Goal: Task Accomplishment & Management: Manage account settings

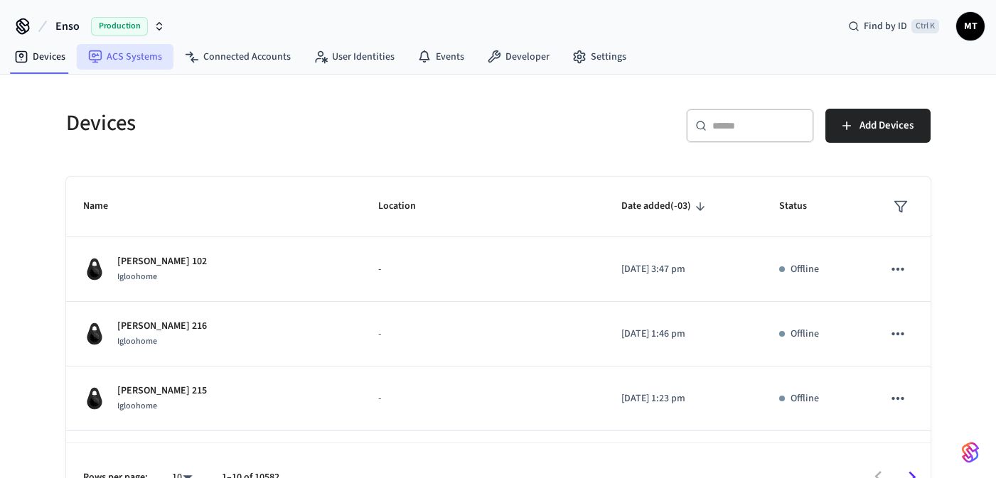
click at [128, 62] on link "ACS Systems" at bounding box center [125, 57] width 97 height 26
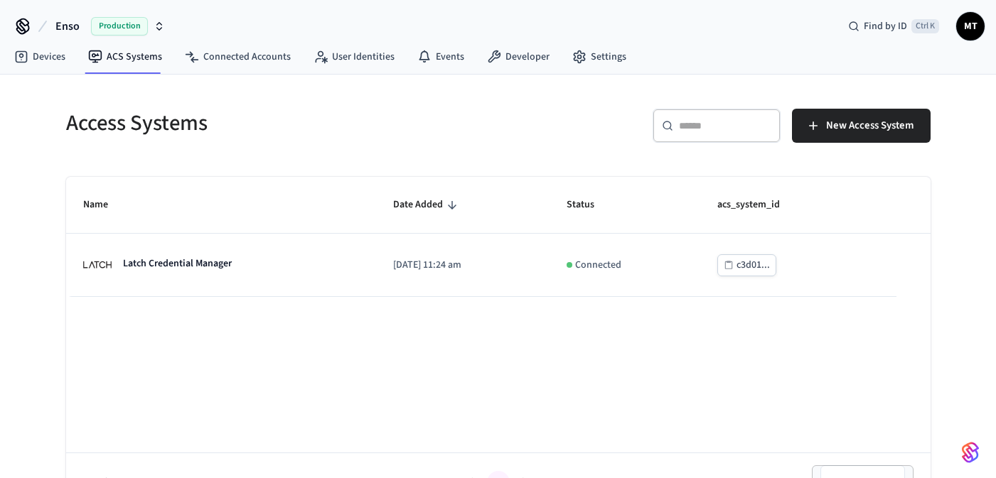
click at [109, 20] on span "Production" at bounding box center [119, 26] width 57 height 18
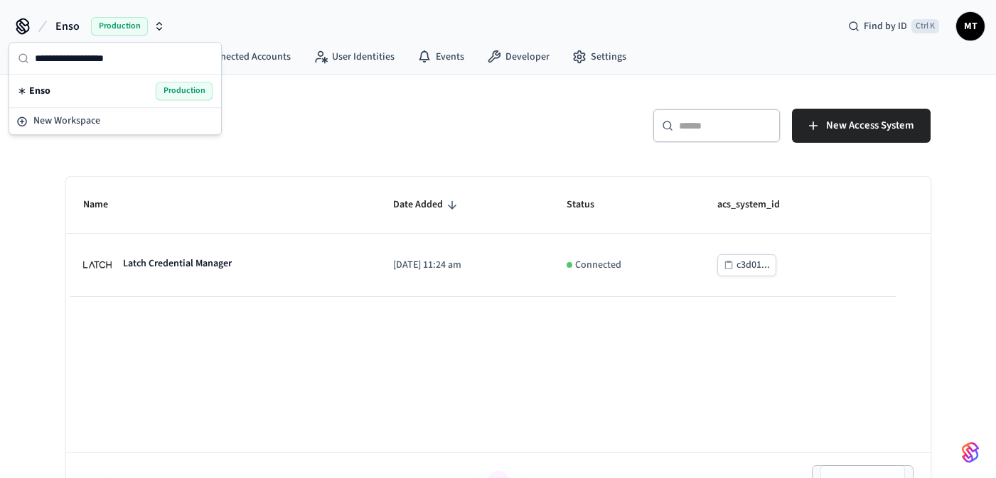
click at [32, 178] on div "Access Systems ​ ​ New Access System Name Date Added Status acs_system_id Latch…" at bounding box center [498, 293] width 996 height 437
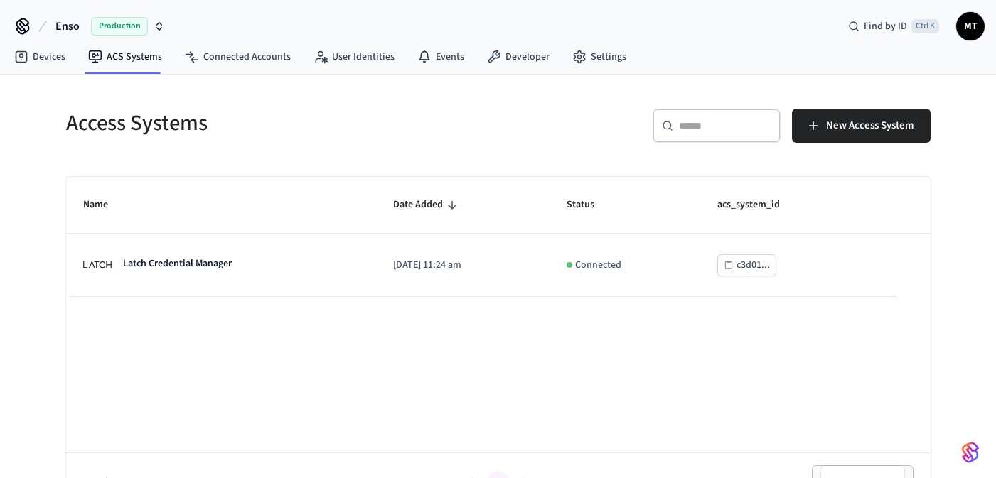
click at [154, 26] on icon "button" at bounding box center [159, 26] width 11 height 11
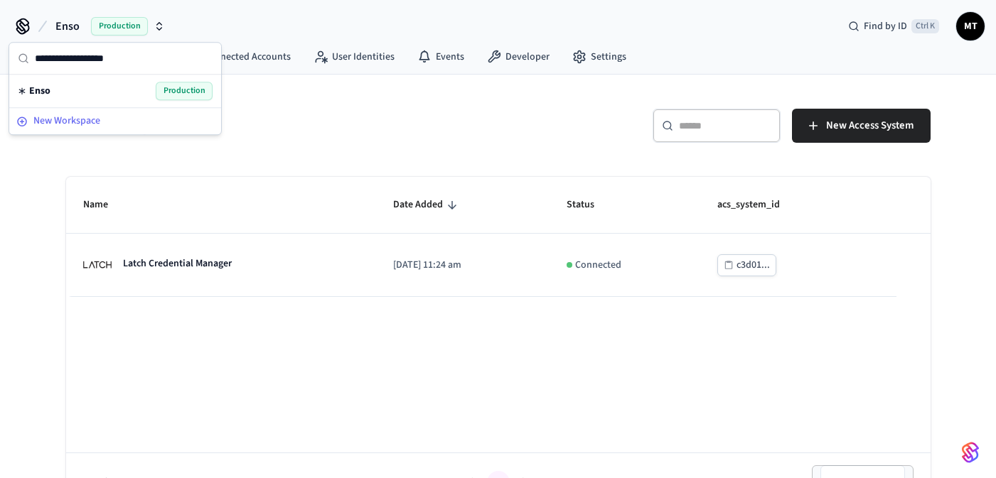
click at [70, 114] on span "New Workspace" at bounding box center [66, 121] width 67 height 15
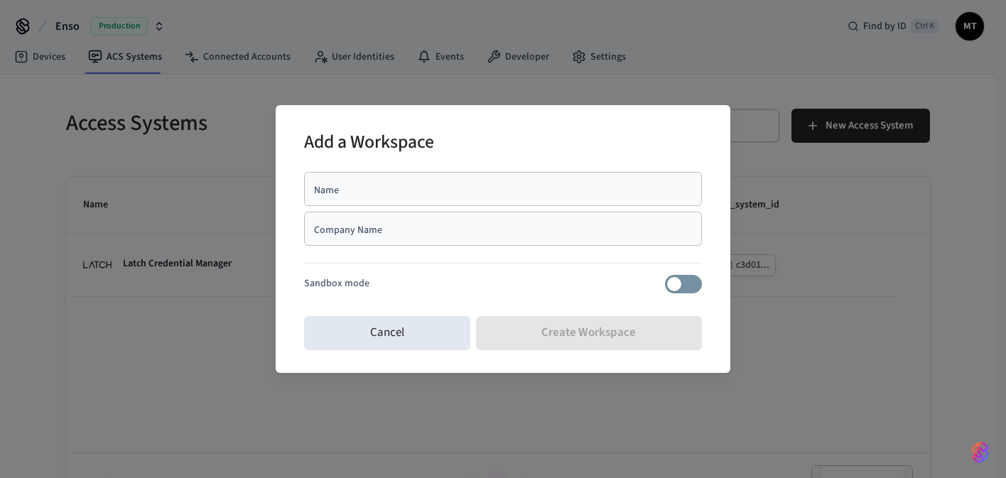
click at [339, 176] on div "Name" at bounding box center [503, 189] width 398 height 34
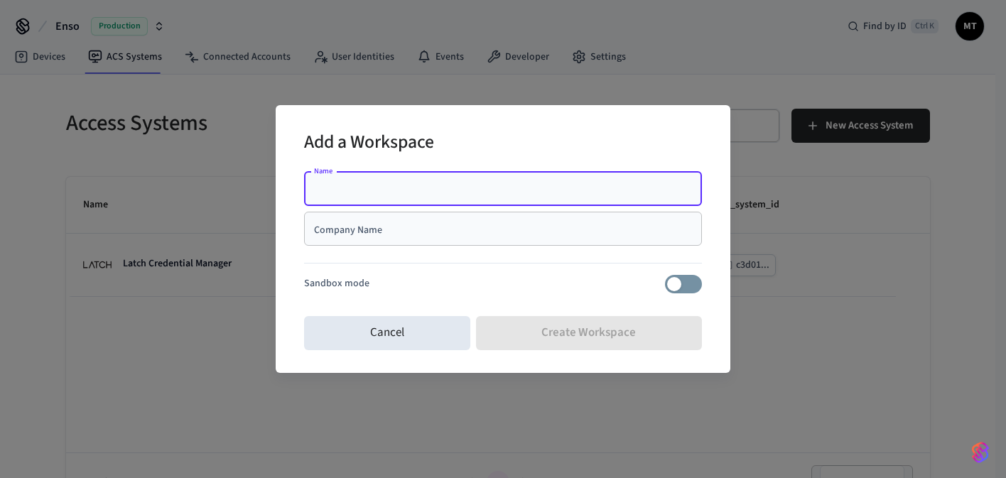
click at [352, 185] on input "Name" at bounding box center [503, 189] width 381 height 14
type input "*******"
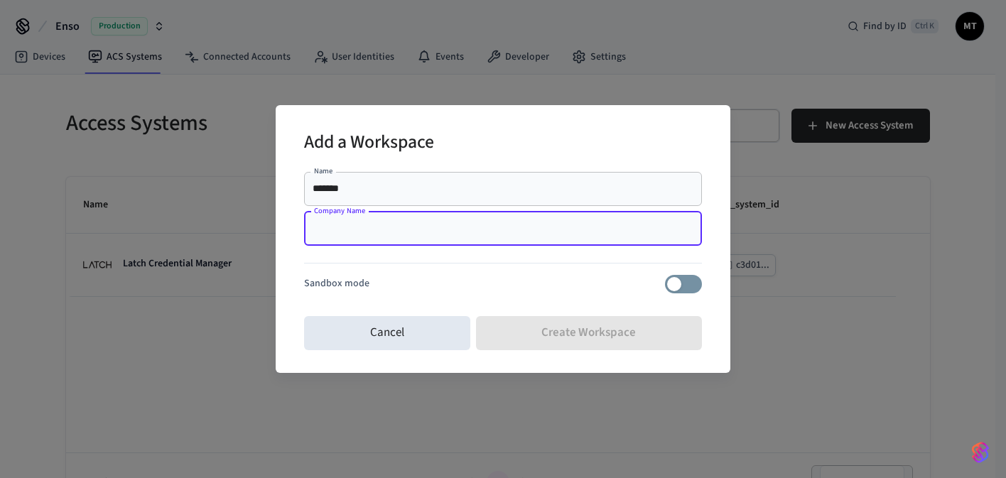
click at [375, 220] on div "Company Name" at bounding box center [503, 229] width 398 height 34
click at [676, 294] on div "Name ******* Name Company Name Company Name Sandbox mode" at bounding box center [503, 238] width 398 height 144
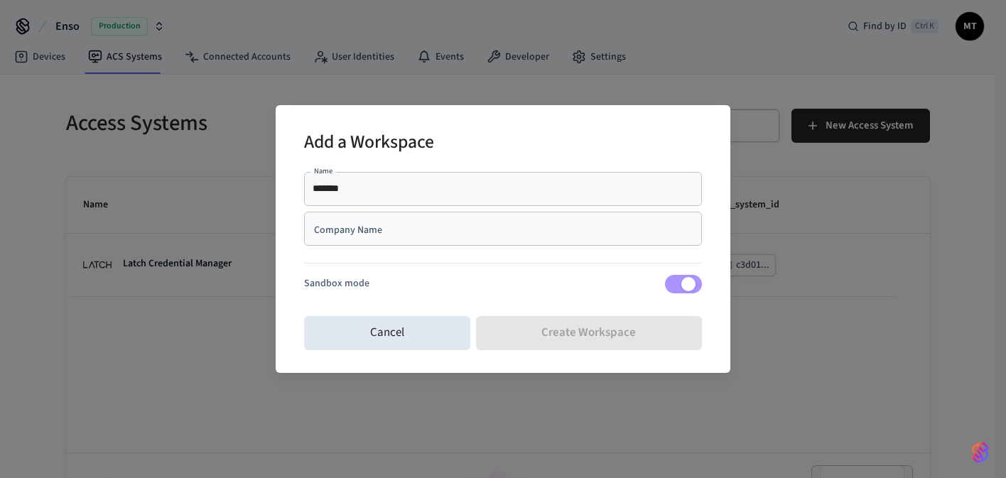
click at [581, 333] on div "Cancel Create Workspace" at bounding box center [503, 333] width 398 height 45
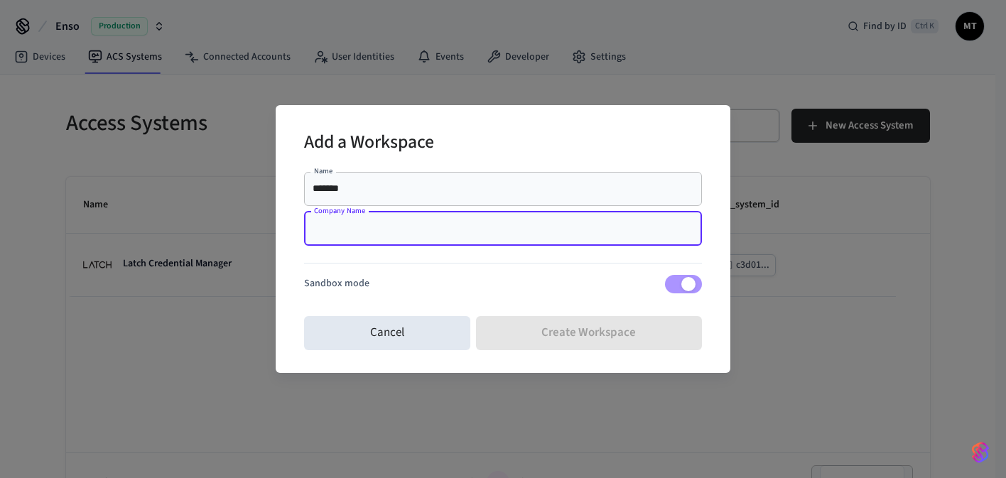
click at [397, 223] on input "Company Name" at bounding box center [503, 229] width 381 height 14
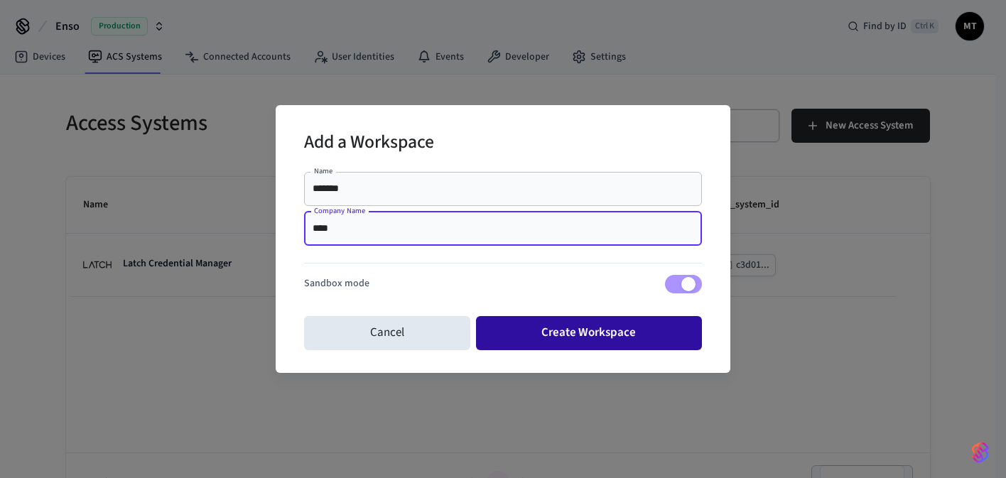
type input "****"
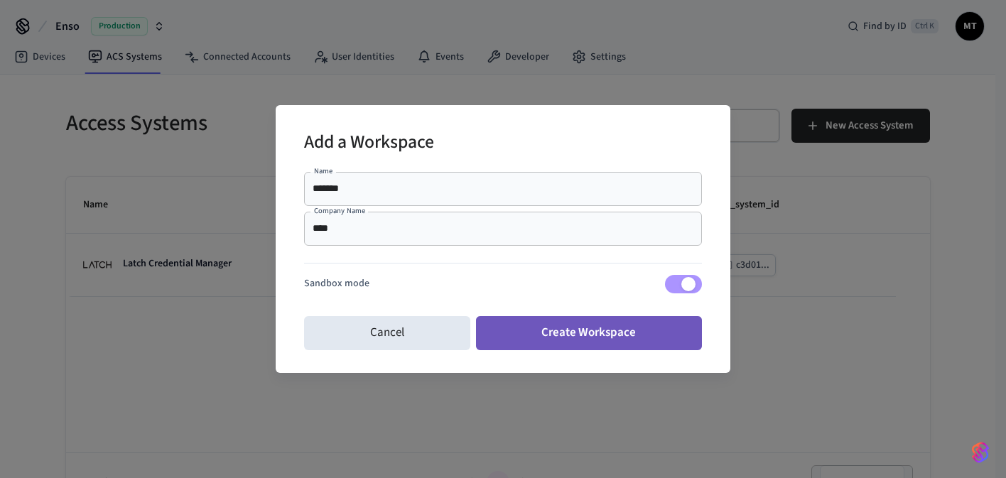
click at [606, 332] on button "Create Workspace" at bounding box center [589, 333] width 227 height 34
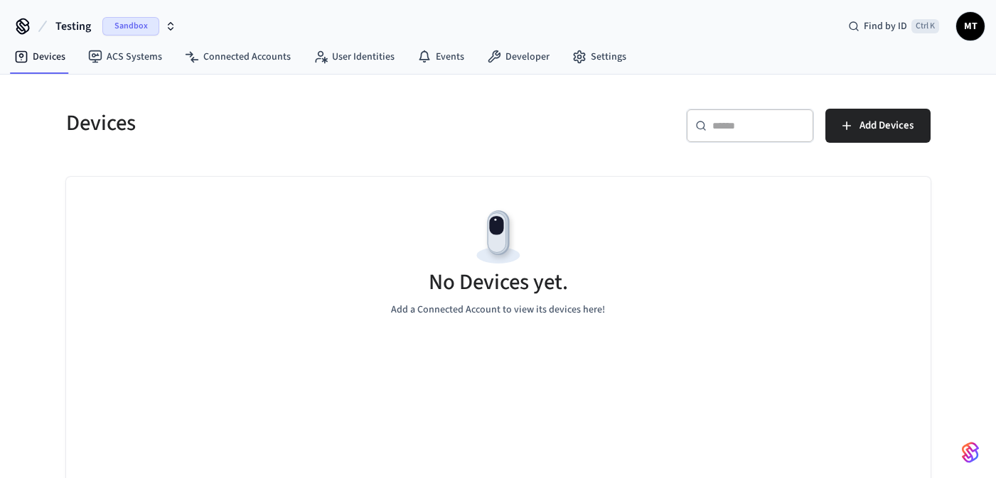
click at [173, 23] on icon "button" at bounding box center [170, 26] width 11 height 11
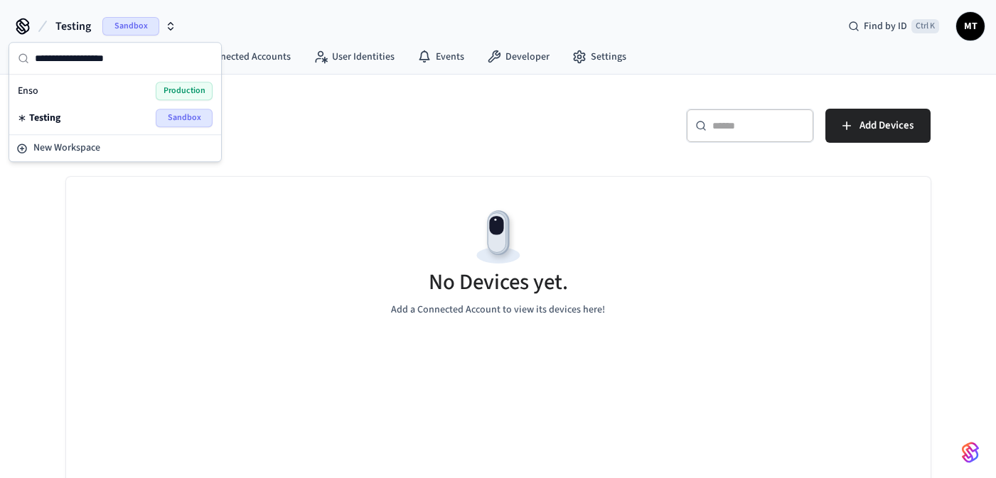
click at [307, 21] on div "Testing Sandbox Find by ID Ctrl K MT" at bounding box center [498, 20] width 996 height 41
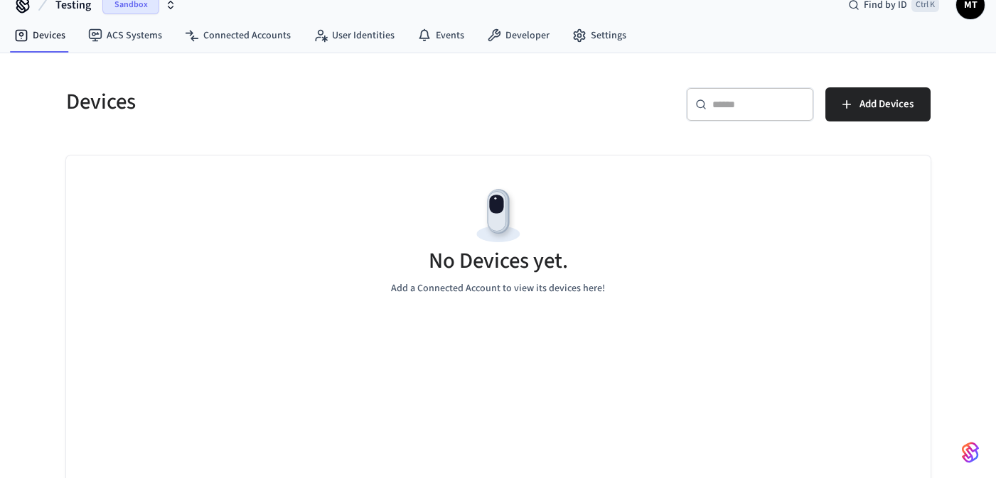
scroll to position [33, 0]
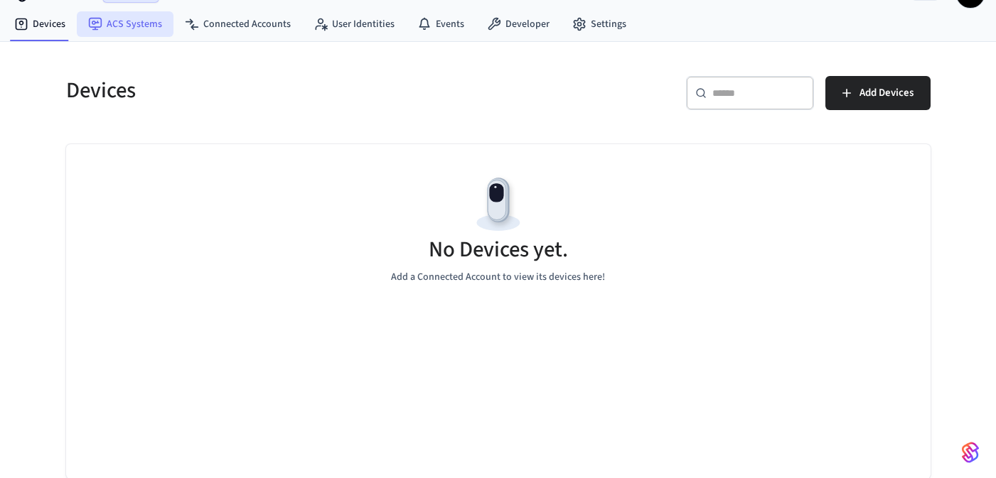
click at [134, 28] on link "ACS Systems" at bounding box center [125, 24] width 97 height 26
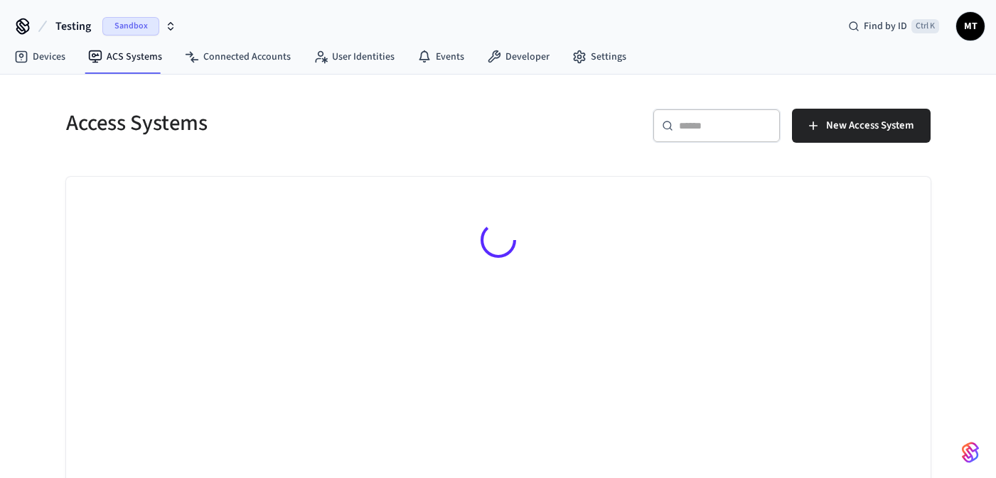
click at [167, 23] on icon "button" at bounding box center [170, 26] width 11 height 11
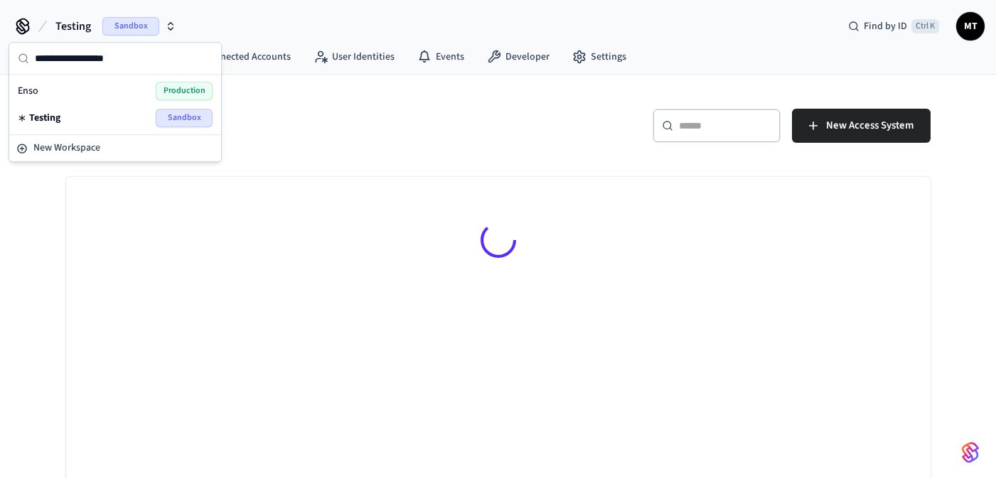
click at [275, 16] on div "Testing Sandbox Find by ID Ctrl K MT" at bounding box center [498, 20] width 996 height 41
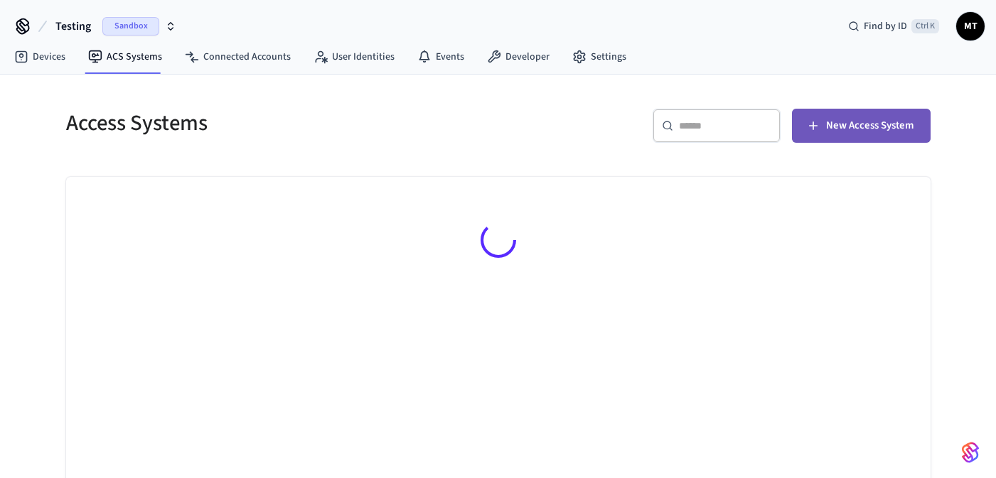
click at [824, 129] on button "New Access System" at bounding box center [861, 126] width 139 height 34
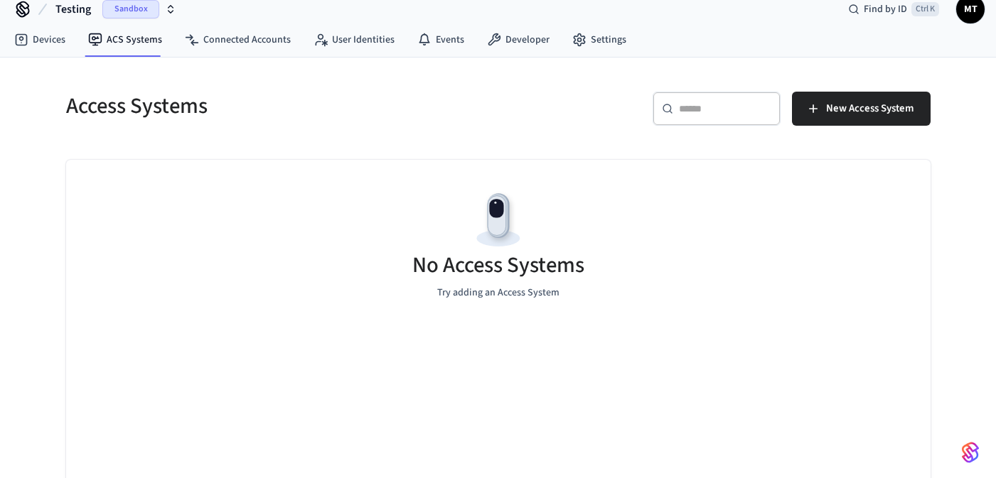
scroll to position [33, 0]
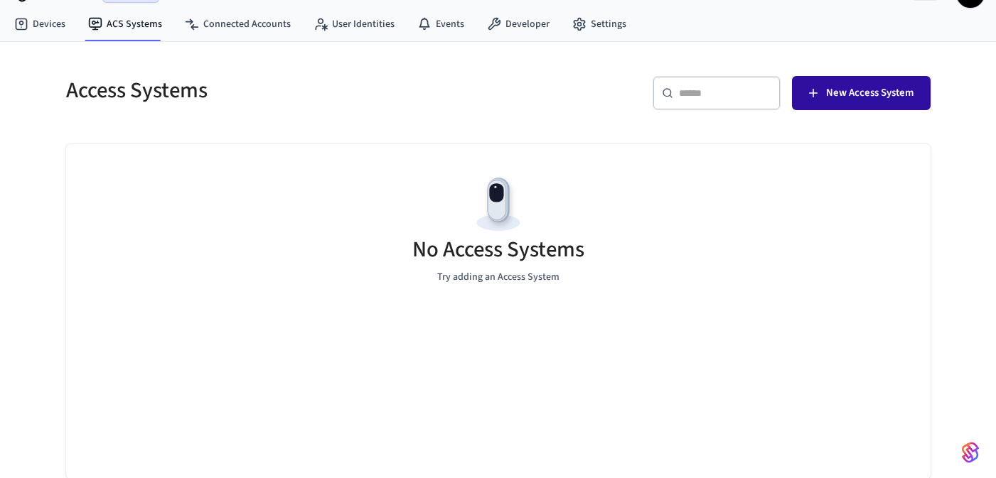
click at [859, 104] on button "New Access System" at bounding box center [861, 93] width 139 height 34
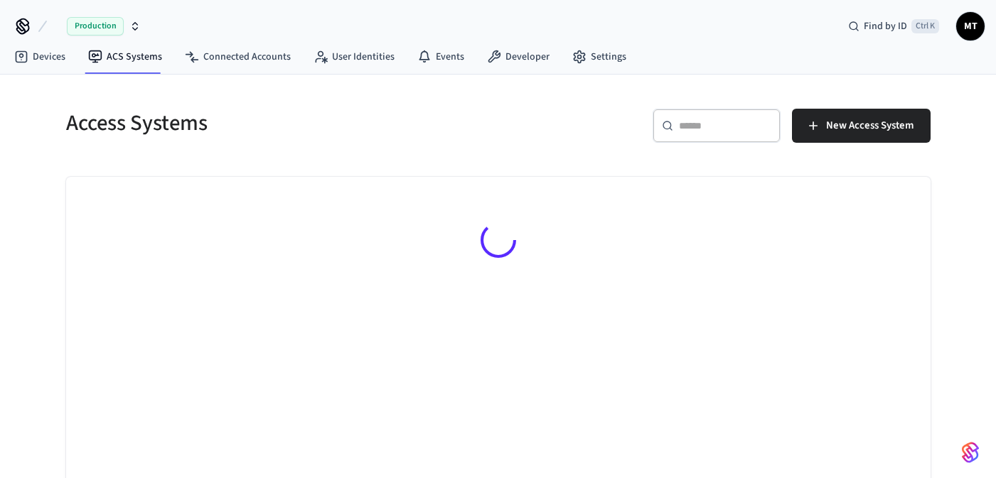
click at [135, 25] on icon "button" at bounding box center [134, 26] width 11 height 11
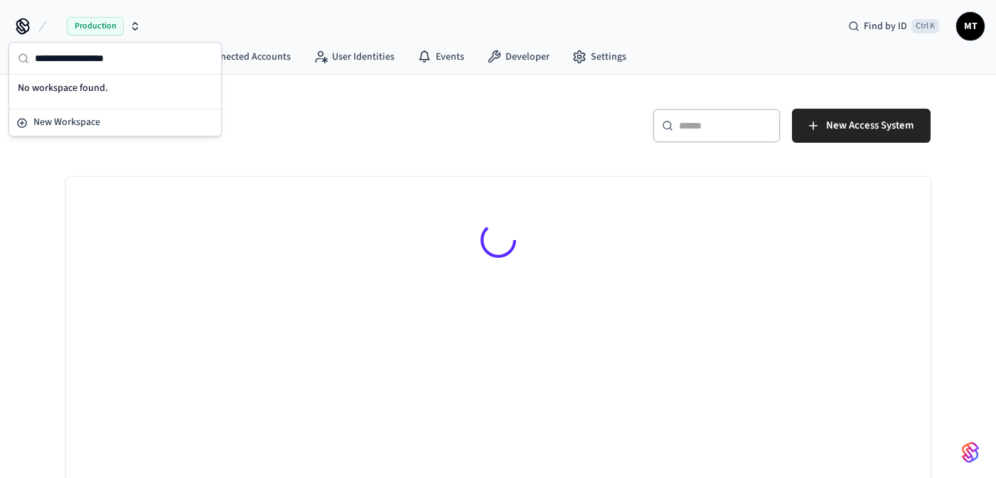
drag, startPoint x: 348, startPoint y: 107, endPoint x: 193, endPoint y: 31, distance: 172.0
click at [348, 109] on h5 "Access Systems" at bounding box center [278, 123] width 424 height 29
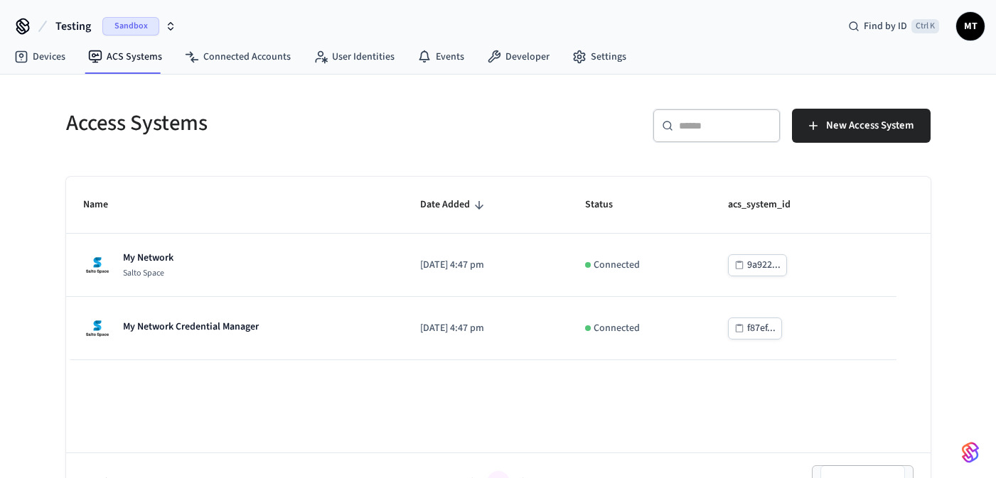
click at [119, 29] on span "Sandbox" at bounding box center [130, 26] width 57 height 18
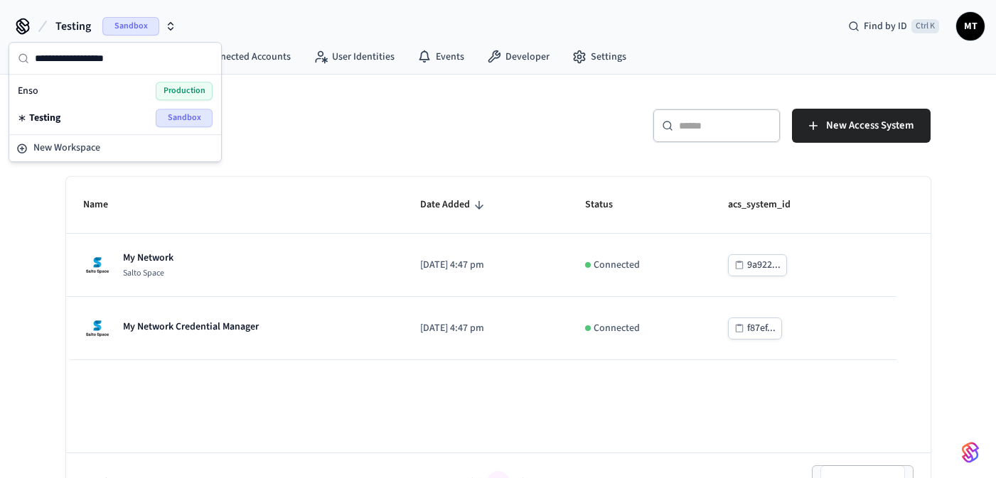
click at [122, 87] on div "Enso Production" at bounding box center [115, 91] width 195 height 18
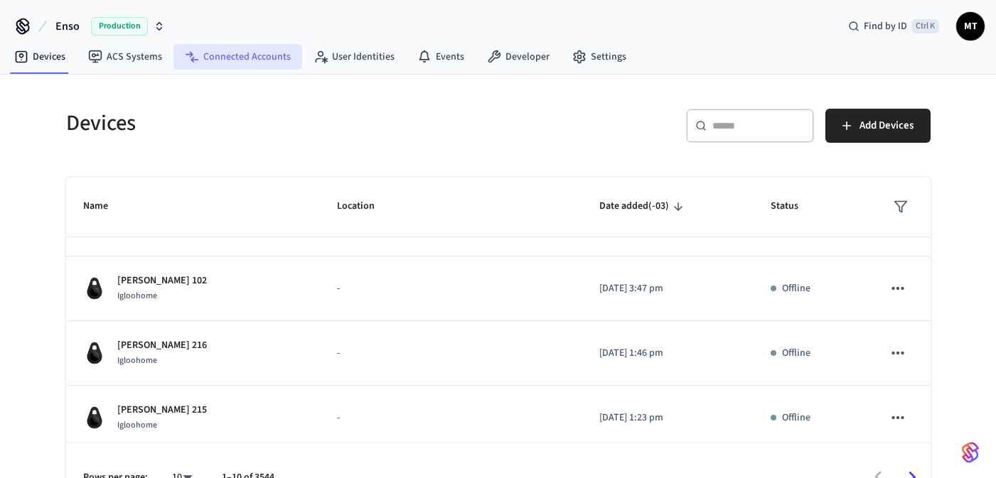
scroll to position [42, 0]
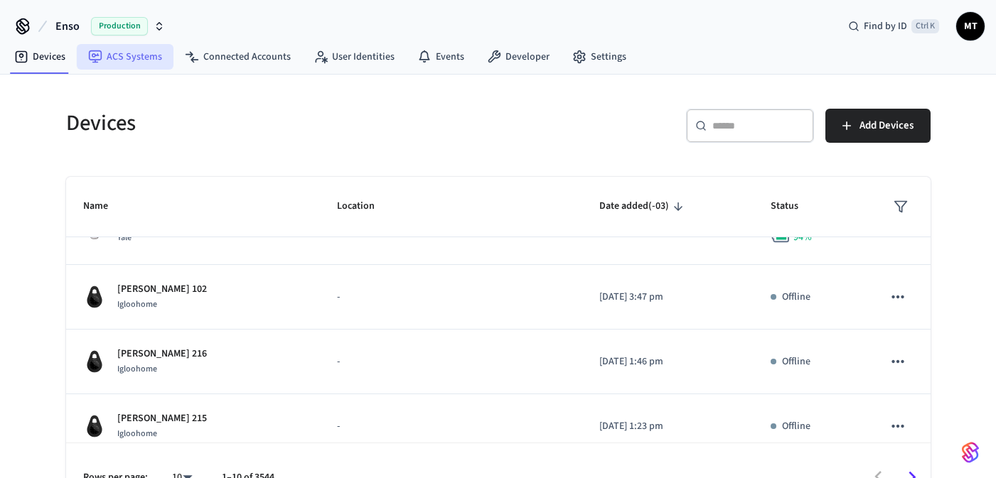
click at [127, 57] on link "ACS Systems" at bounding box center [125, 57] width 97 height 26
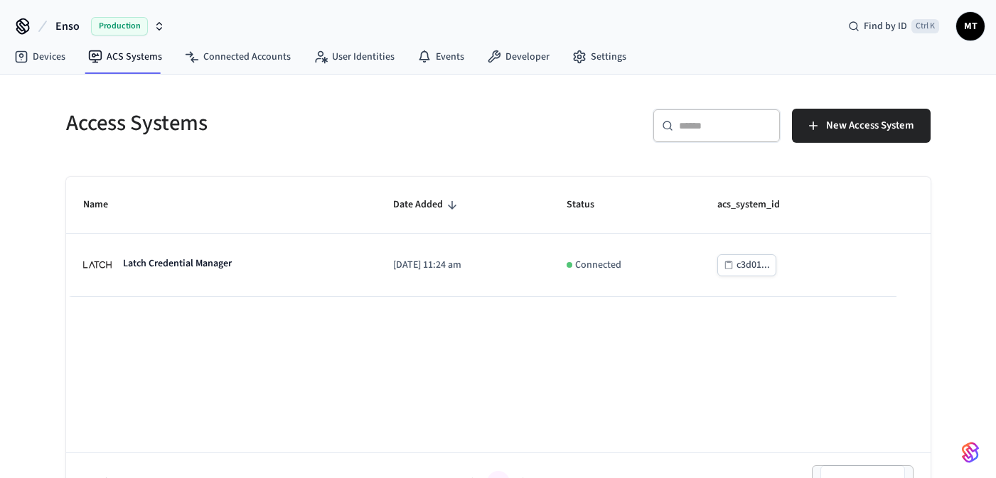
click at [131, 26] on span "Production" at bounding box center [119, 26] width 57 height 18
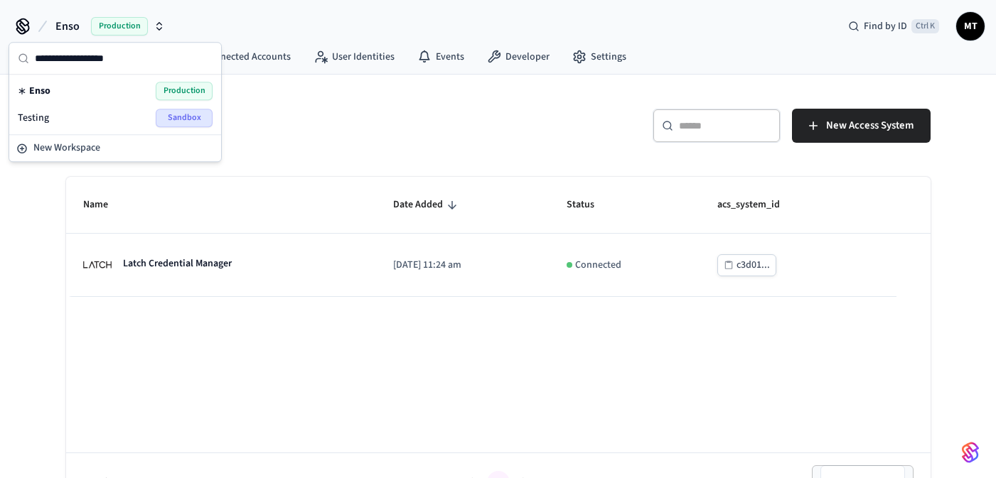
click at [112, 117] on div "Testing Sandbox" at bounding box center [115, 118] width 195 height 18
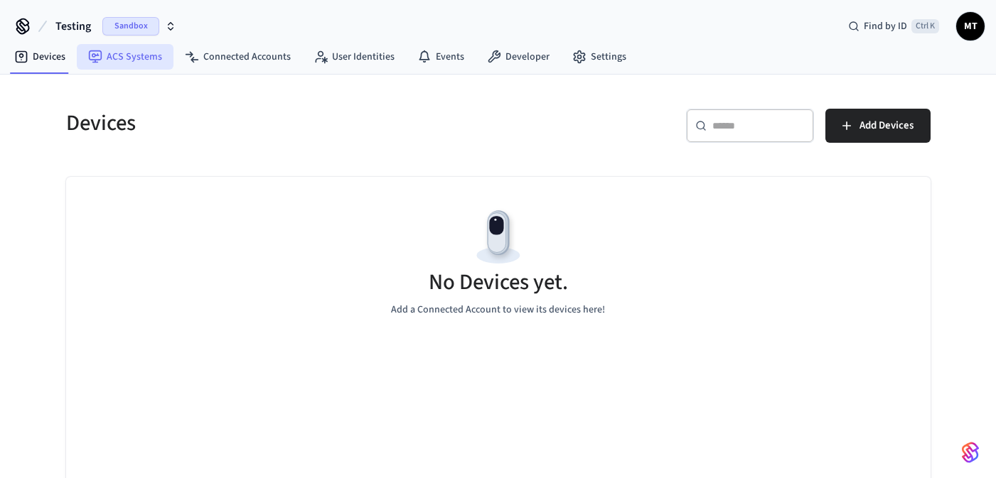
click at [129, 63] on link "ACS Systems" at bounding box center [125, 57] width 97 height 26
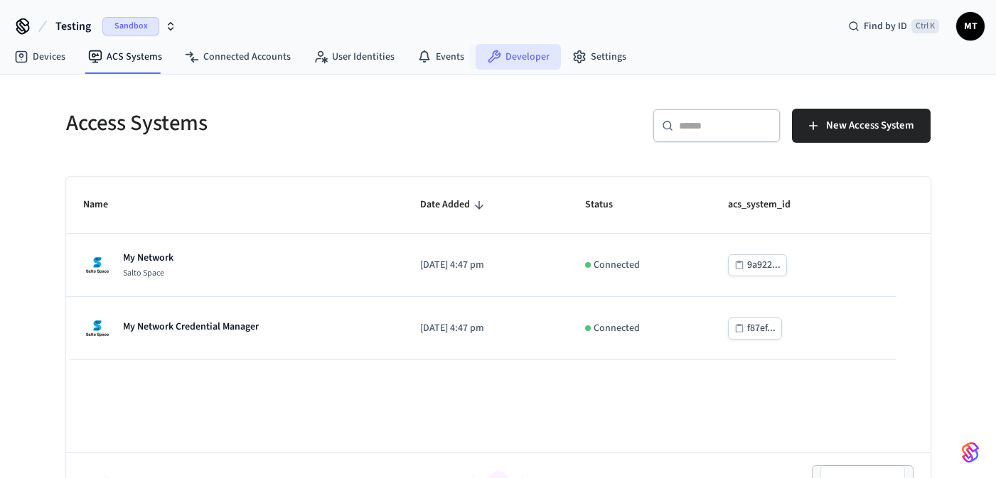
click at [502, 58] on link "Developer" at bounding box center [518, 57] width 85 height 26
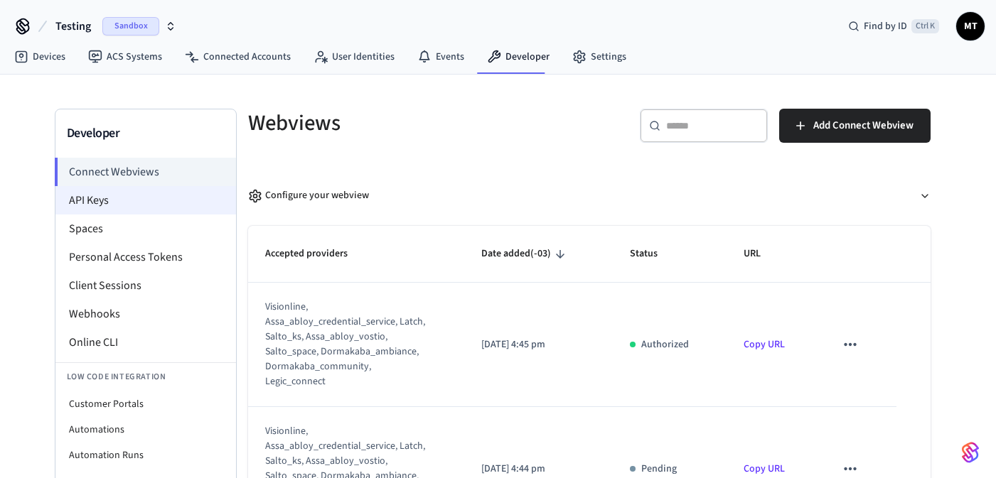
click at [96, 195] on li "API Keys" at bounding box center [145, 200] width 181 height 28
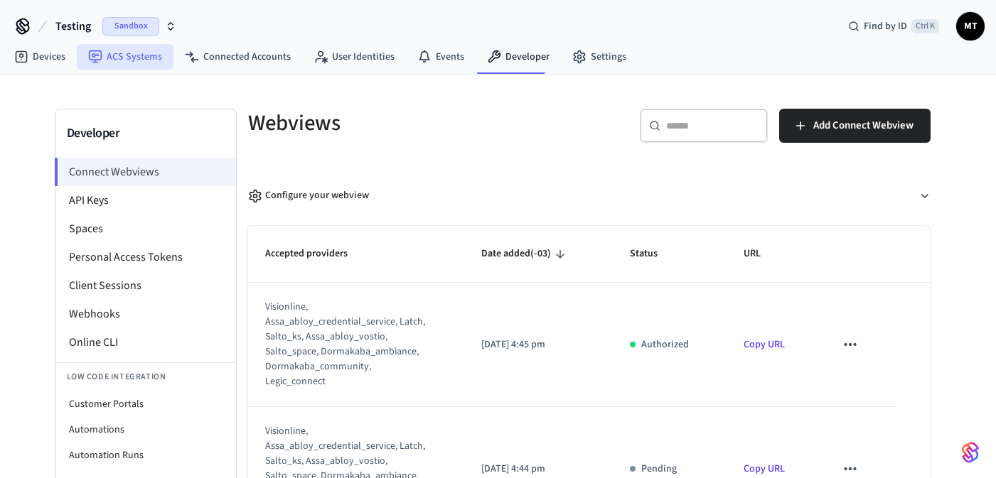
click at [129, 55] on link "ACS Systems" at bounding box center [125, 57] width 97 height 26
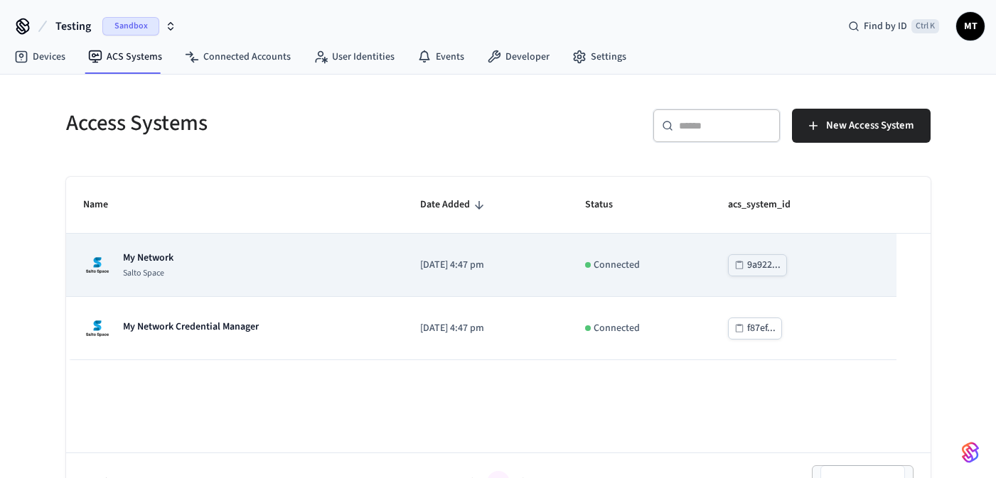
click at [191, 265] on div "My Network Salto Space" at bounding box center [235, 265] width 304 height 28
click at [230, 252] on div "My Network Salto Space" at bounding box center [235, 265] width 304 height 28
drag, startPoint x: 217, startPoint y: 251, endPoint x: 163, endPoint y: 247, distance: 54.2
click at [163, 247] on td "My Network Salto Space" at bounding box center [235, 265] width 338 height 63
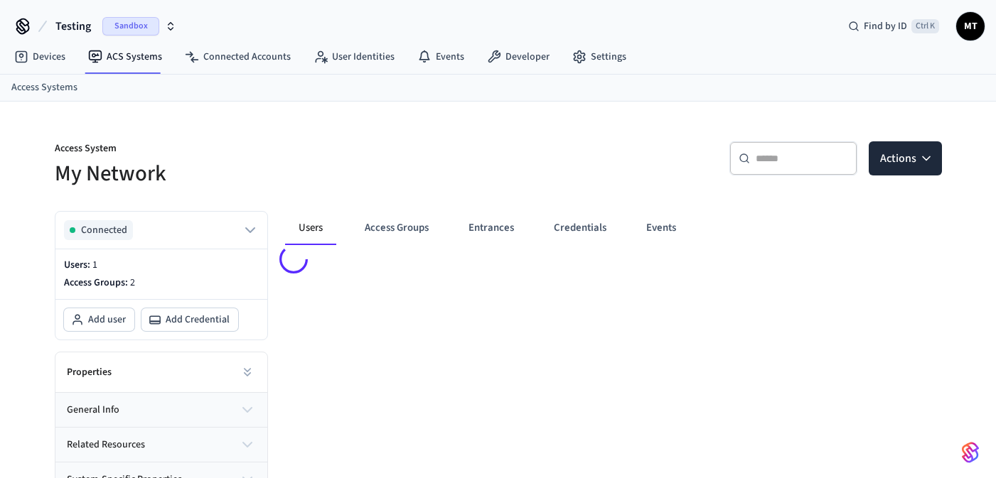
click at [176, 242] on div "Connected" at bounding box center [161, 230] width 212 height 37
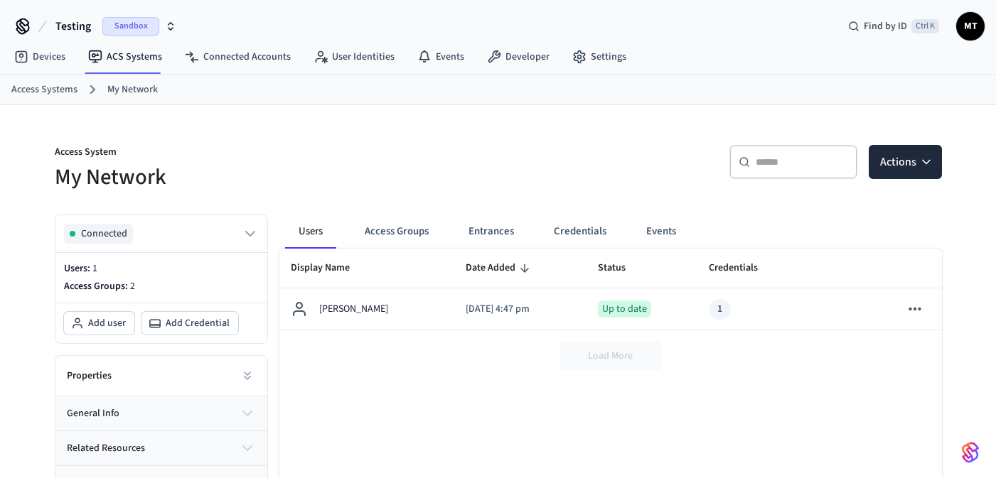
click at [132, 183] on h5 "My Network" at bounding box center [272, 177] width 435 height 29
click at [920, 151] on button "Actions" at bounding box center [905, 162] width 73 height 34
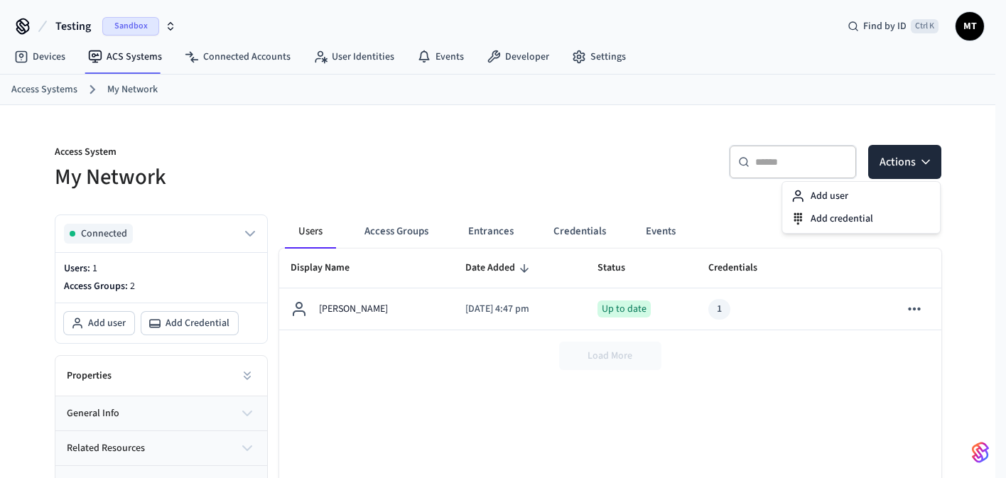
drag, startPoint x: 458, startPoint y: 200, endPoint x: 294, endPoint y: 215, distance: 164.9
click at [456, 199] on div "Access System My Network ​ ​ Actions Connected Users: 1 Access Groups: 2 Add us…" at bounding box center [498, 363] width 910 height 516
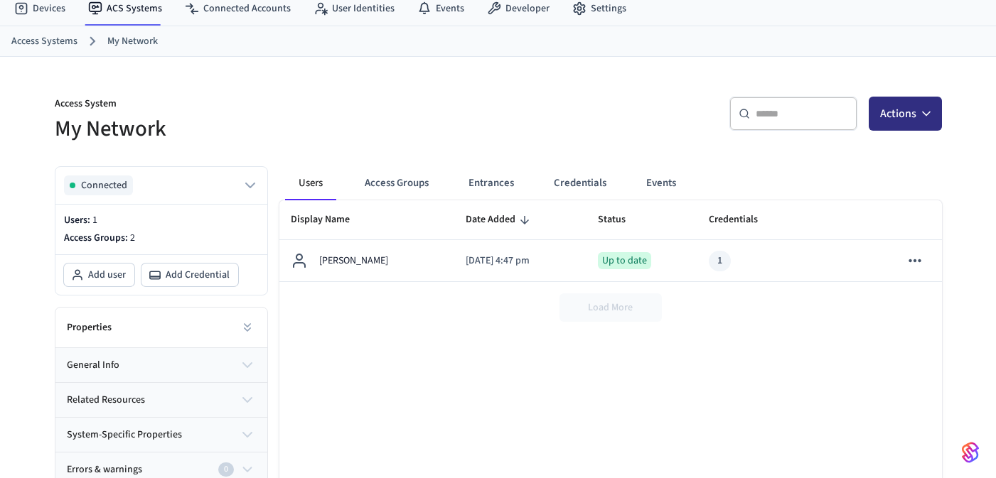
scroll to position [85, 0]
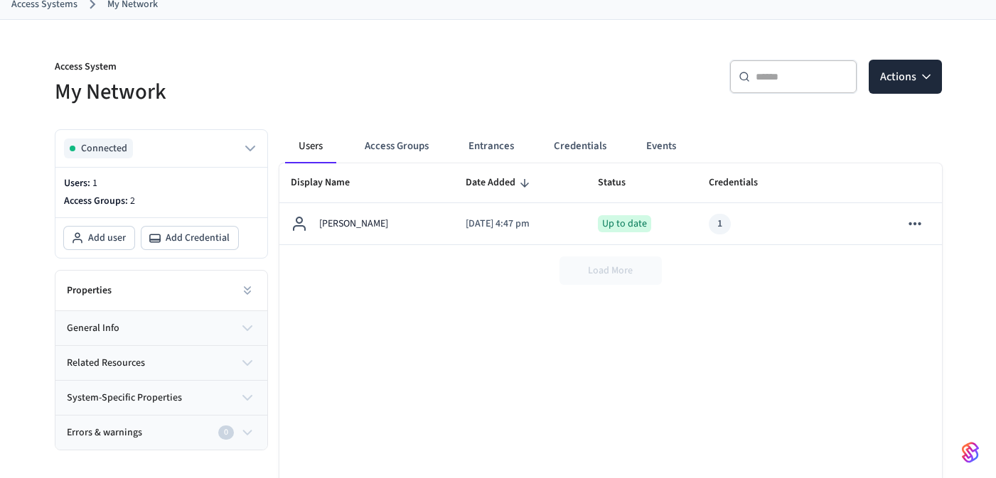
click at [193, 286] on div "Properties" at bounding box center [161, 291] width 212 height 41
click at [248, 289] on icon at bounding box center [247, 291] width 14 height 14
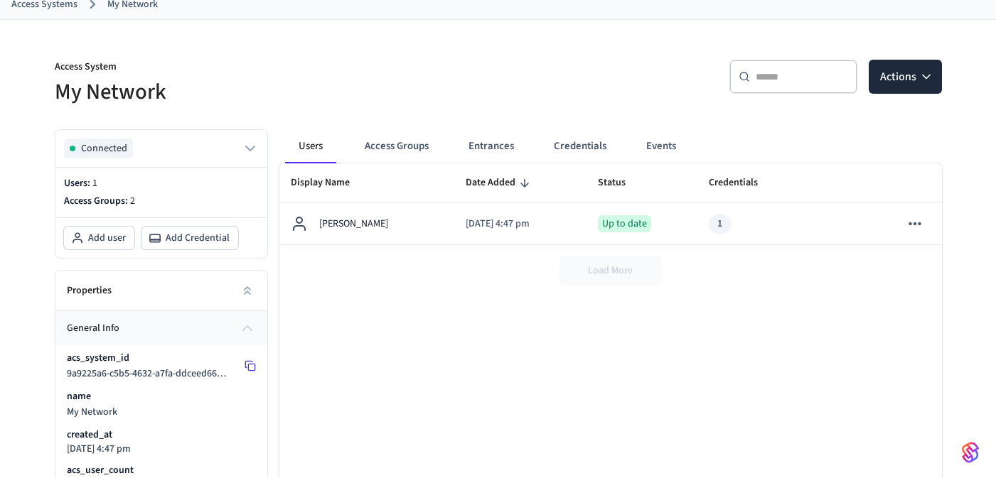
click at [248, 361] on icon at bounding box center [250, 365] width 11 height 11
click at [400, 146] on button "Access Groups" at bounding box center [396, 146] width 87 height 34
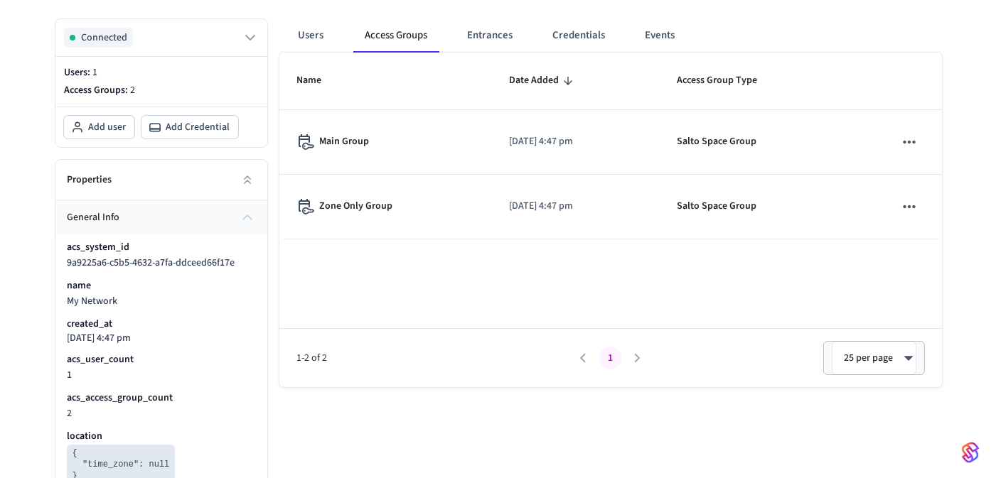
scroll to position [171, 0]
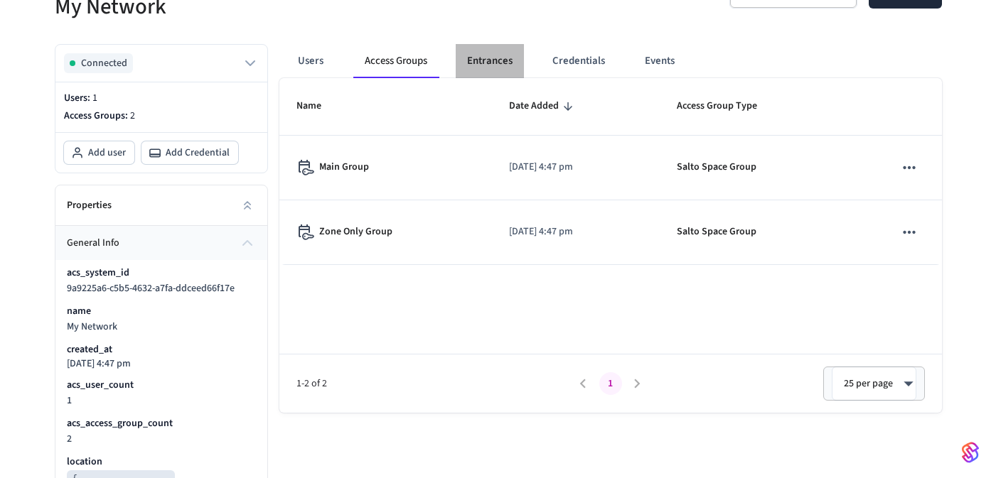
click at [470, 66] on button "Entrances" at bounding box center [490, 61] width 68 height 34
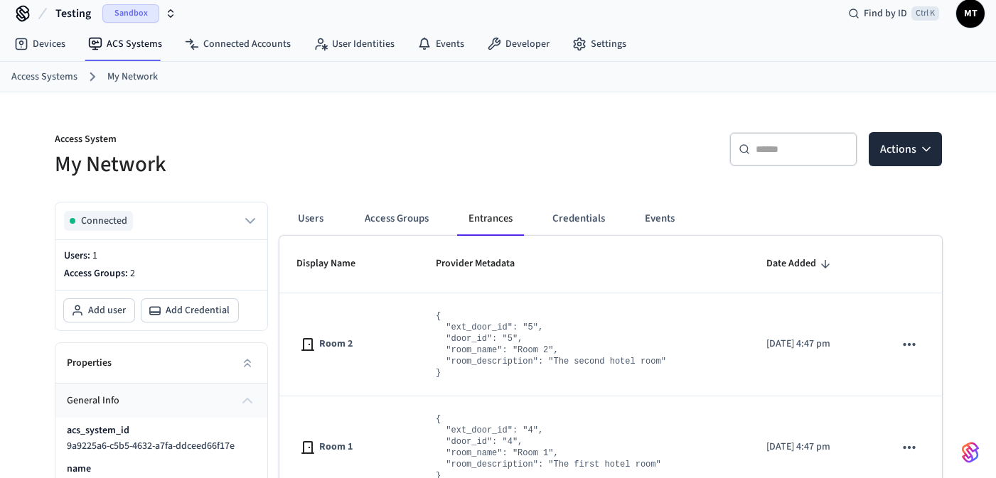
scroll to position [0, 0]
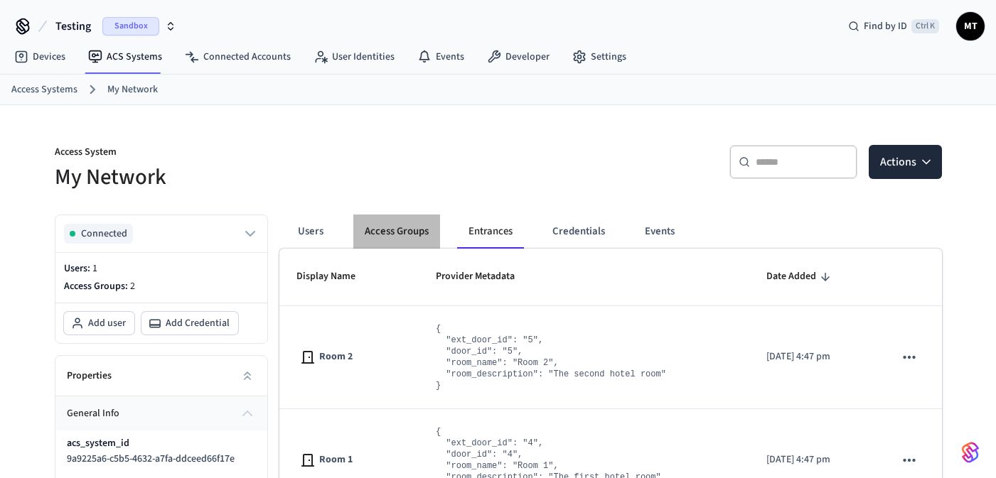
click at [404, 229] on button "Access Groups" at bounding box center [396, 232] width 87 height 34
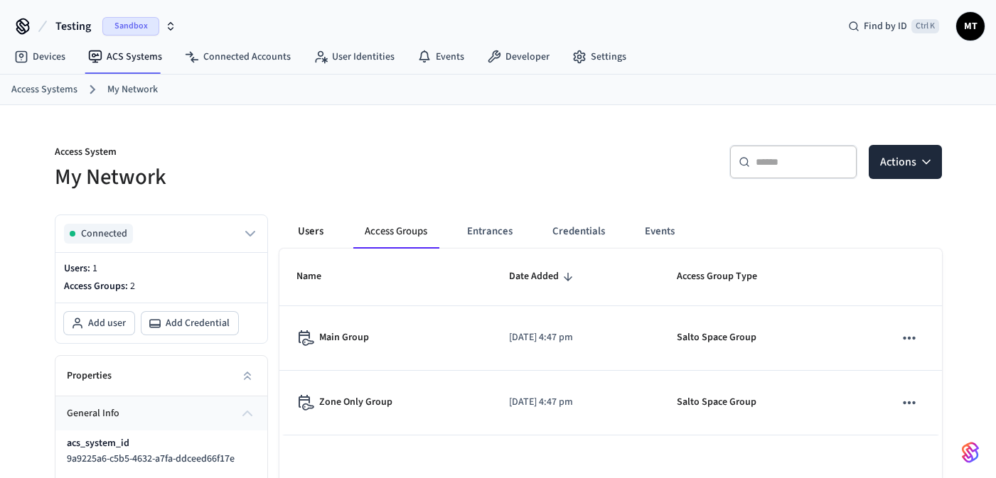
click at [318, 222] on button "Users" at bounding box center [310, 232] width 51 height 34
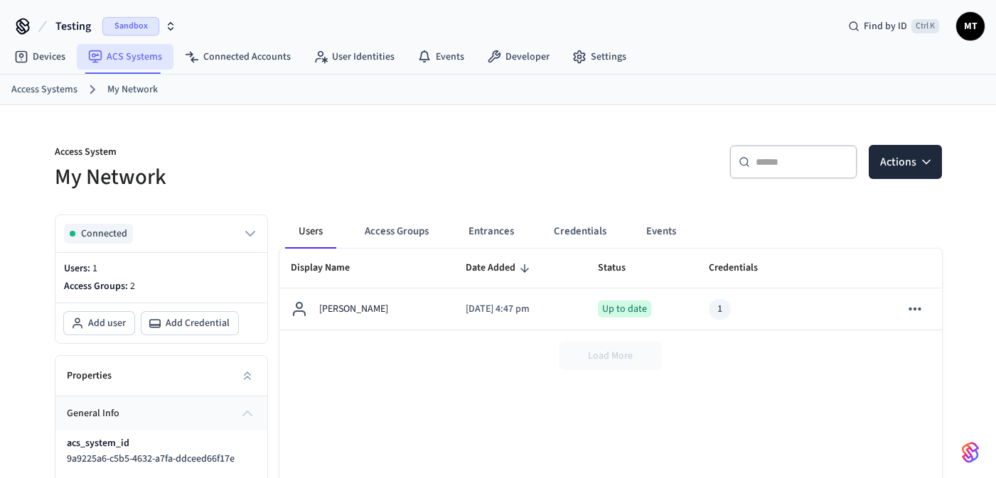
click at [115, 50] on link "ACS Systems" at bounding box center [125, 57] width 97 height 26
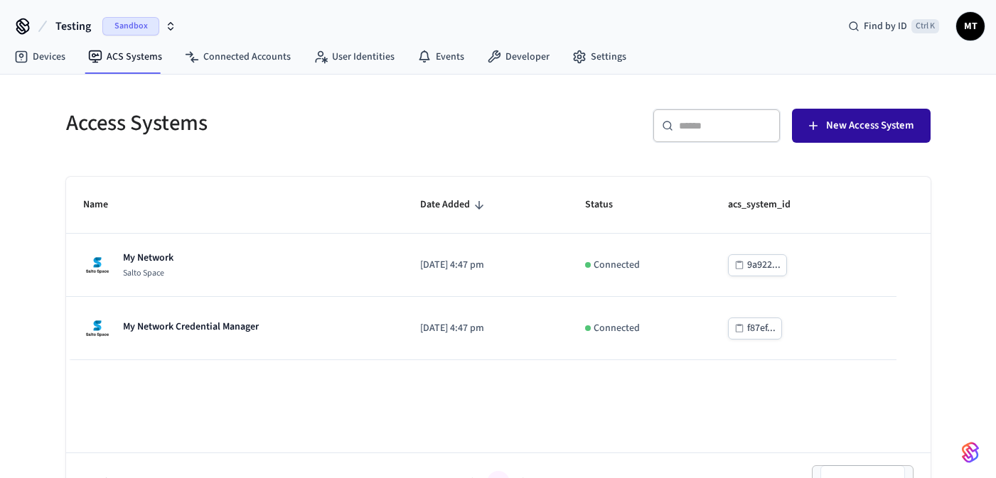
click at [830, 131] on span "New Access System" at bounding box center [869, 126] width 87 height 18
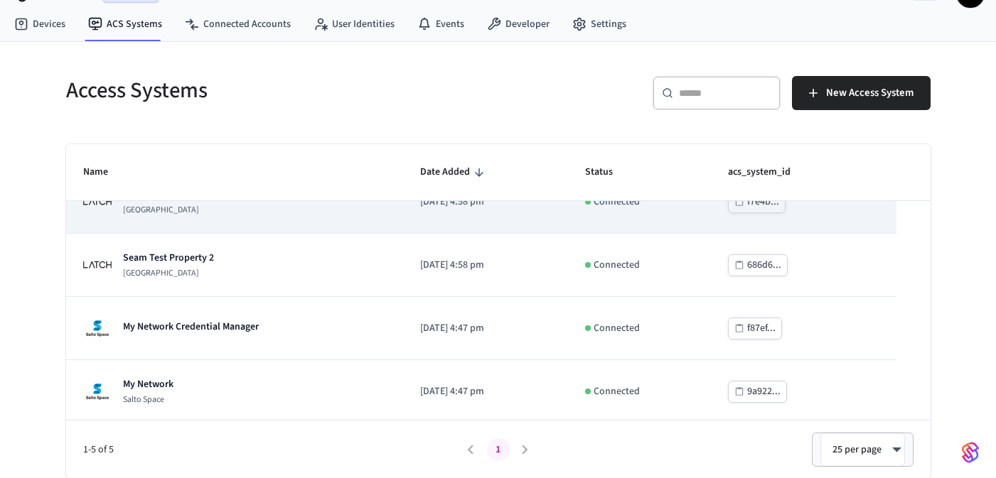
scroll to position [96, 0]
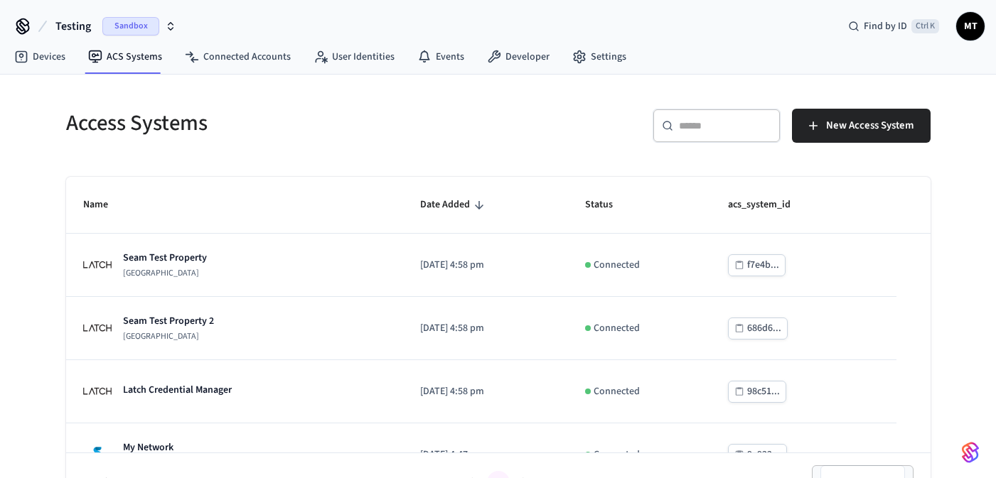
click at [276, 134] on h5 "Access Systems" at bounding box center [278, 123] width 424 height 29
click at [154, 18] on span "Sandbox" at bounding box center [130, 26] width 57 height 18
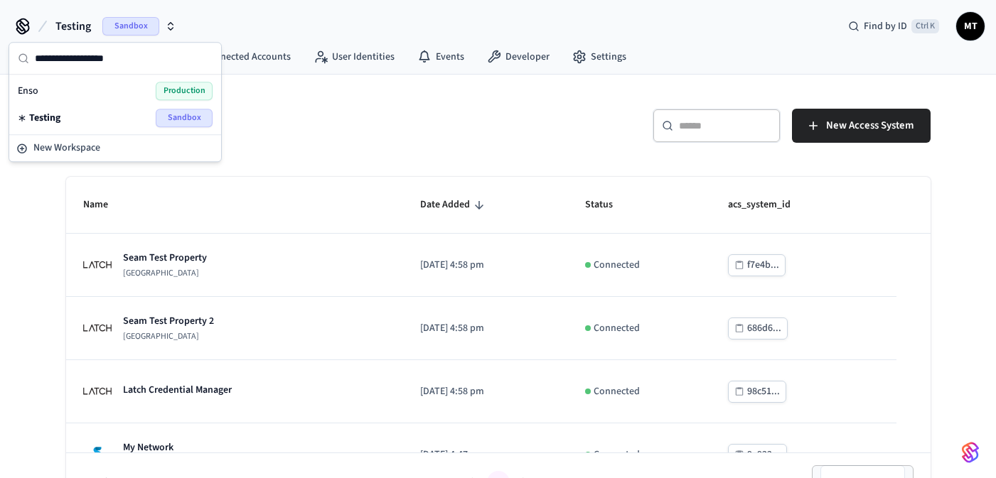
click at [186, 87] on span "Production" at bounding box center [184, 91] width 57 height 18
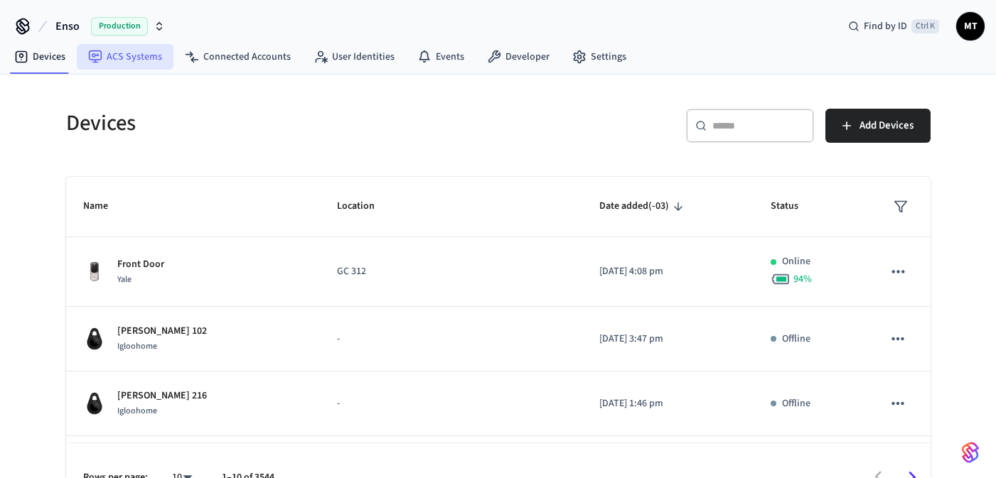
click at [115, 63] on link "ACS Systems" at bounding box center [125, 57] width 97 height 26
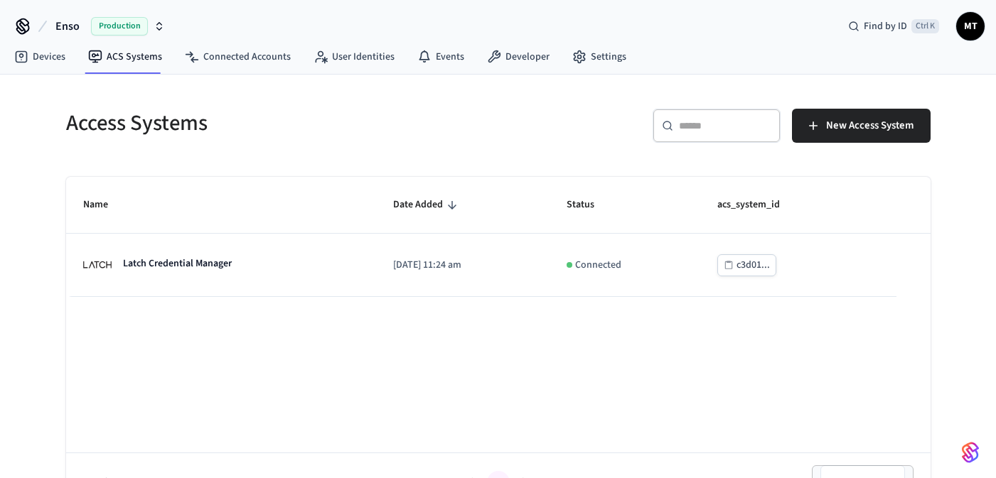
click at [161, 23] on icon "button" at bounding box center [159, 26] width 11 height 11
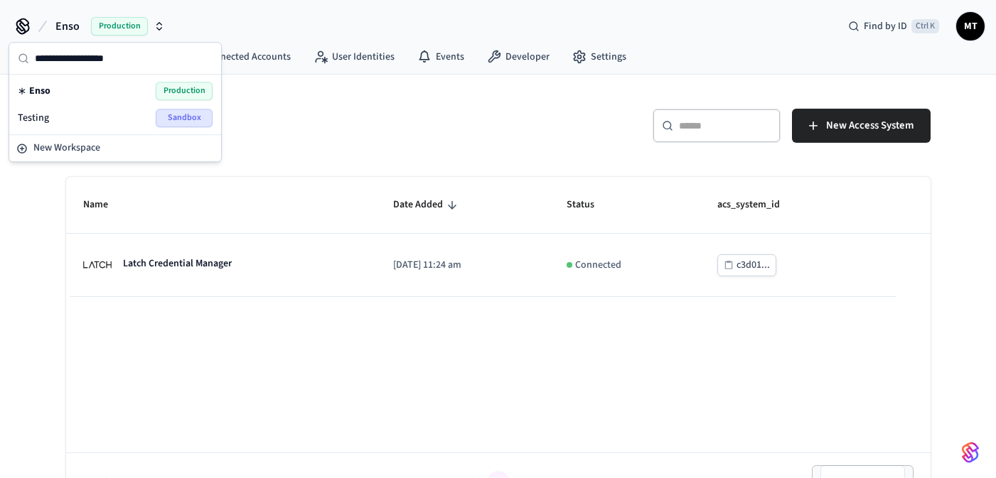
click at [177, 121] on span "Sandbox" at bounding box center [184, 118] width 57 height 18
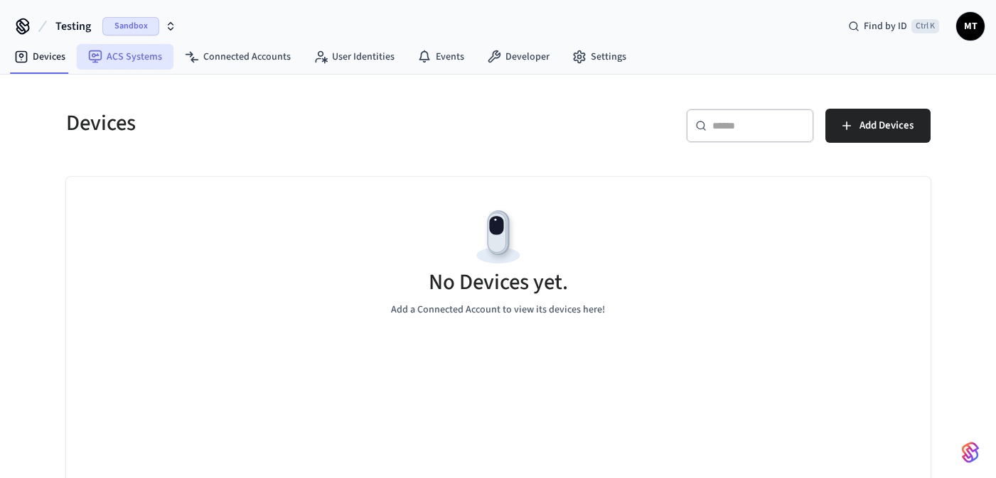
click at [127, 55] on link "ACS Systems" at bounding box center [125, 57] width 97 height 26
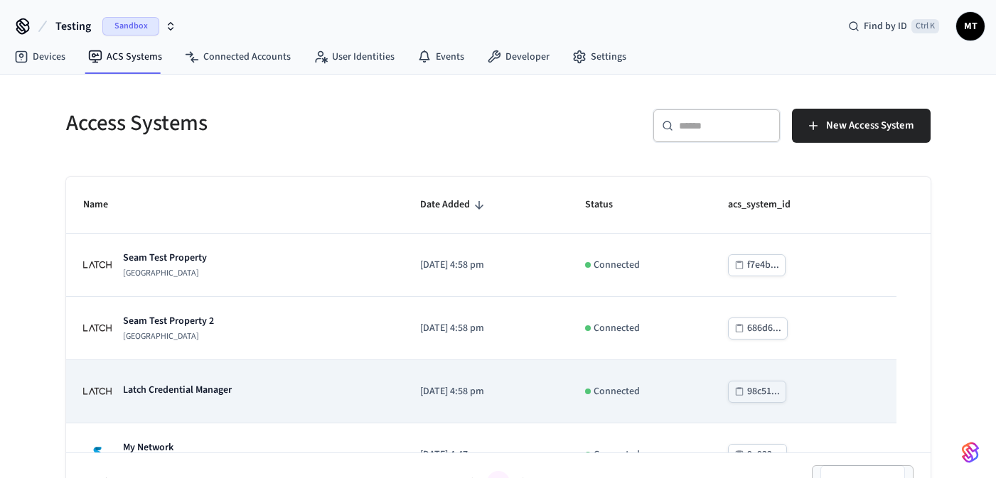
click at [225, 390] on p "Latch Credential Manager" at bounding box center [177, 390] width 109 height 14
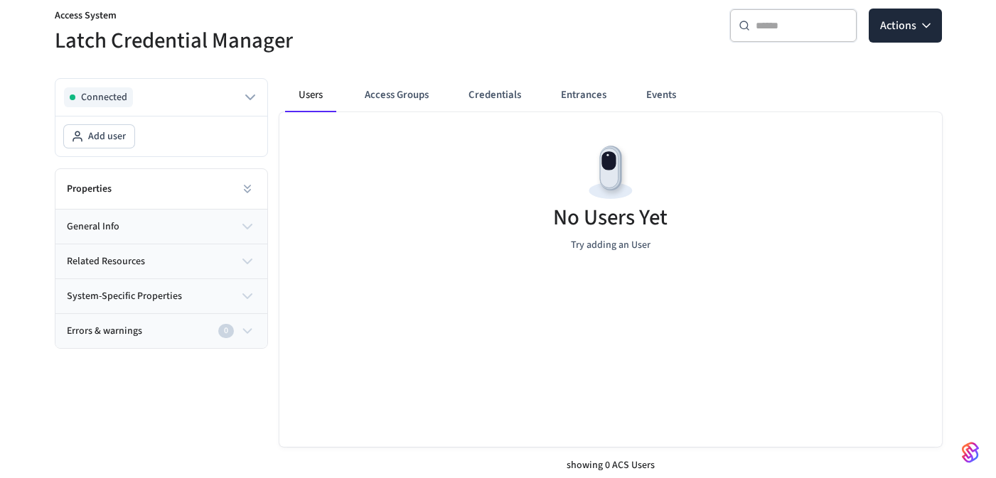
scroll to position [142, 0]
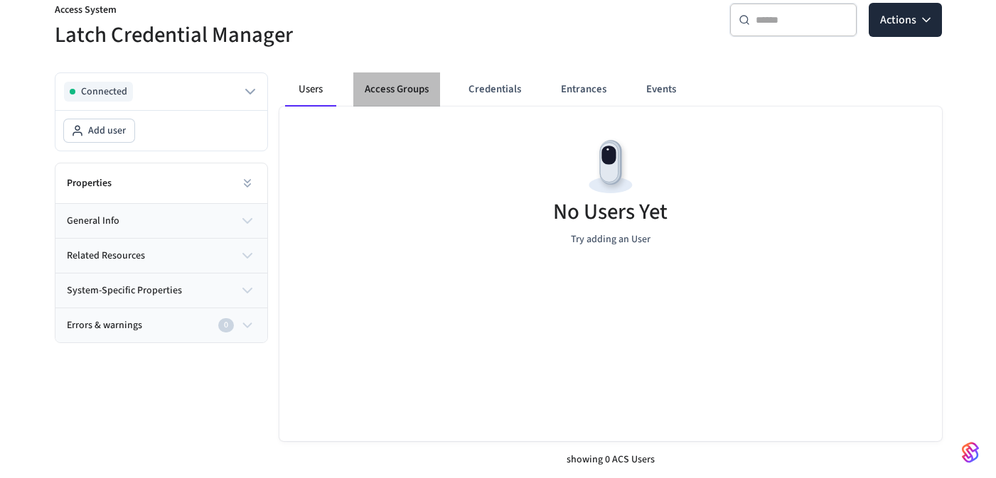
click at [428, 79] on button "Access Groups" at bounding box center [396, 89] width 87 height 34
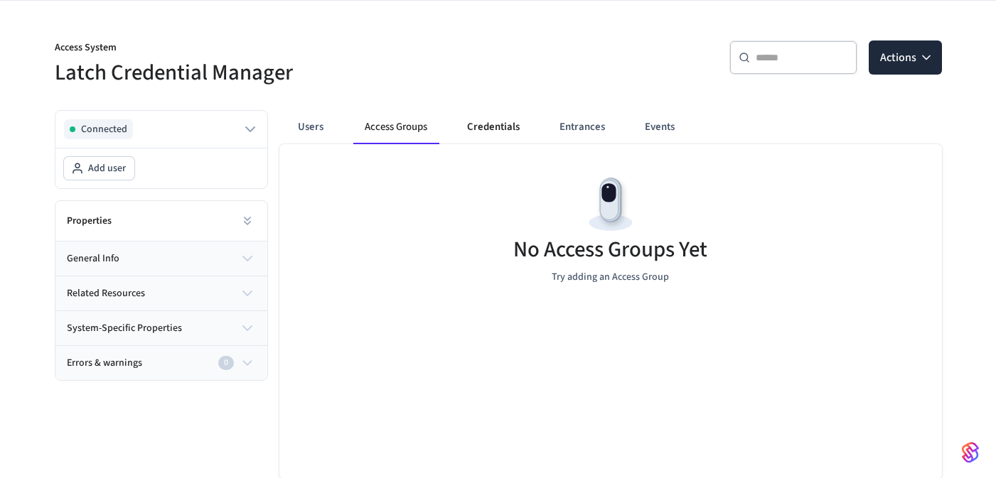
click at [498, 132] on button "Credentials" at bounding box center [493, 127] width 75 height 34
click at [661, 131] on button "Events" at bounding box center [659, 127] width 53 height 34
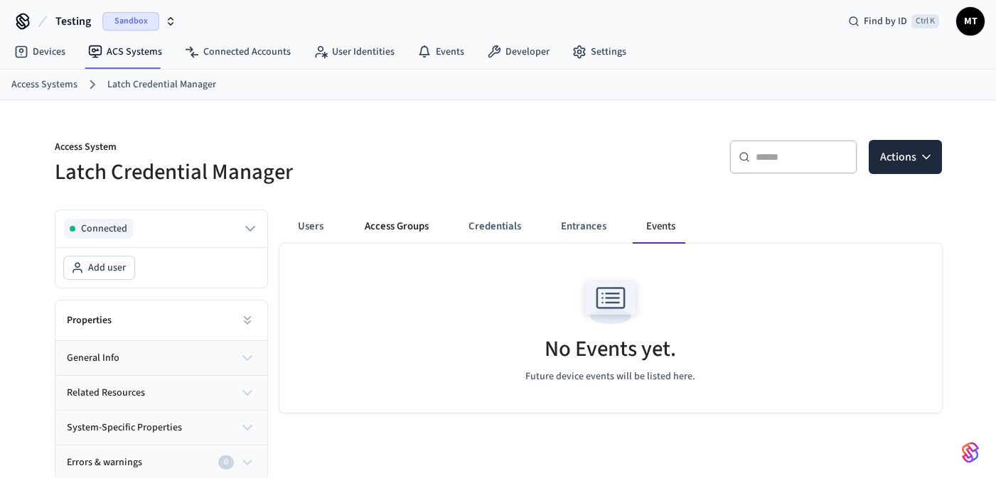
scroll to position [21, 0]
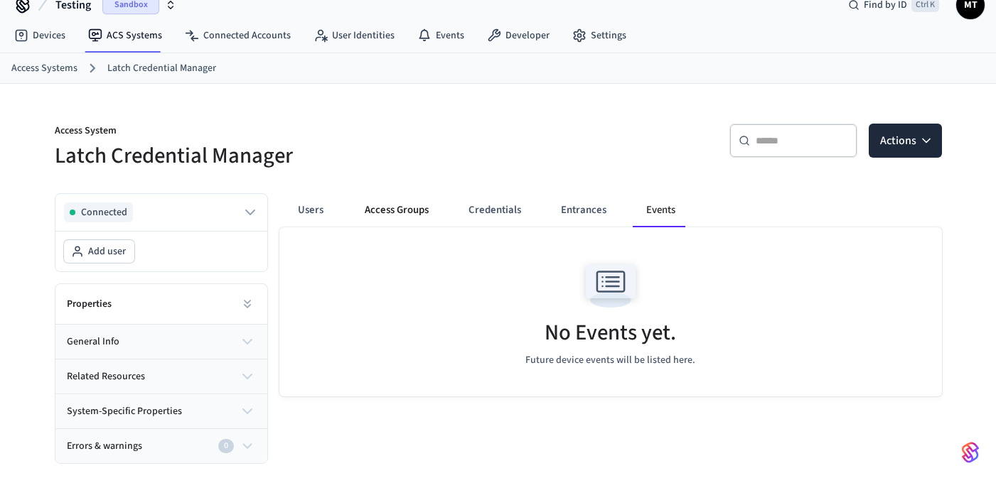
click at [398, 210] on button "Access Groups" at bounding box center [396, 210] width 87 height 34
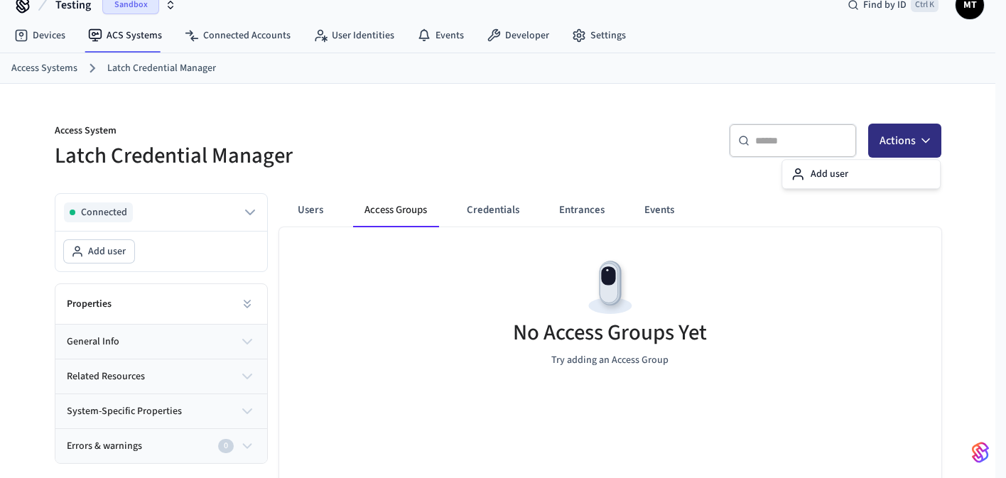
click at [900, 156] on button "Actions" at bounding box center [905, 141] width 73 height 34
click at [509, 136] on div "​ ​ Actions" at bounding box center [724, 146] width 435 height 45
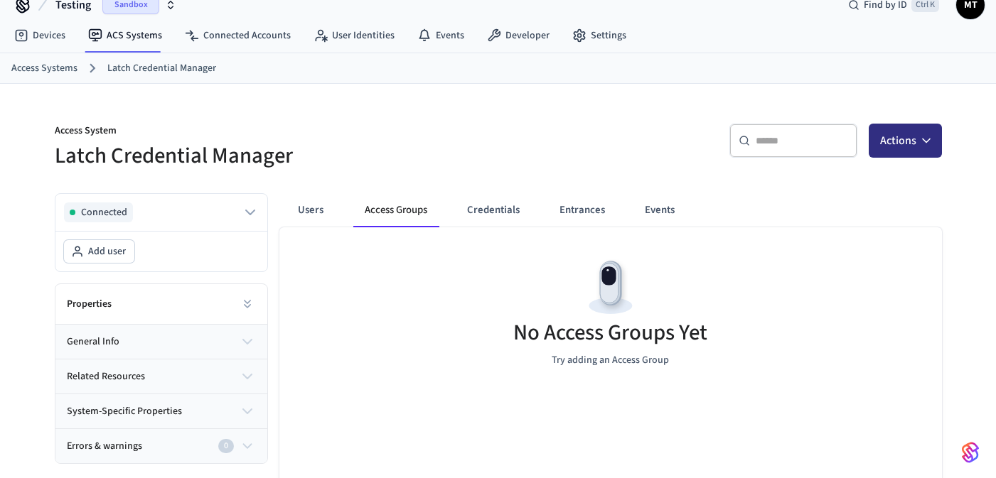
scroll to position [104, 0]
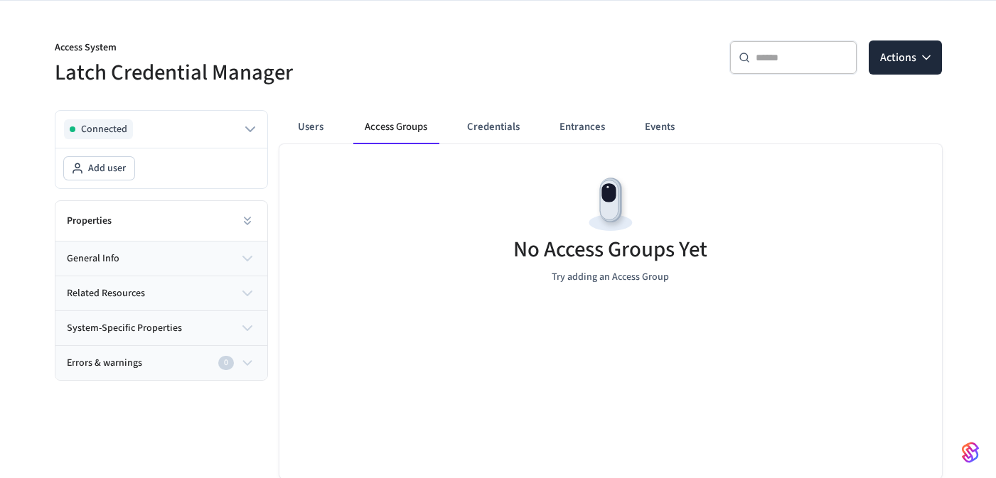
click at [200, 242] on button "general info" at bounding box center [161, 259] width 212 height 34
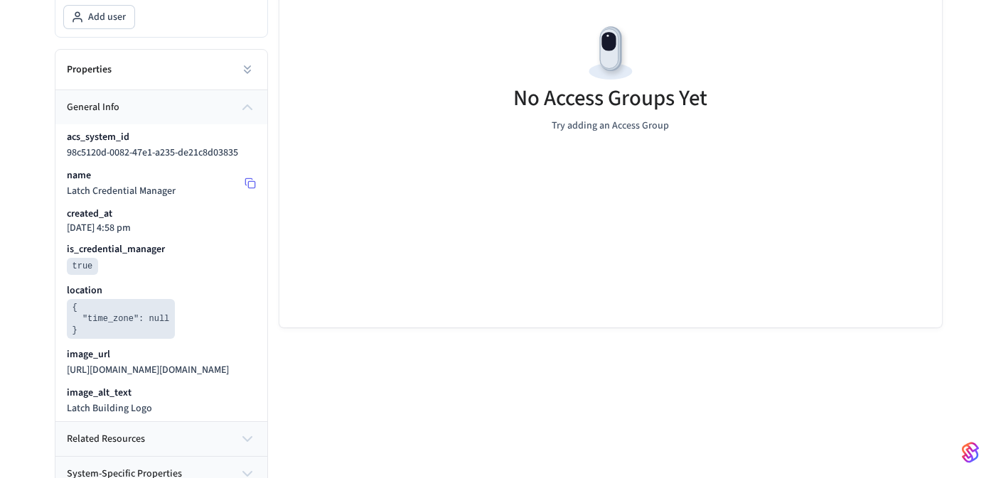
scroll to position [230, 0]
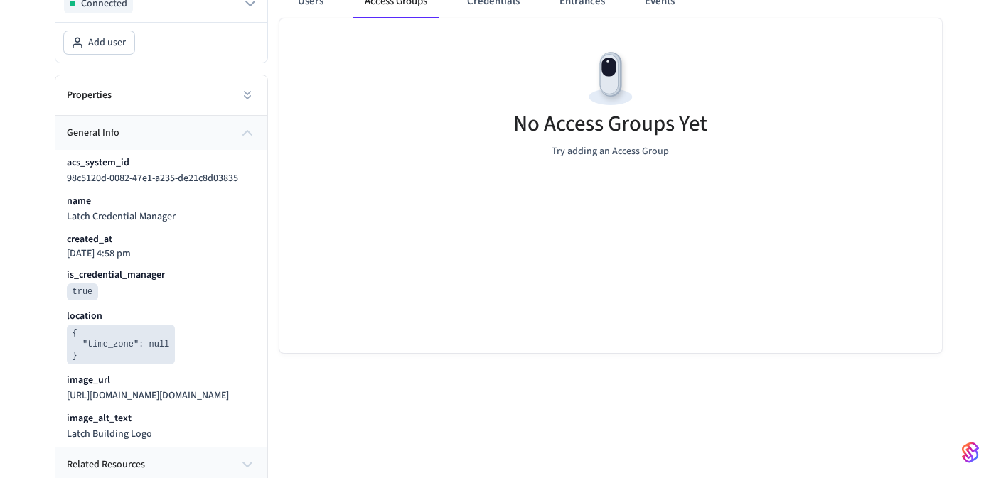
click at [187, 153] on div "acs_system_id 98c5120d-0082-47e1-a235-de21c8d03835 name Latch Credential Manage…" at bounding box center [161, 298] width 212 height 297
click at [190, 138] on button "general info" at bounding box center [161, 133] width 212 height 34
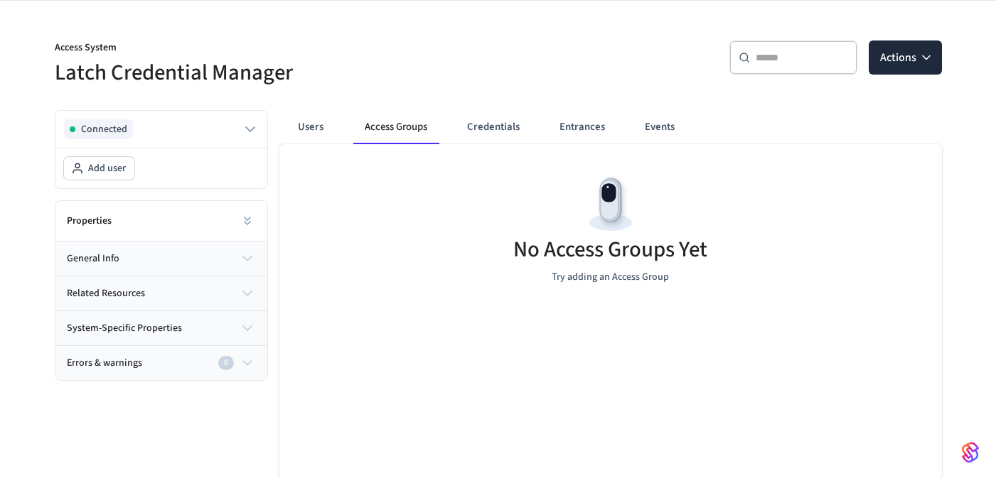
click at [141, 294] on span "related resources" at bounding box center [106, 293] width 78 height 15
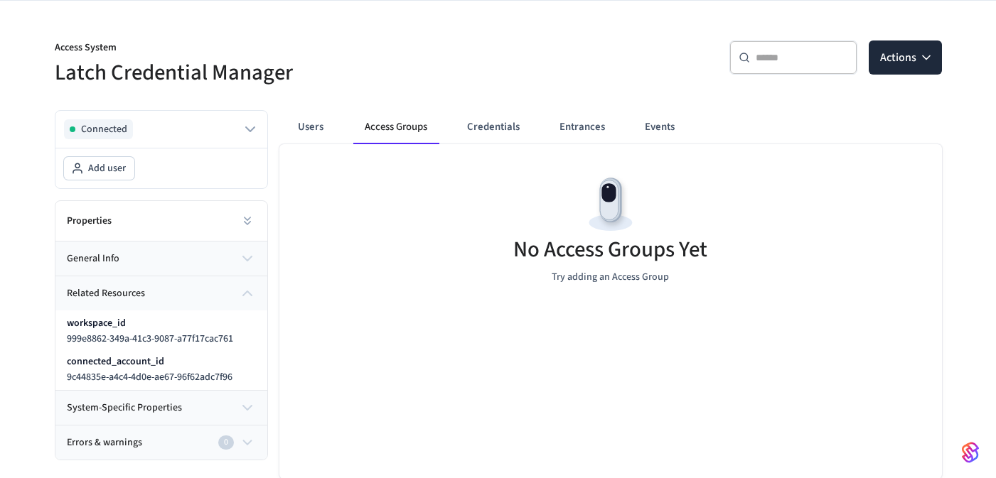
click at [141, 288] on span "related resources" at bounding box center [106, 293] width 78 height 15
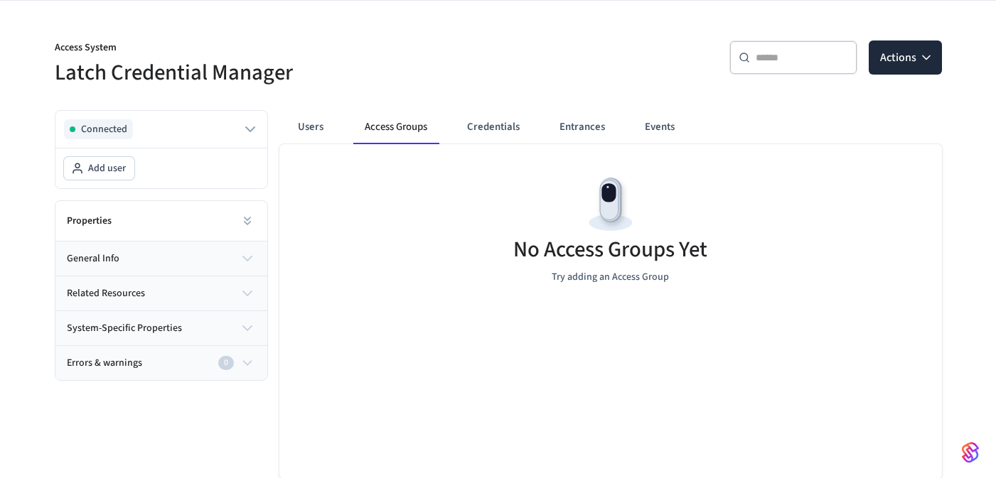
click at [139, 325] on span "system-specific properties" at bounding box center [124, 328] width 115 height 15
click at [144, 328] on span "system-specific properties" at bounding box center [124, 328] width 115 height 15
click at [134, 359] on span "Errors & warnings" at bounding box center [104, 363] width 75 height 15
click at [133, 363] on span "Errors & warnings" at bounding box center [104, 363] width 75 height 15
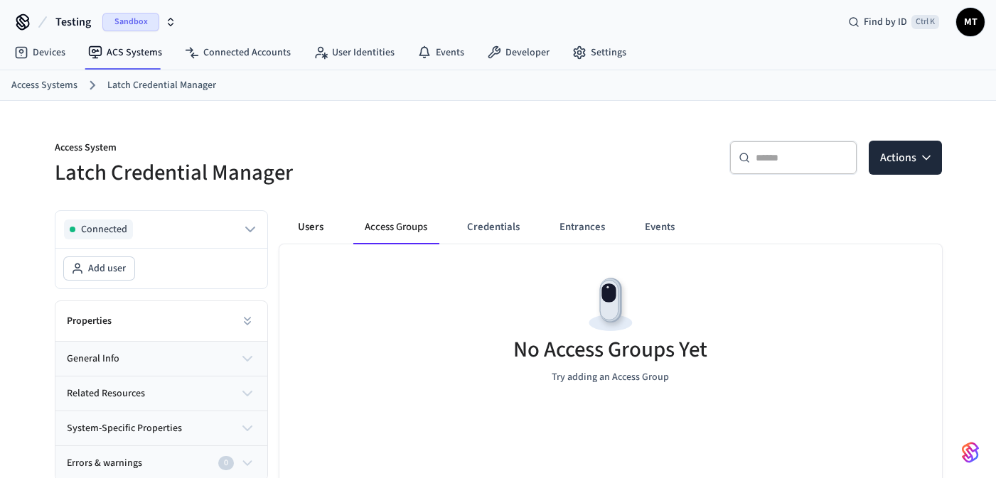
scroll to position [0, 0]
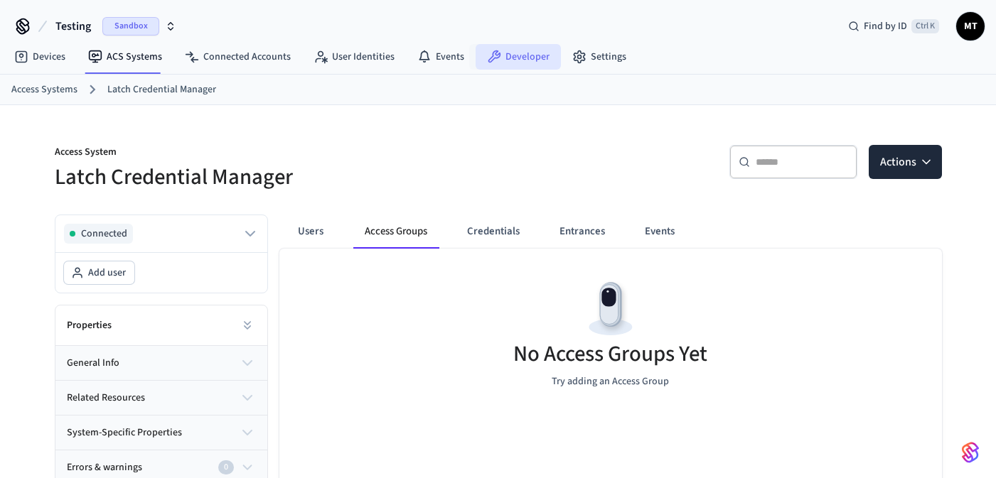
click at [503, 62] on link "Developer" at bounding box center [518, 57] width 85 height 26
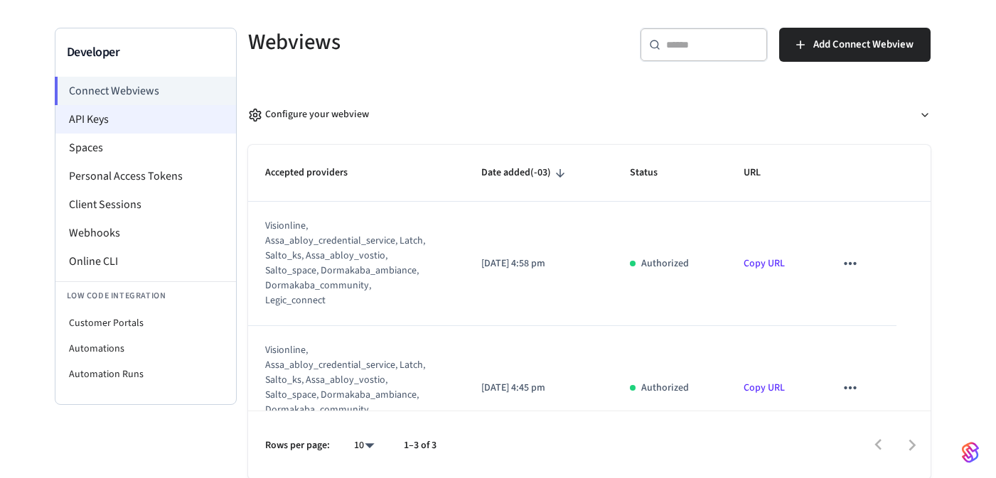
click at [104, 112] on li "API Keys" at bounding box center [145, 119] width 181 height 28
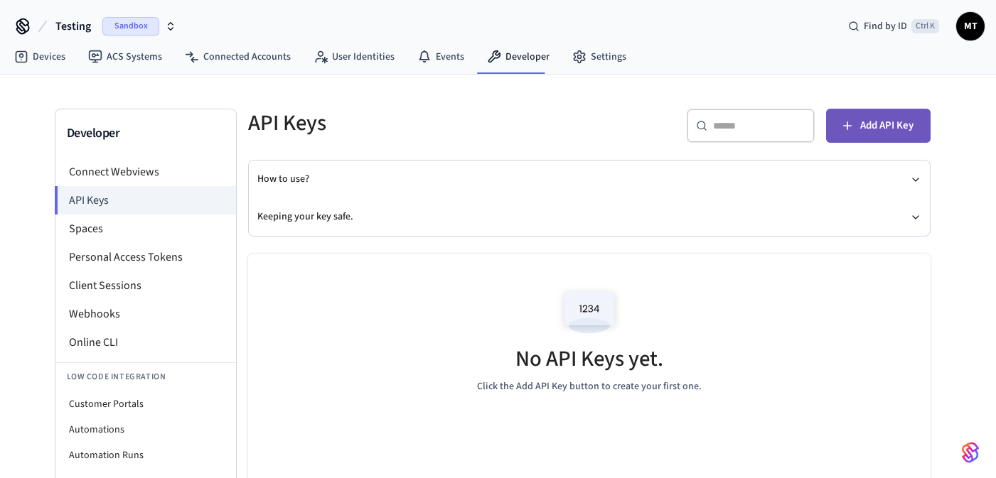
click at [856, 124] on button "Add API Key" at bounding box center [878, 126] width 104 height 34
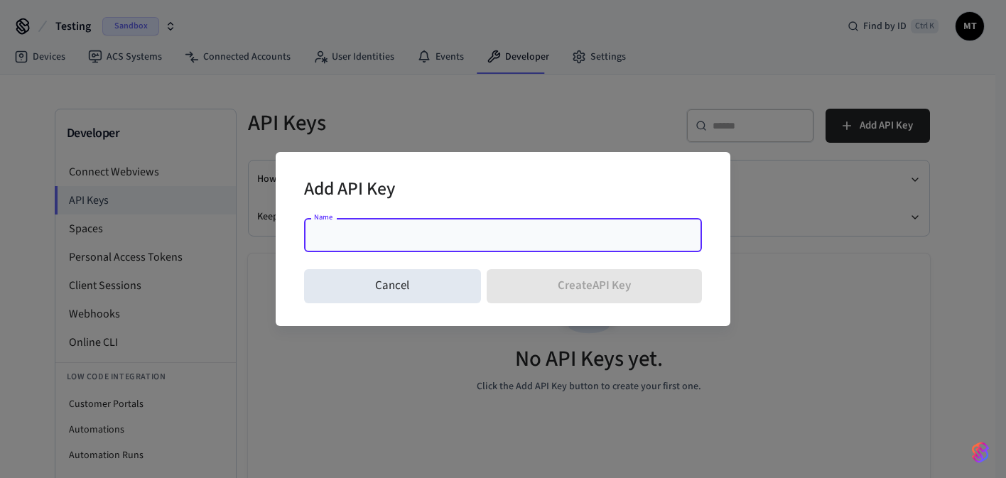
click at [447, 240] on input "Name" at bounding box center [503, 235] width 381 height 14
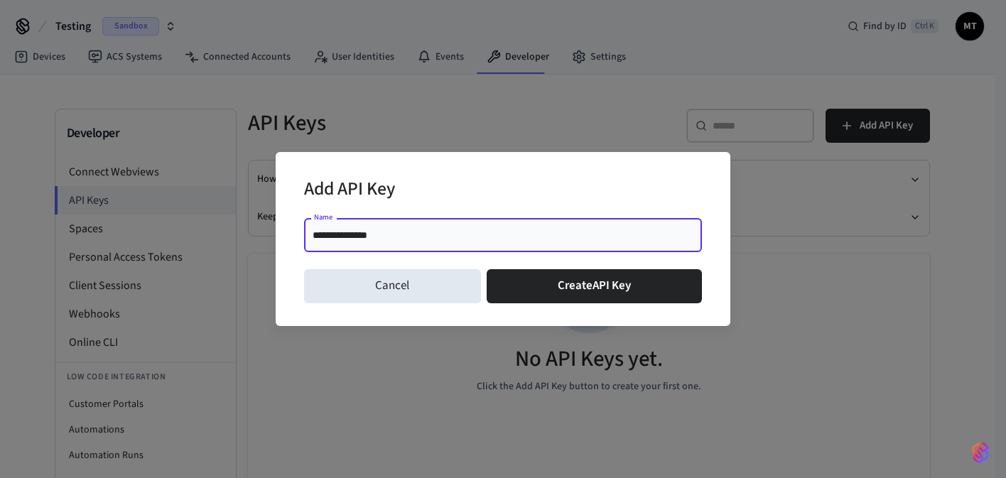
click at [340, 234] on input "**********" at bounding box center [503, 235] width 381 height 14
click at [345, 232] on input "**********" at bounding box center [503, 235] width 381 height 14
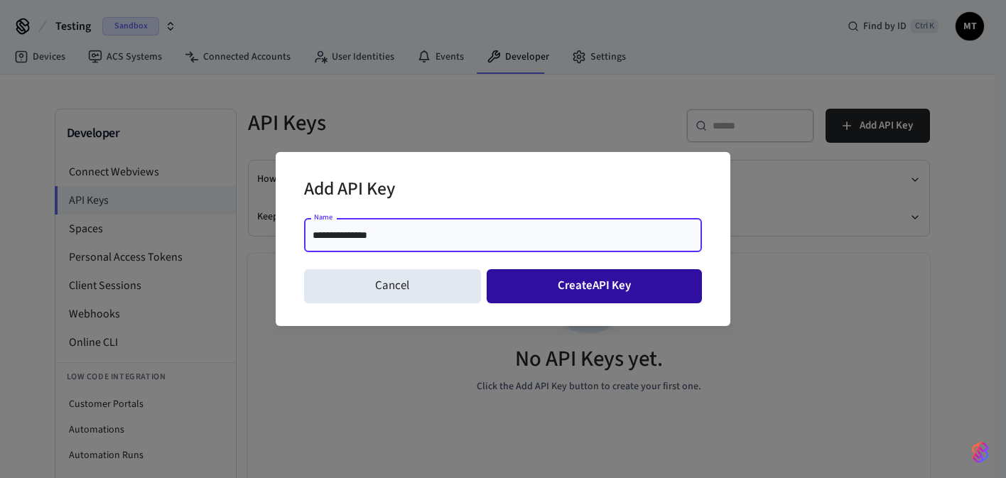
type input "**********"
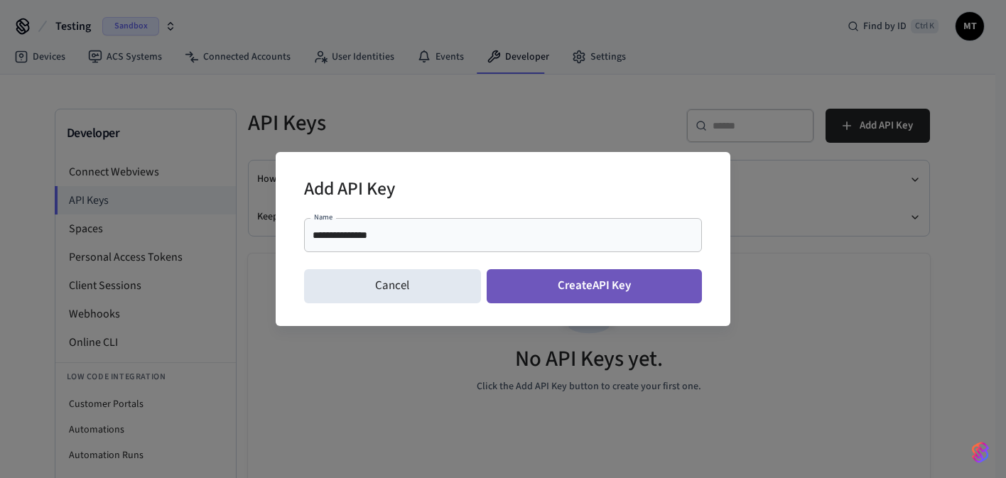
drag, startPoint x: 609, startPoint y: 292, endPoint x: 608, endPoint y: 299, distance: 7.2
click at [608, 299] on button "Create API Key" at bounding box center [595, 286] width 216 height 34
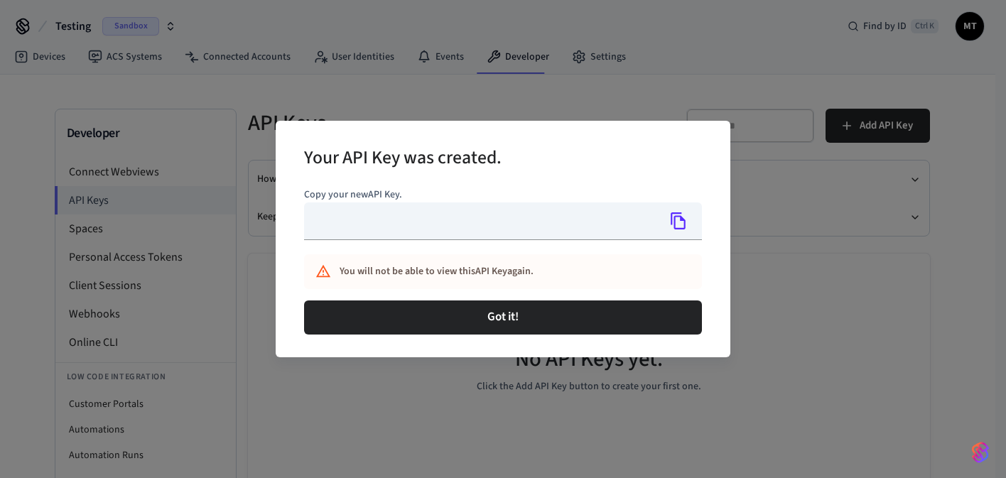
type input "**********"
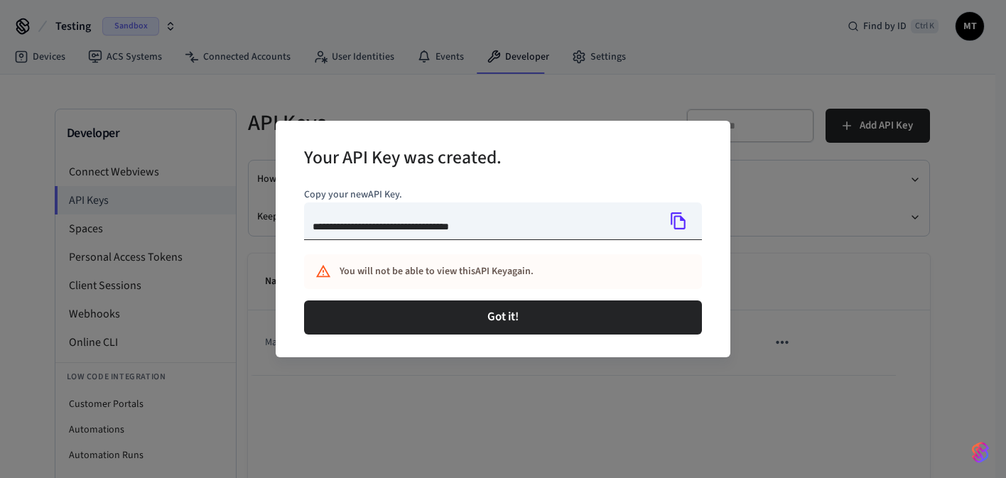
click at [681, 225] on icon "Copy" at bounding box center [679, 221] width 18 height 18
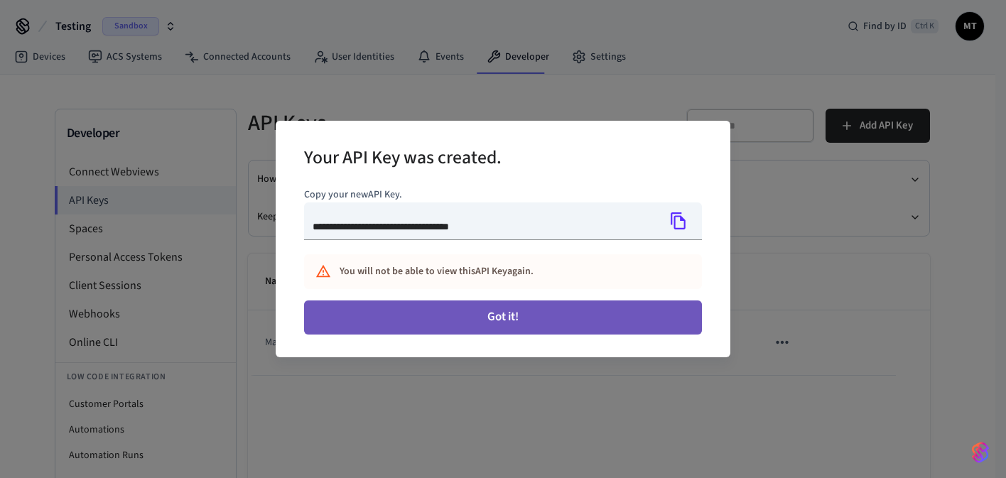
click at [569, 319] on button "Got it!" at bounding box center [503, 318] width 398 height 34
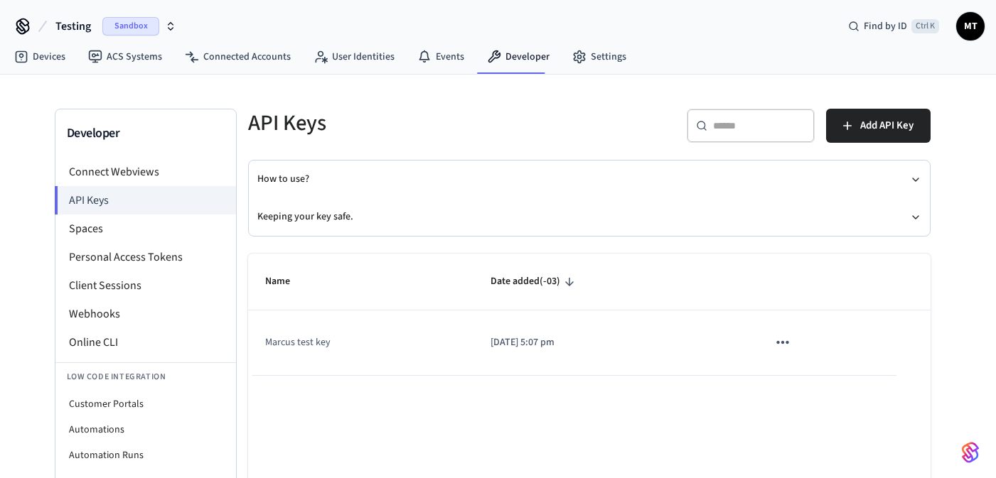
click at [446, 93] on div "API Keys" at bounding box center [406, 123] width 350 height 63
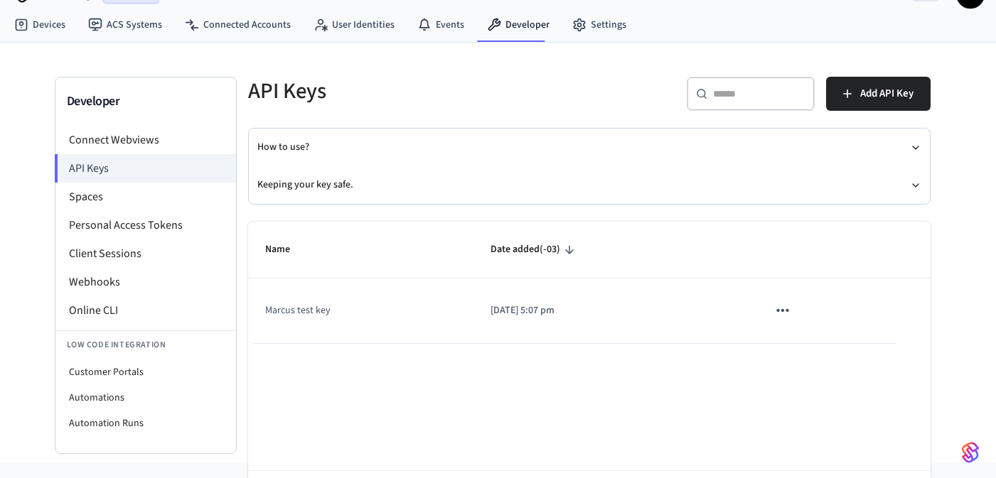
scroll to position [6, 0]
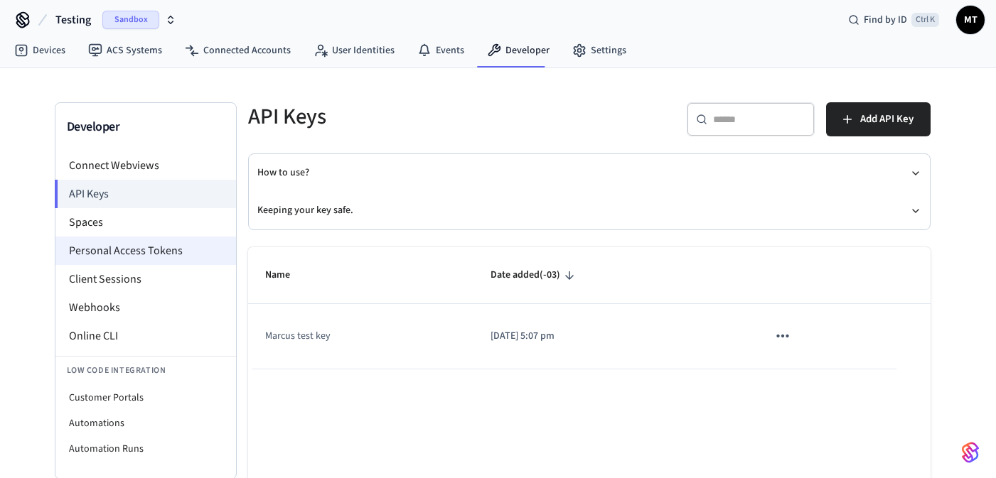
click at [153, 247] on li "Personal Access Tokens" at bounding box center [145, 251] width 181 height 28
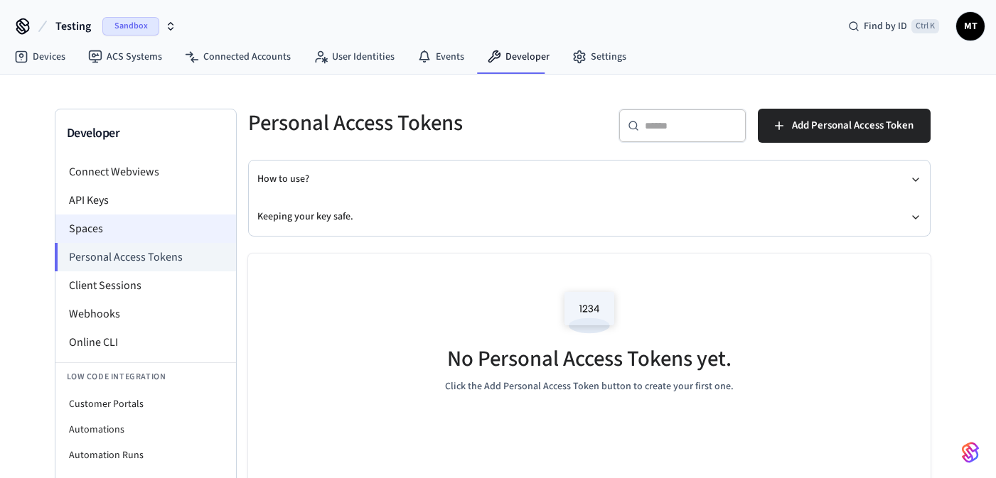
click at [122, 220] on li "Spaces" at bounding box center [145, 229] width 181 height 28
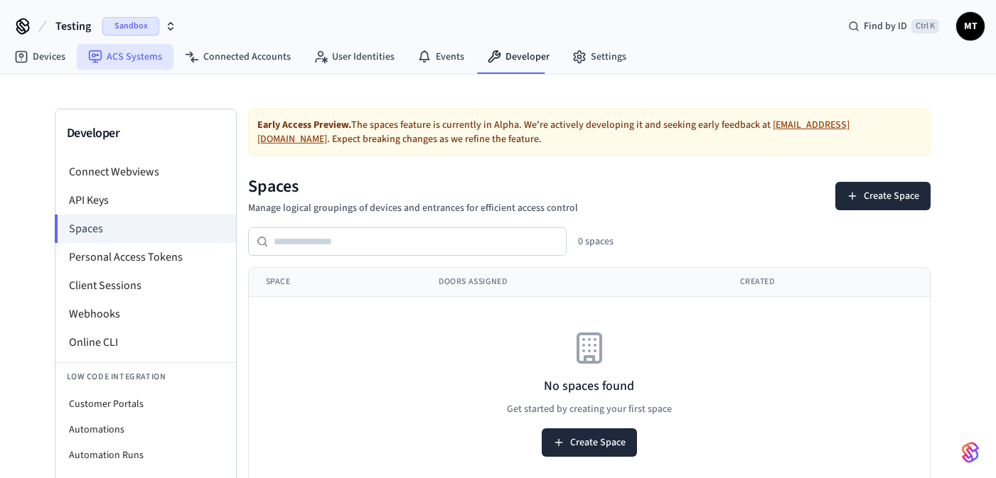
click at [116, 65] on link "ACS Systems" at bounding box center [125, 57] width 97 height 26
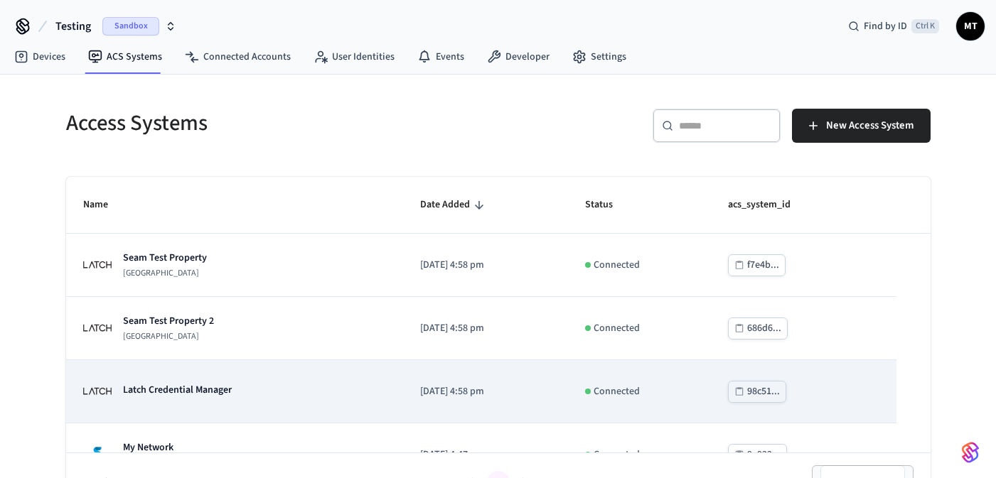
click at [311, 391] on div "Latch Credential Manager" at bounding box center [235, 391] width 304 height 28
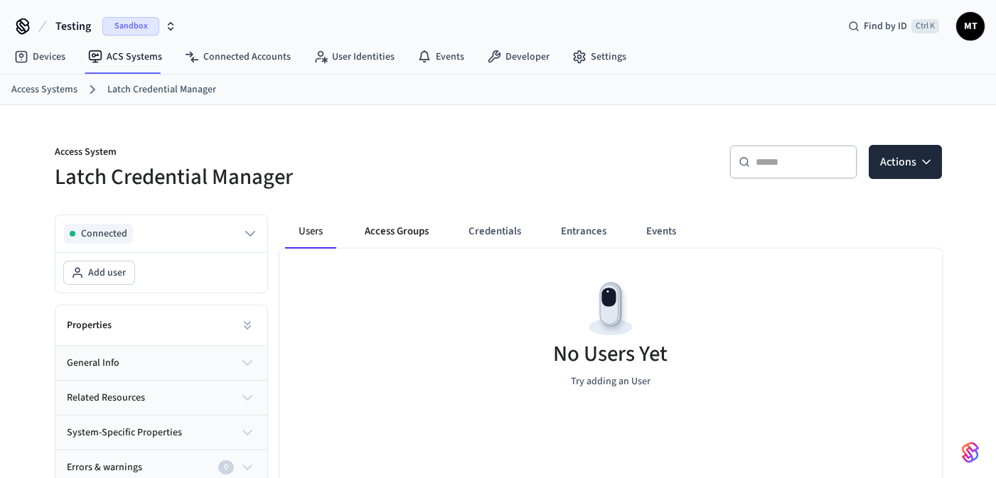
click at [377, 227] on button "Access Groups" at bounding box center [396, 232] width 87 height 34
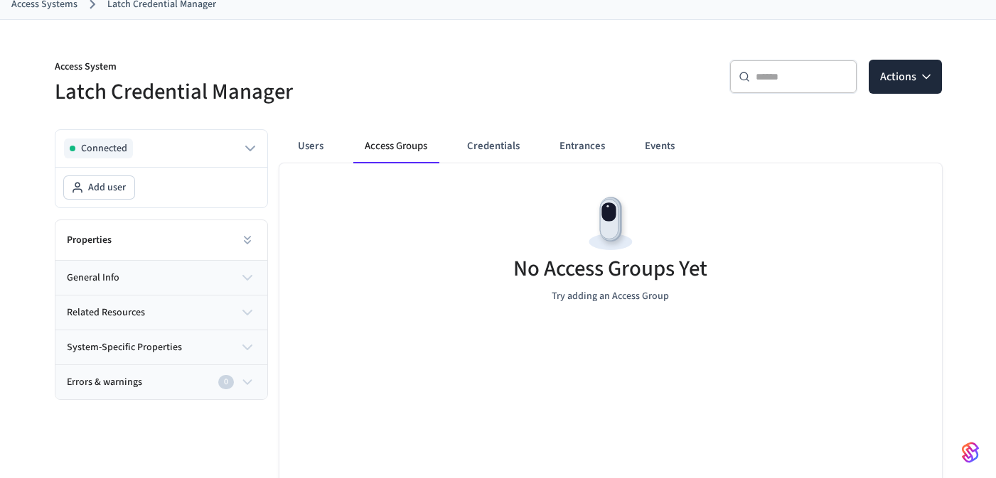
scroll to position [104, 0]
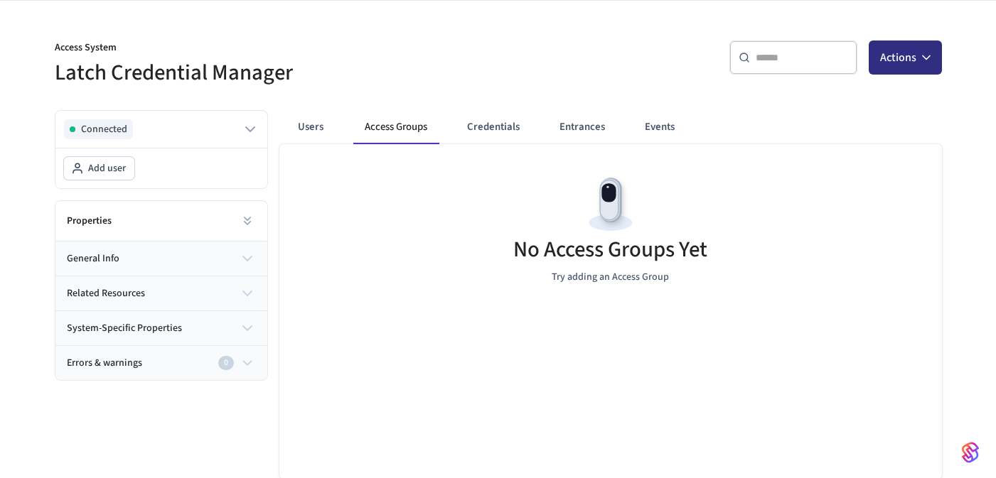
click at [917, 51] on button "Actions" at bounding box center [905, 58] width 73 height 34
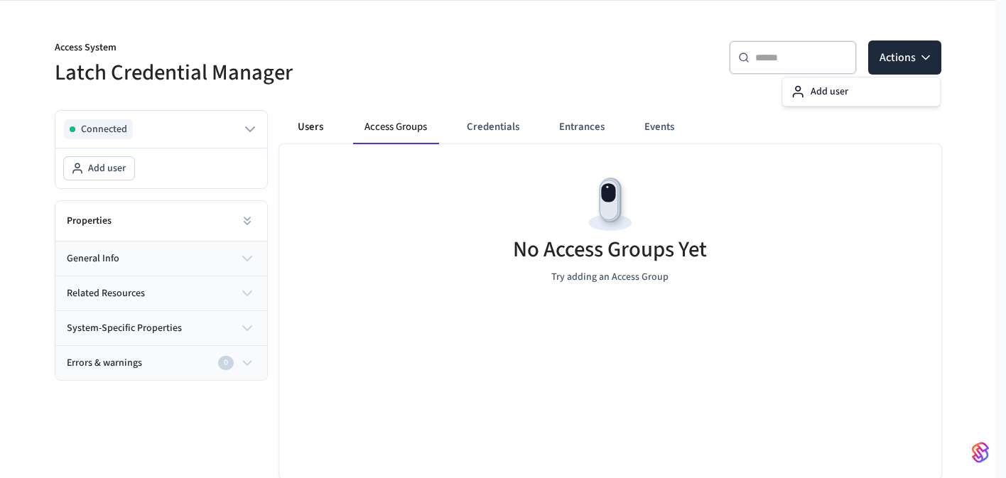
drag, startPoint x: 554, startPoint y: 65, endPoint x: 327, endPoint y: 119, distance: 233.8
click at [552, 65] on div "​ ​ Actions" at bounding box center [724, 63] width 435 height 45
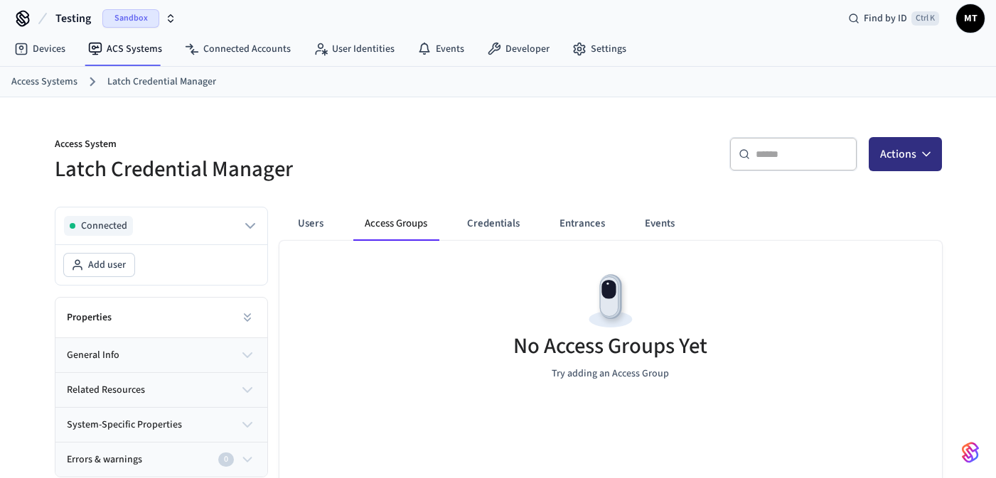
scroll to position [0, 0]
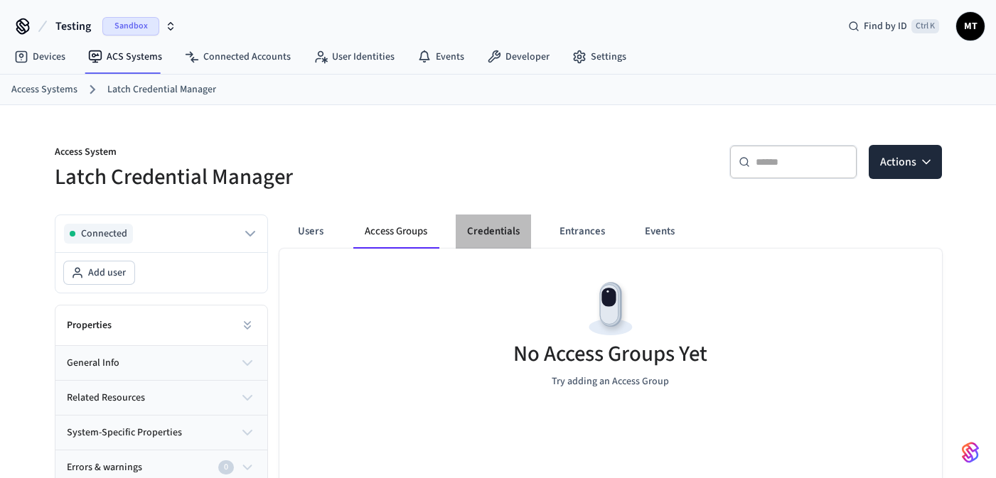
click at [507, 224] on button "Credentials" at bounding box center [493, 232] width 75 height 34
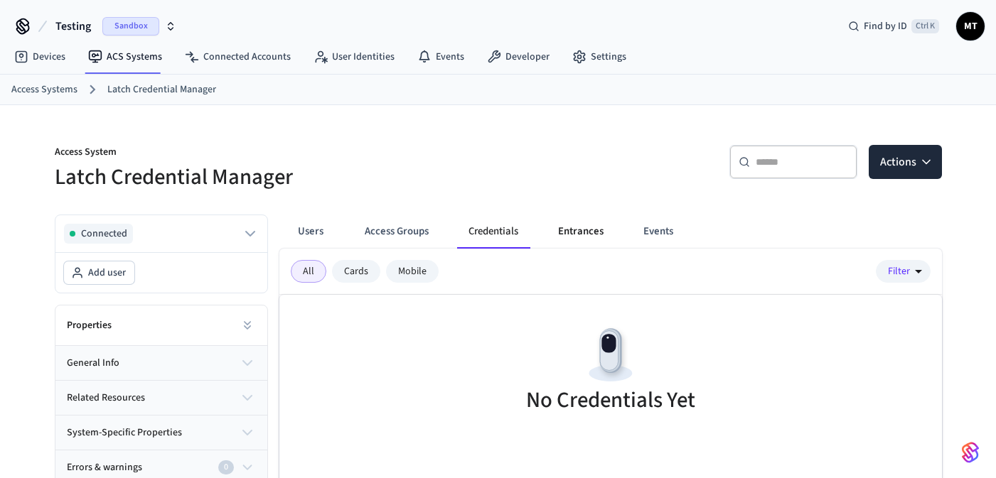
click at [564, 229] on button "Entrances" at bounding box center [581, 232] width 68 height 34
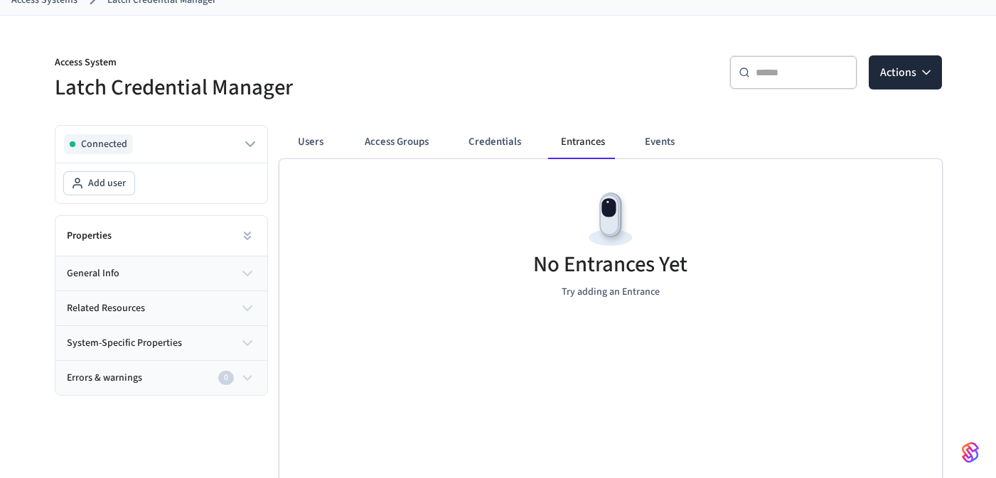
scroll to position [104, 0]
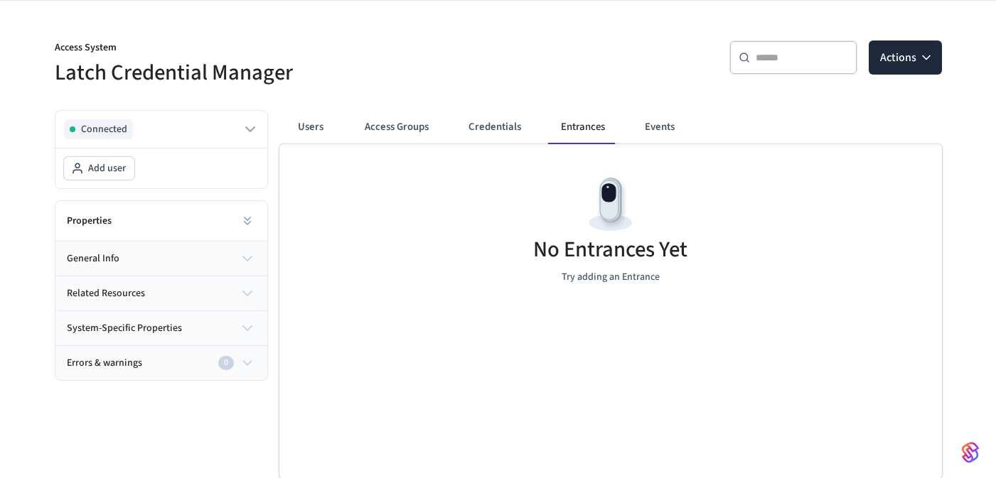
click at [253, 253] on icon "button" at bounding box center [247, 258] width 17 height 17
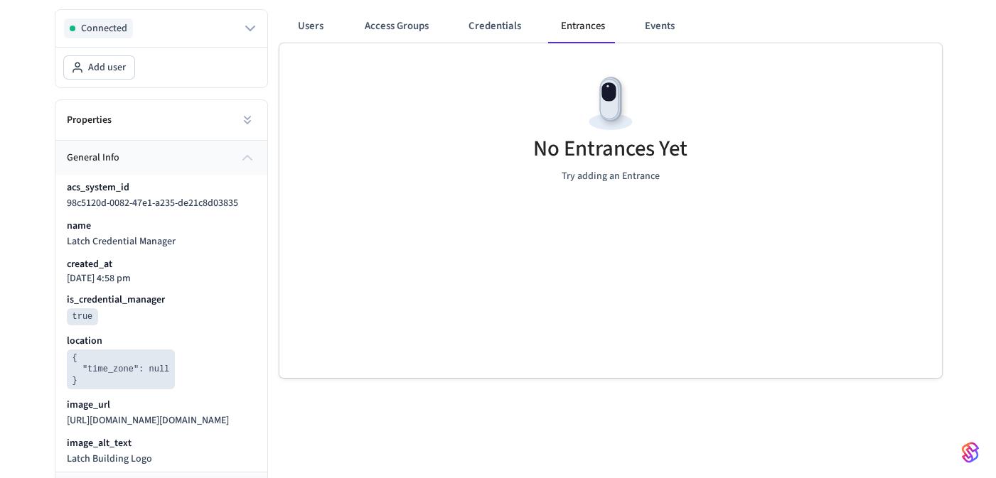
scroll to position [145, 0]
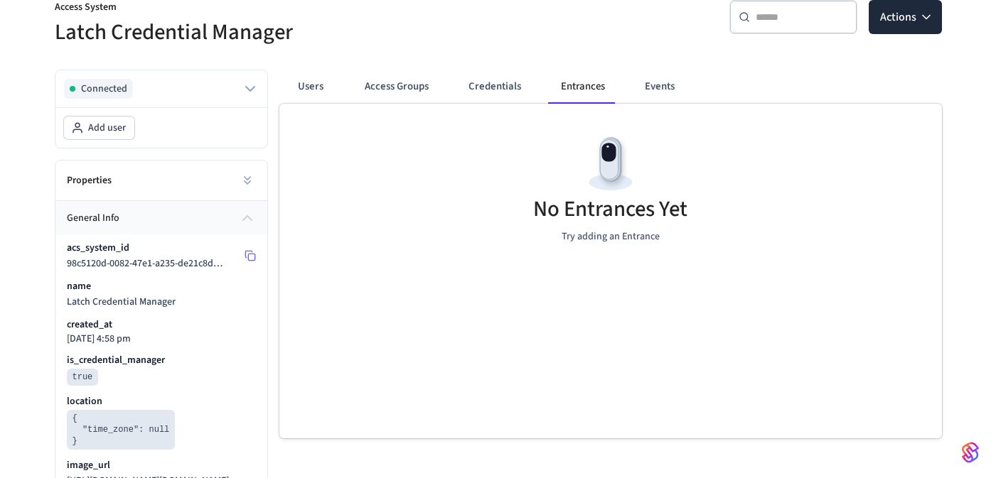
drag, startPoint x: 246, startPoint y: 225, endPoint x: 240, endPoint y: 242, distance: 17.6
click at [240, 242] on div "general info acs_system_id 98c5120d-0082-47e1-a235-de21c8d03835 name Latch Cred…" at bounding box center [161, 367] width 212 height 332
click at [243, 217] on icon "button" at bounding box center [247, 218] width 9 height 4
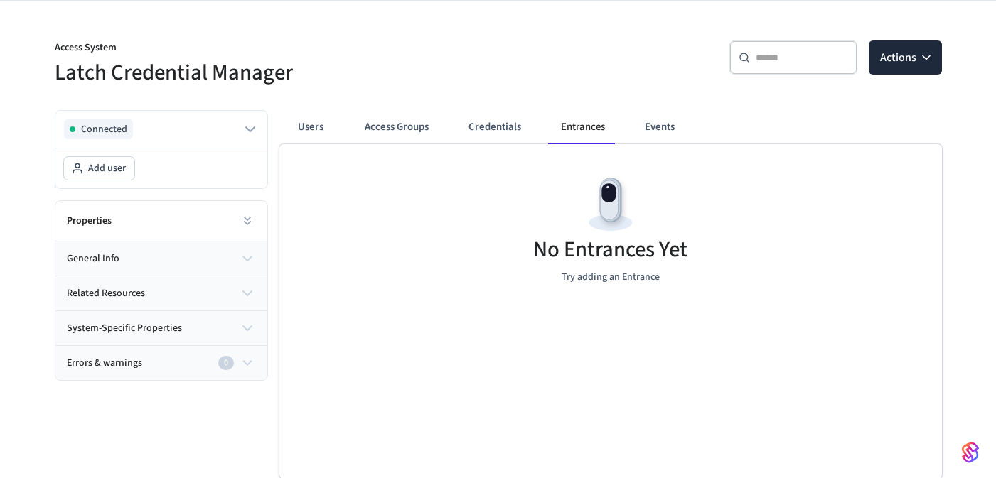
click at [240, 289] on icon "button" at bounding box center [247, 293] width 17 height 17
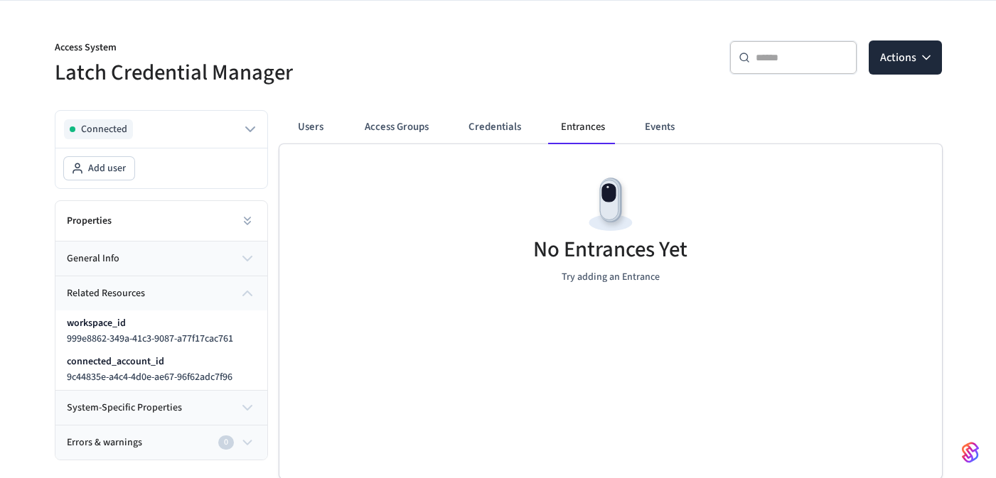
click at [240, 289] on icon "button" at bounding box center [247, 293] width 17 height 17
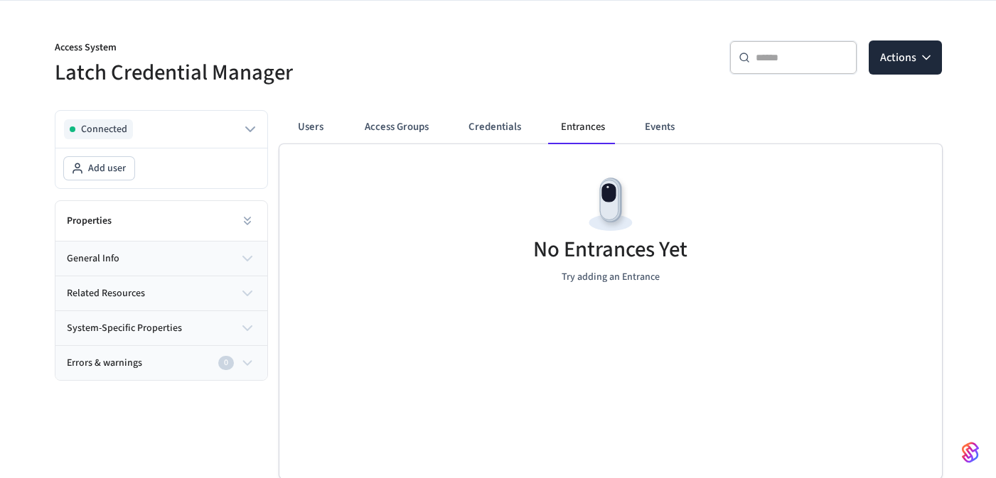
click at [235, 321] on button "system-specific properties" at bounding box center [161, 328] width 212 height 34
click at [236, 360] on div "Errors & warnings 0" at bounding box center [153, 363] width 173 height 15
click at [238, 360] on div "Errors & warnings 0" at bounding box center [153, 363] width 173 height 15
click at [118, 174] on span "Add user" at bounding box center [107, 168] width 38 height 14
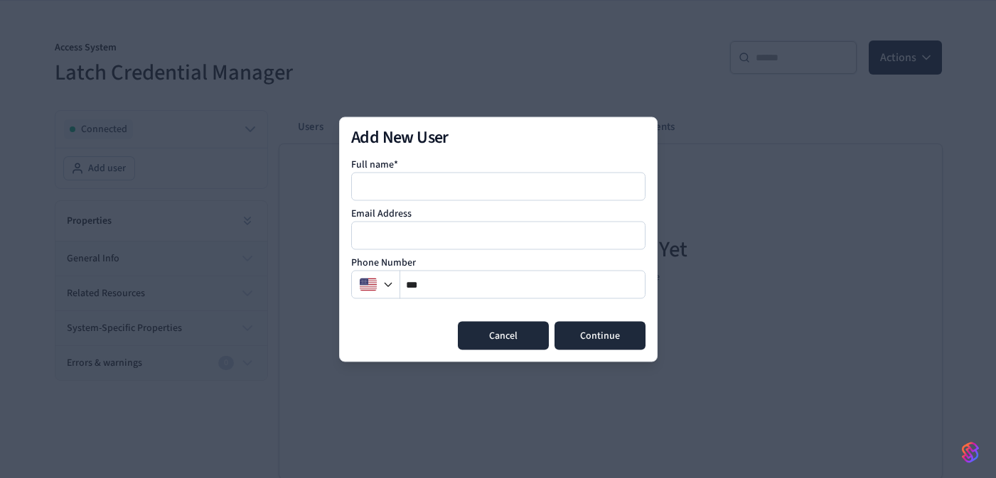
click at [480, 337] on button "Cancel" at bounding box center [503, 335] width 91 height 28
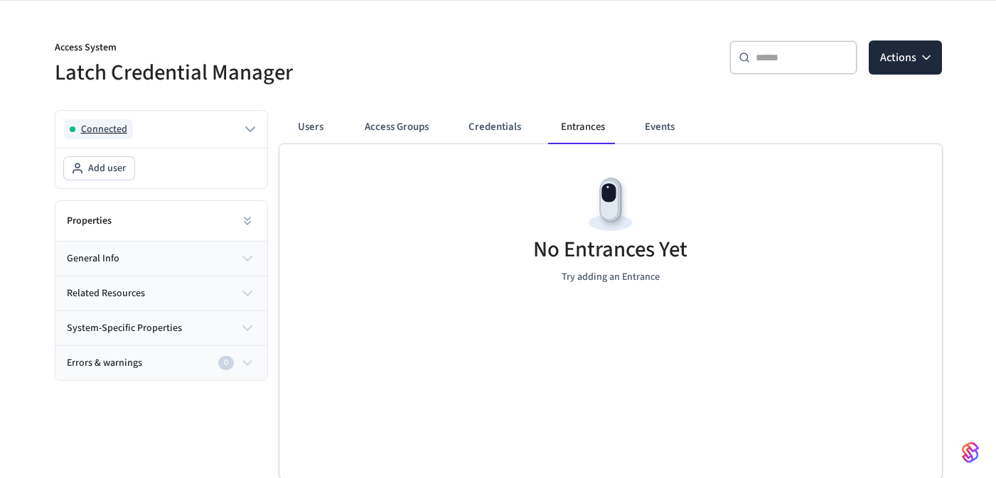
click at [242, 131] on icon "button" at bounding box center [250, 129] width 17 height 17
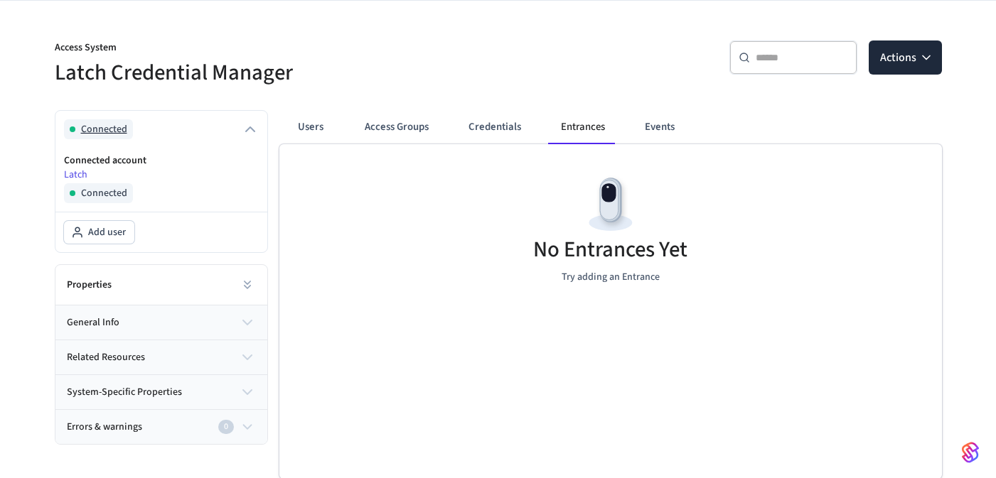
click at [242, 131] on icon "button" at bounding box center [250, 129] width 17 height 17
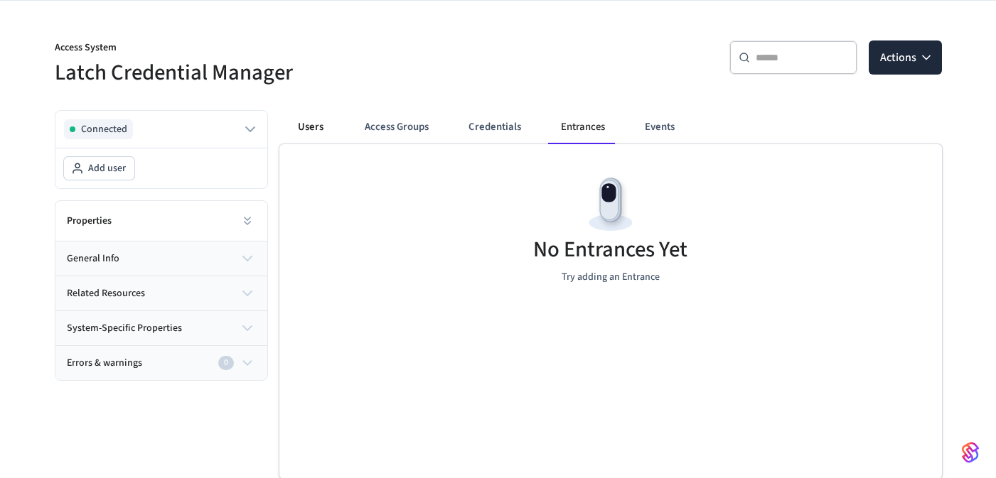
click at [313, 130] on button "Users" at bounding box center [310, 127] width 51 height 34
click at [395, 124] on button "Access Groups" at bounding box center [396, 127] width 87 height 34
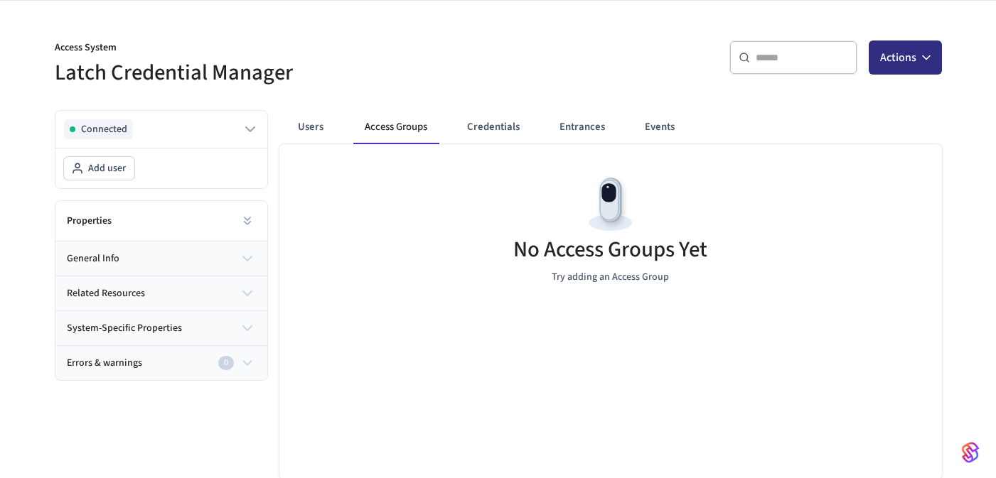
click at [899, 65] on button "Actions" at bounding box center [905, 58] width 73 height 34
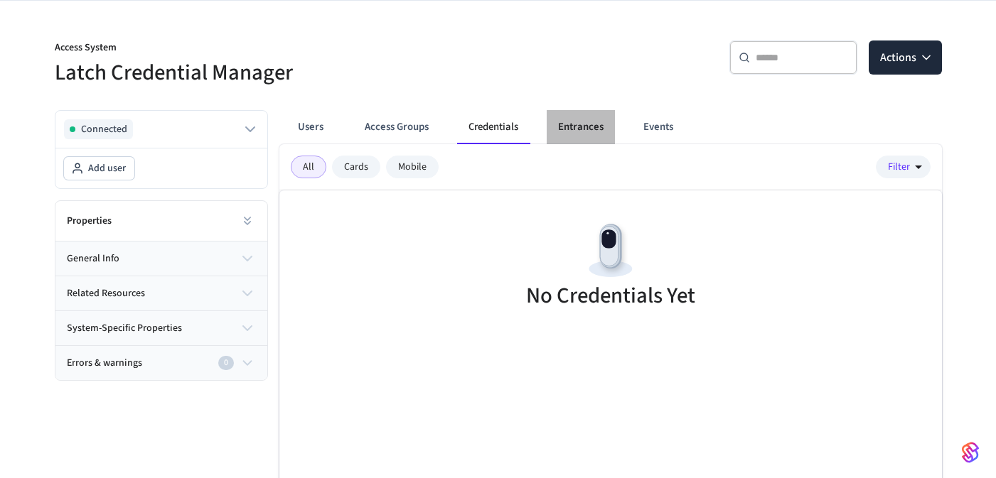
click at [554, 123] on button "Entrances" at bounding box center [581, 127] width 68 height 34
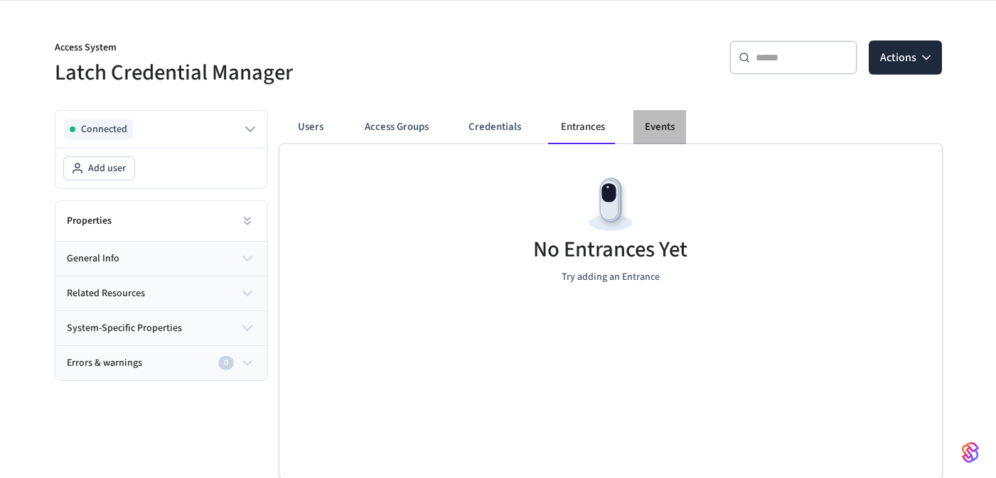
click at [635, 124] on button "Events" at bounding box center [659, 127] width 53 height 34
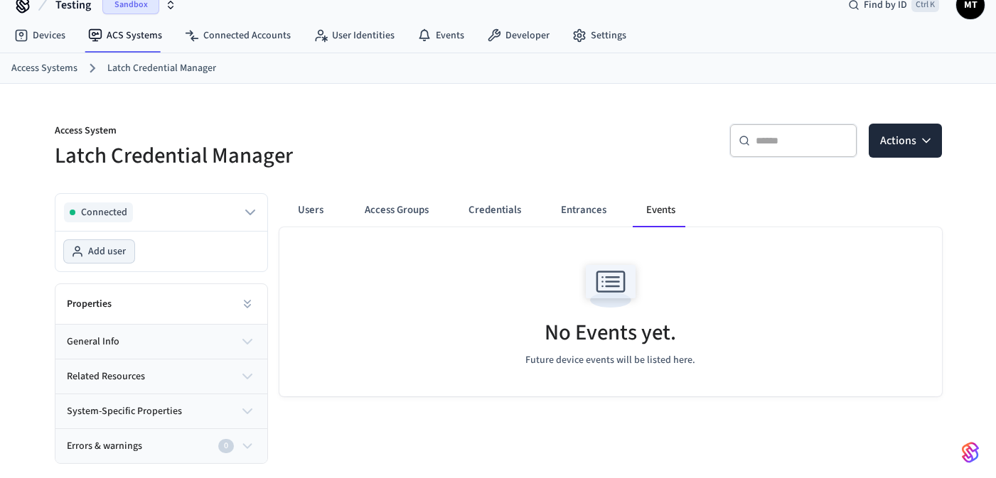
click at [118, 247] on span "Add user" at bounding box center [107, 252] width 38 height 14
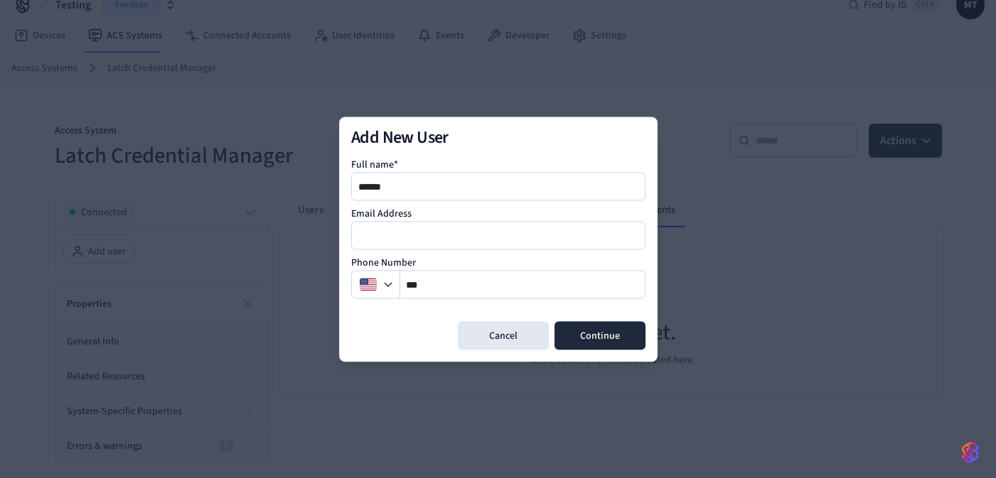
type input "******"
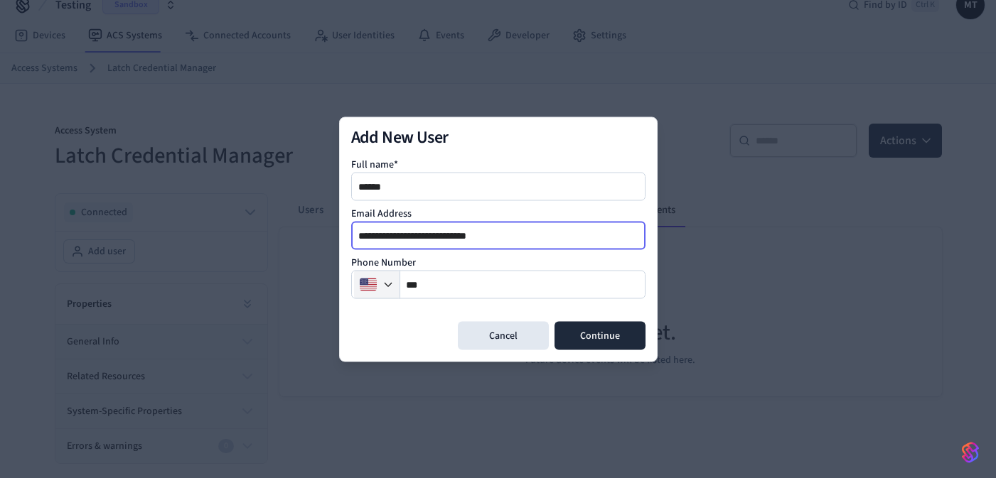
type input "**********"
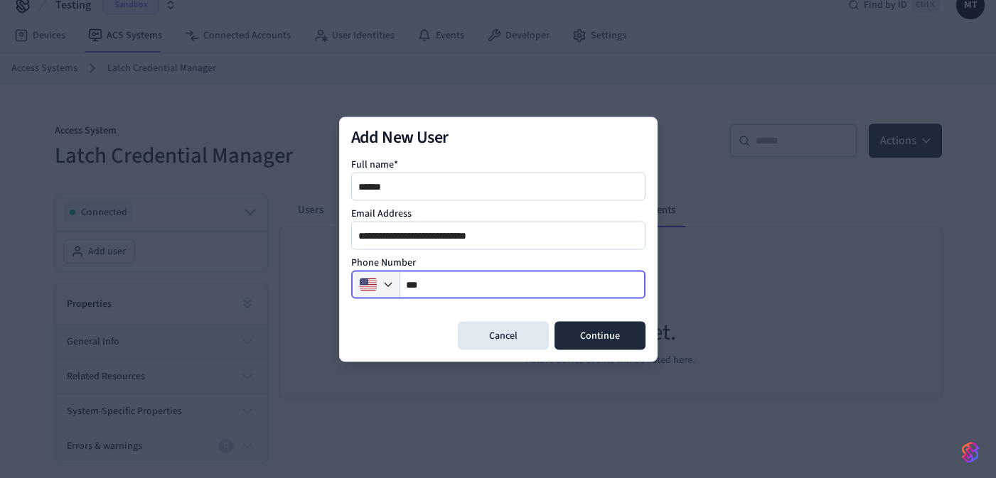
click at [390, 291] on button "button" at bounding box center [376, 284] width 45 height 28
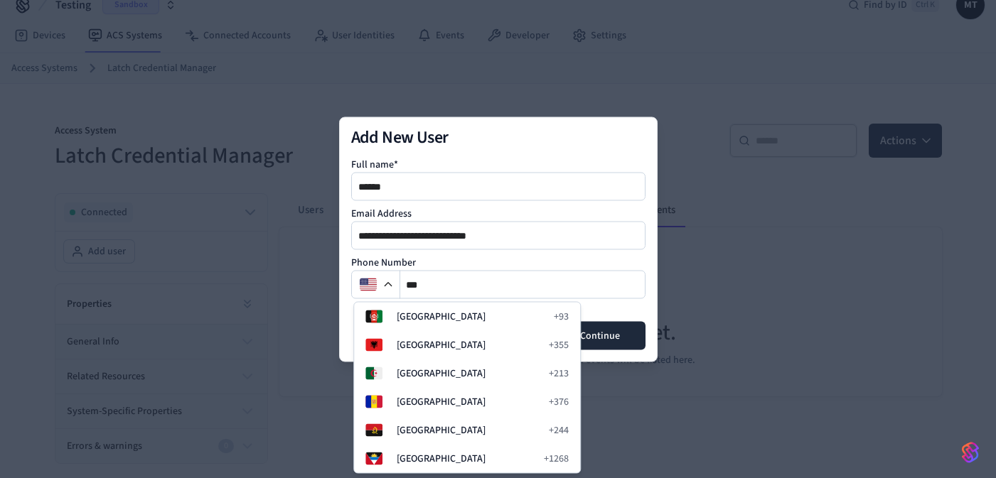
click at [532, 263] on div "Phone Number **" at bounding box center [498, 276] width 294 height 43
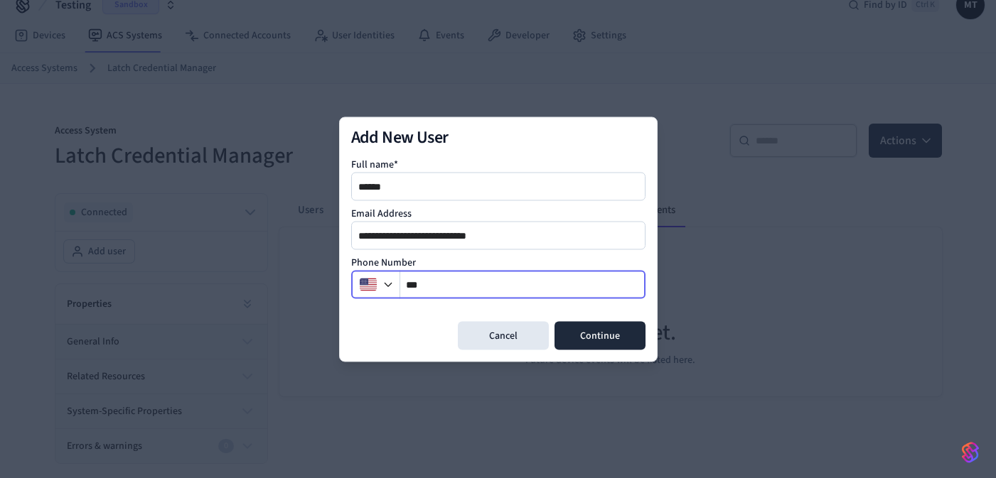
click at [496, 289] on input "**" at bounding box center [522, 284] width 245 height 17
type input "**********"
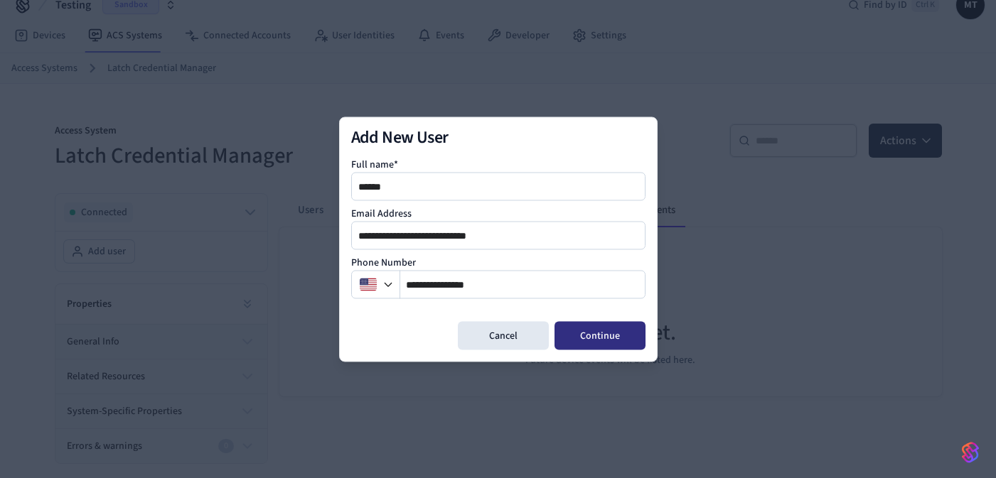
click at [601, 326] on button "Continue" at bounding box center [599, 335] width 91 height 28
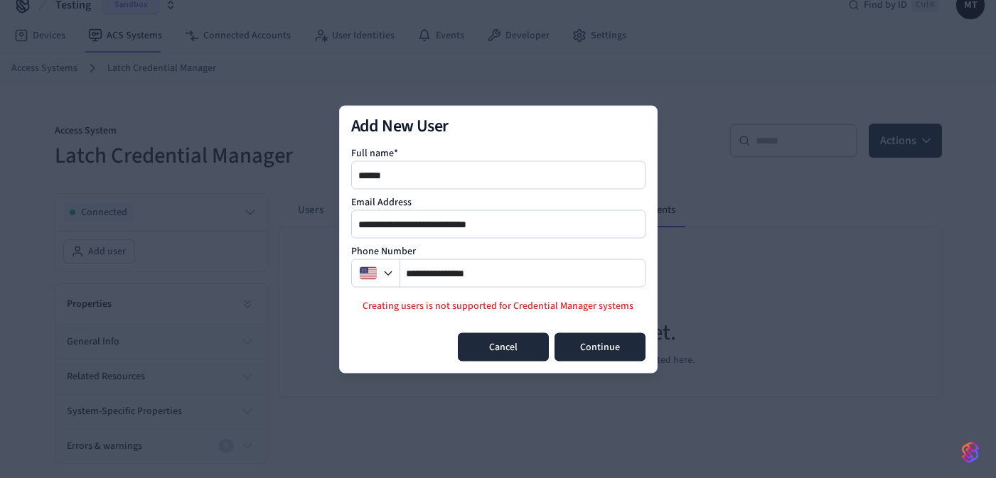
click at [494, 347] on button "Cancel" at bounding box center [503, 347] width 91 height 28
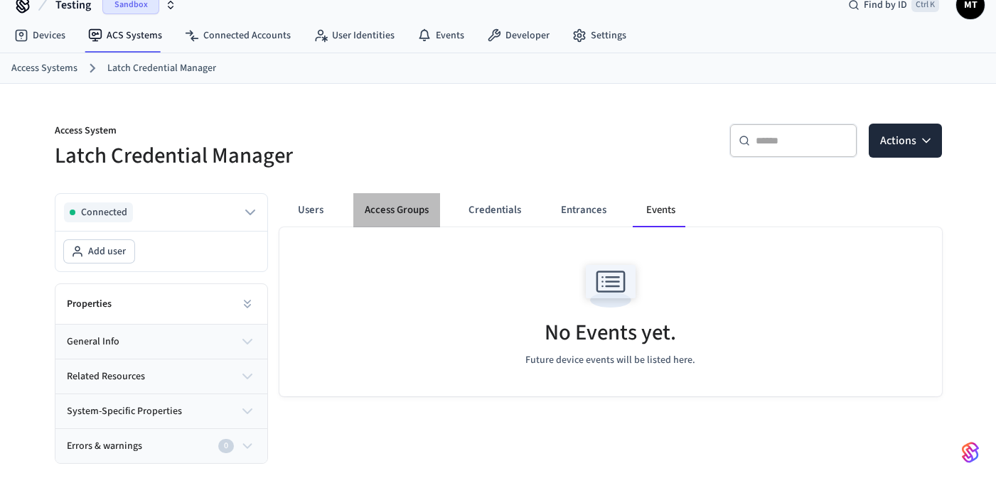
click at [384, 208] on button "Access Groups" at bounding box center [396, 210] width 87 height 34
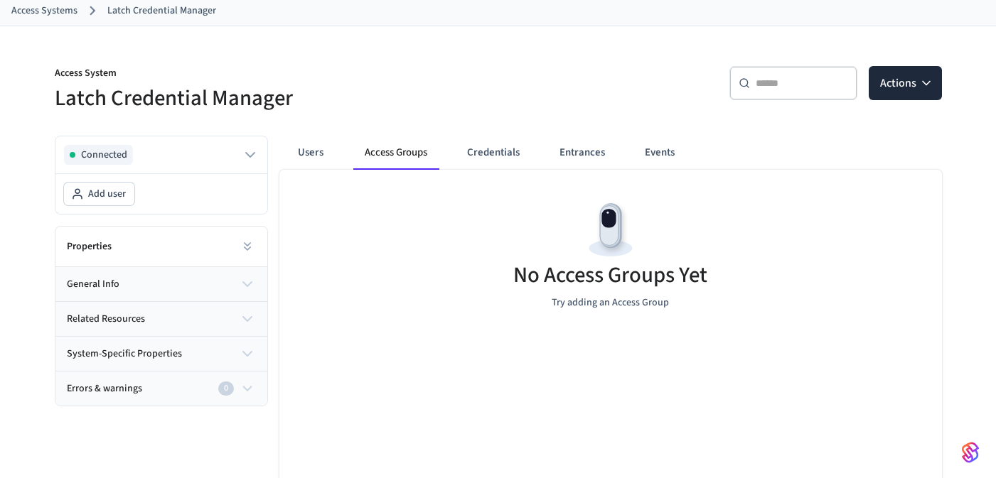
scroll to position [104, 0]
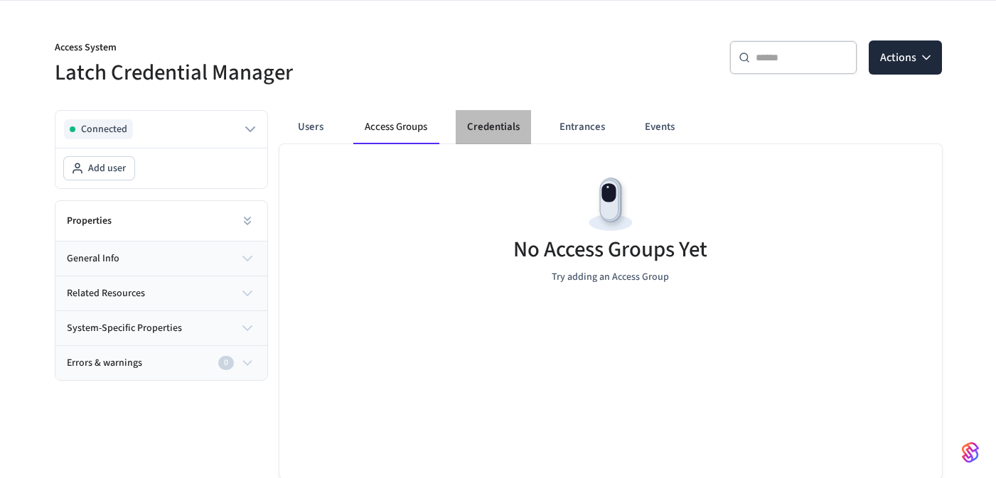
click at [500, 127] on button "Credentials" at bounding box center [493, 127] width 75 height 34
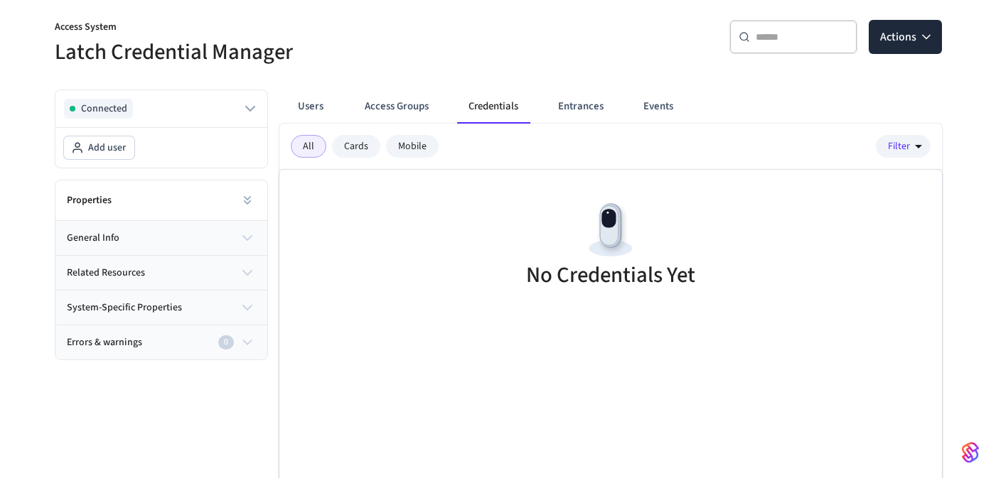
scroll to position [188, 0]
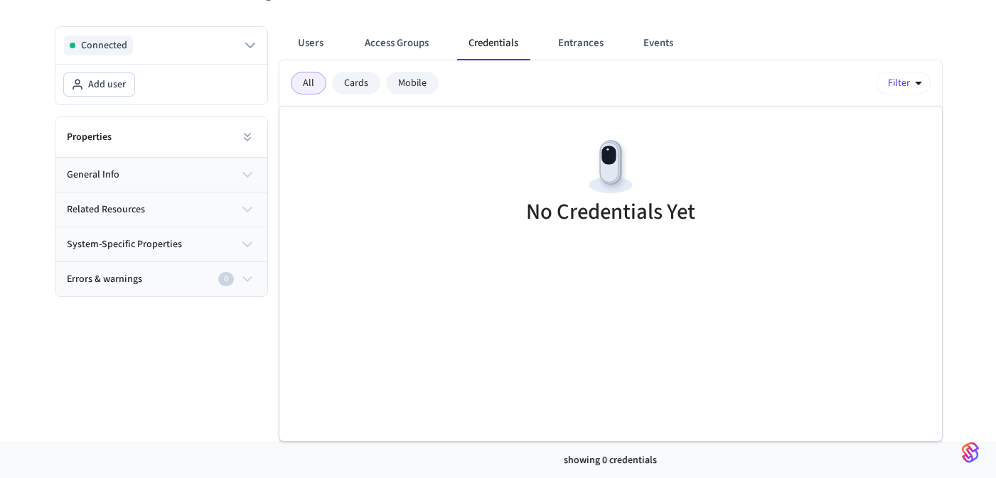
click at [891, 79] on button "Filter" at bounding box center [903, 83] width 55 height 23
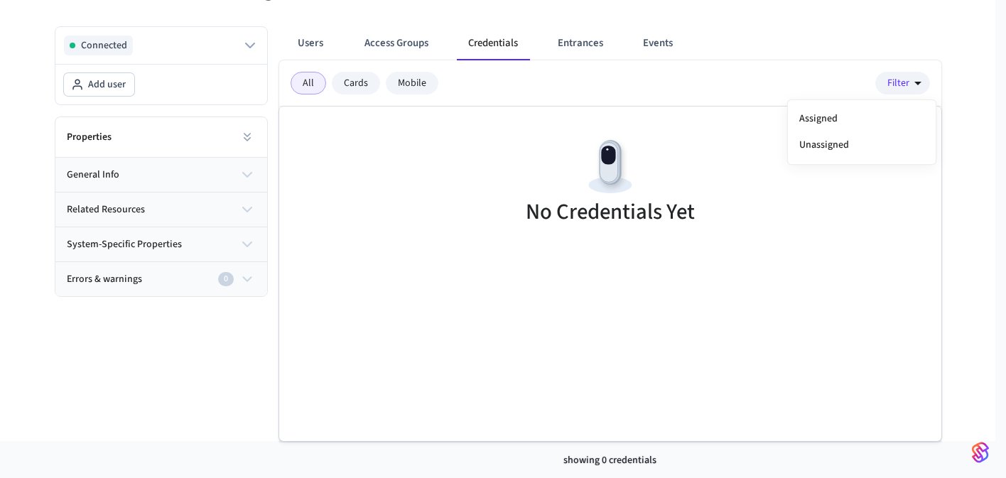
click at [635, 173] on div at bounding box center [503, 239] width 1006 height 478
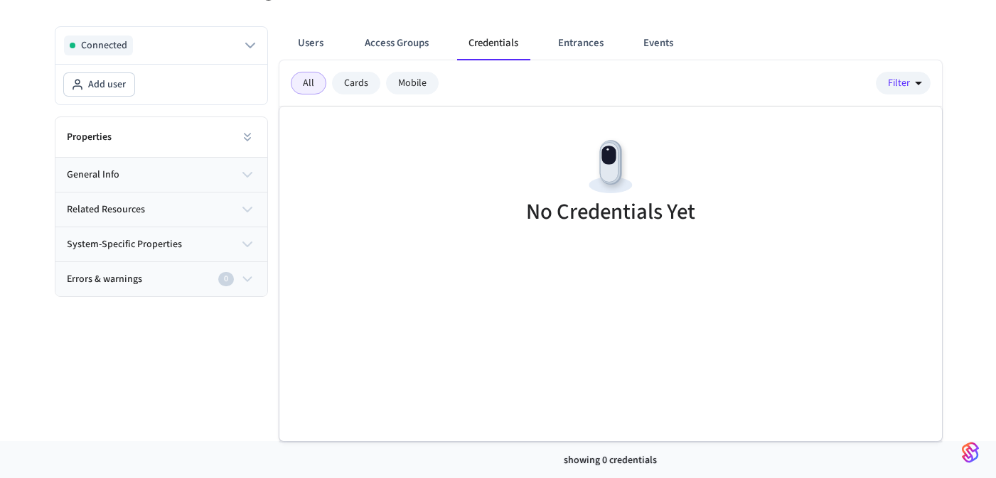
drag, startPoint x: 562, startPoint y: 32, endPoint x: 569, endPoint y: 36, distance: 7.7
click at [562, 33] on button "Entrances" at bounding box center [581, 43] width 68 height 34
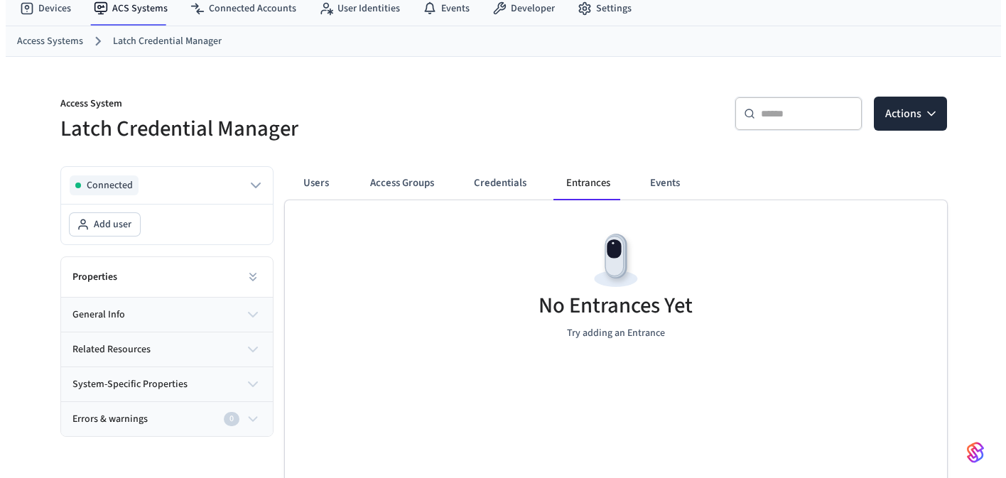
scroll to position [0, 0]
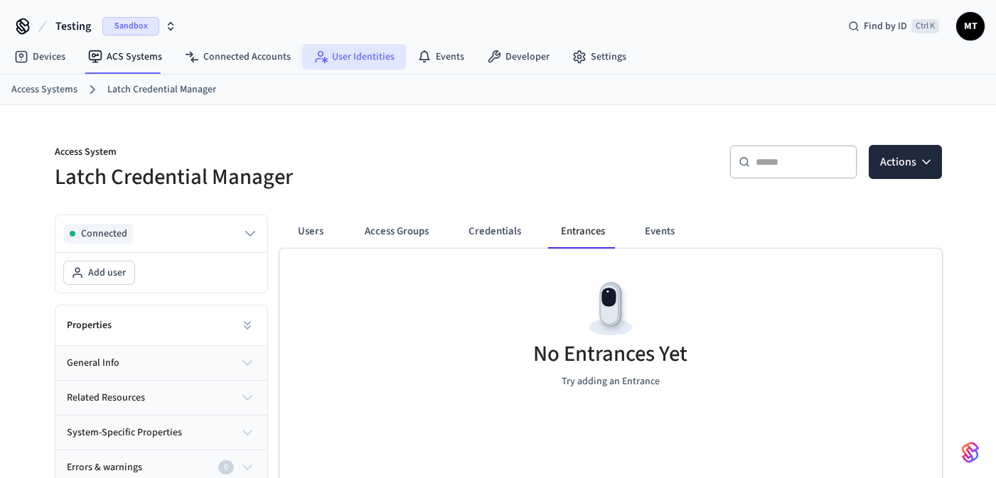
click at [328, 61] on link "User Identities" at bounding box center [354, 57] width 104 height 26
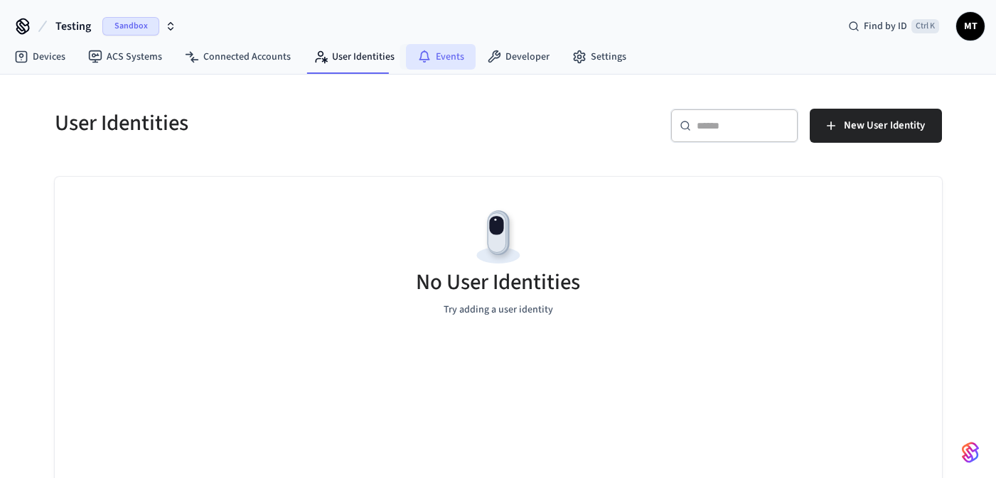
click at [422, 55] on icon at bounding box center [424, 57] width 14 height 14
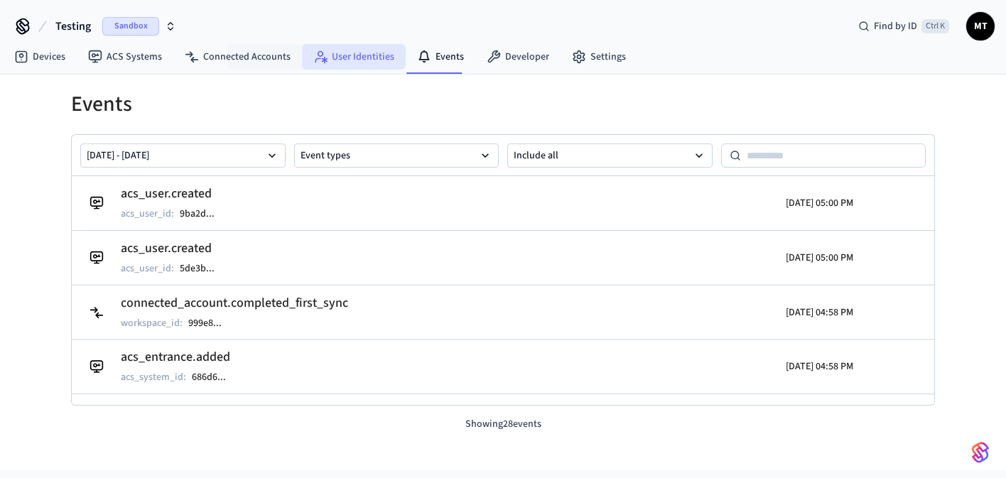
click at [356, 63] on link "User Identities" at bounding box center [354, 57] width 104 height 26
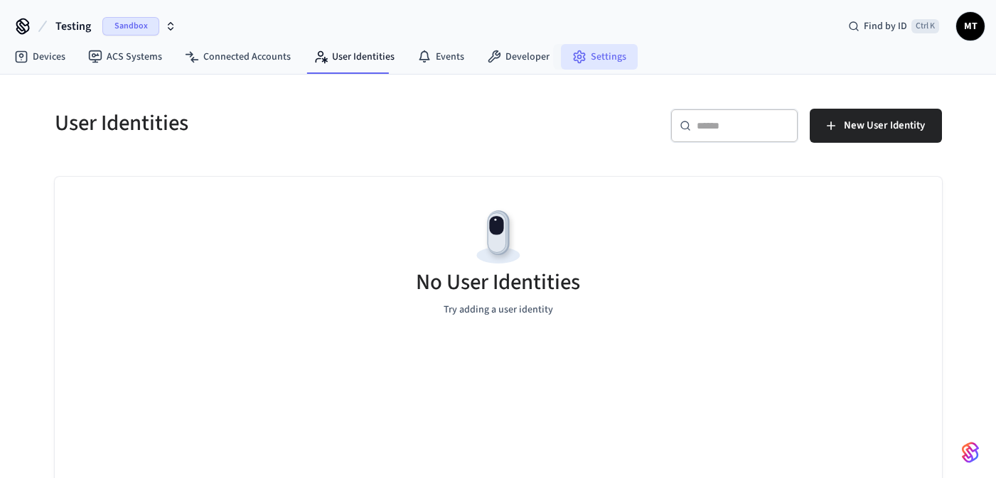
click at [586, 55] on link "Settings" at bounding box center [599, 57] width 77 height 26
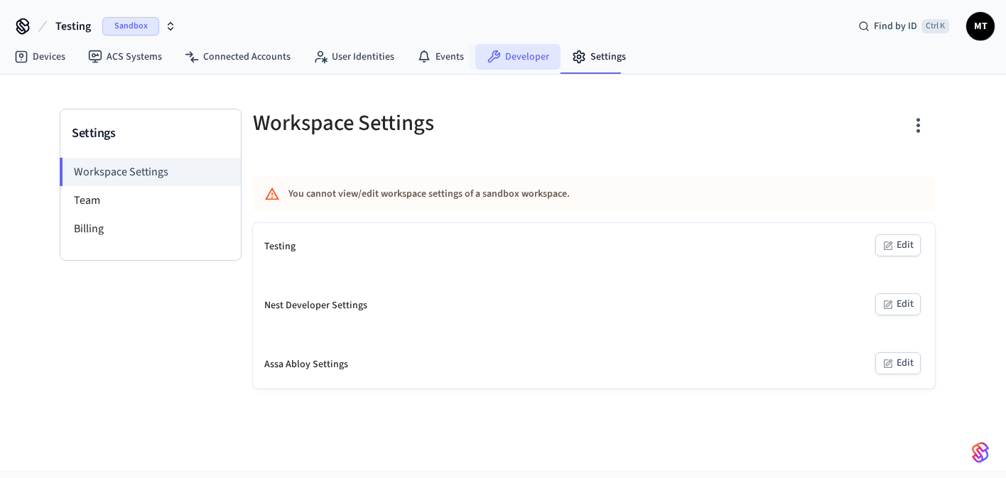
click at [487, 58] on icon at bounding box center [494, 57] width 14 height 14
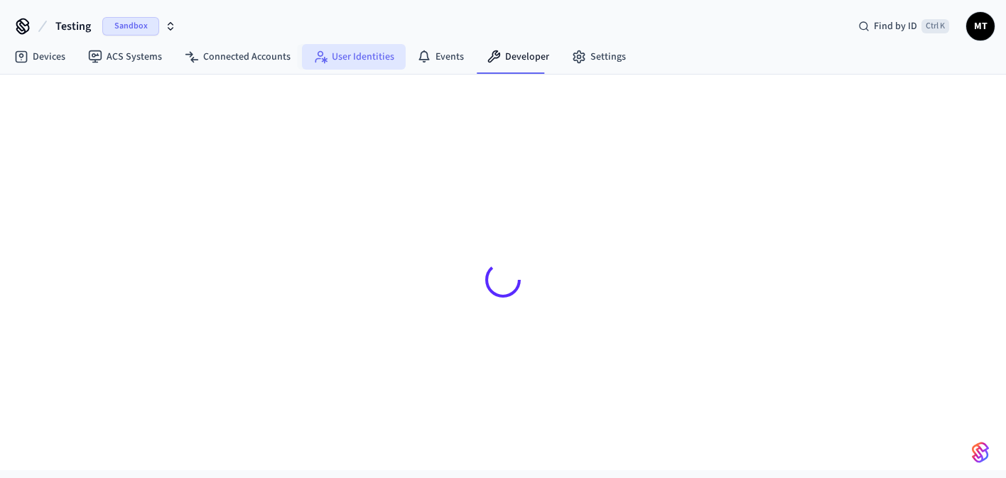
click at [357, 53] on link "User Identities" at bounding box center [354, 57] width 104 height 26
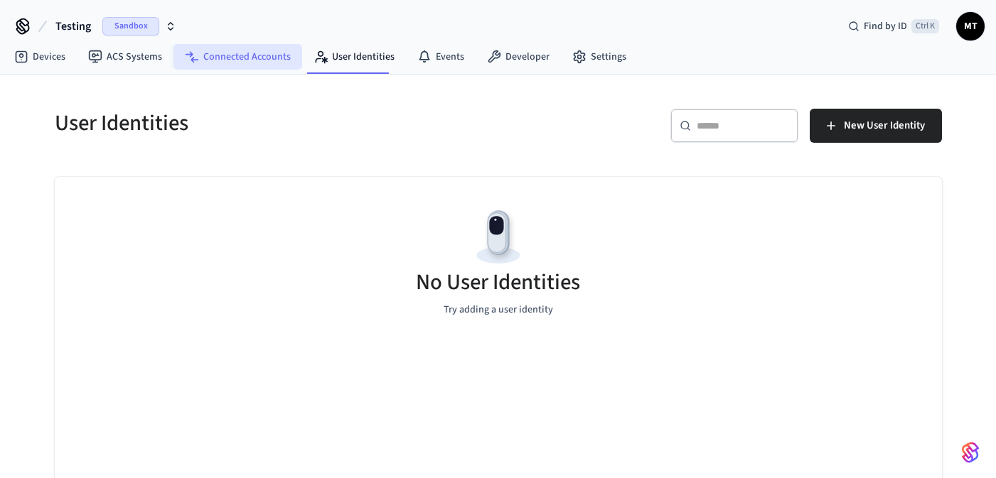
click at [240, 60] on link "Connected Accounts" at bounding box center [237, 57] width 129 height 26
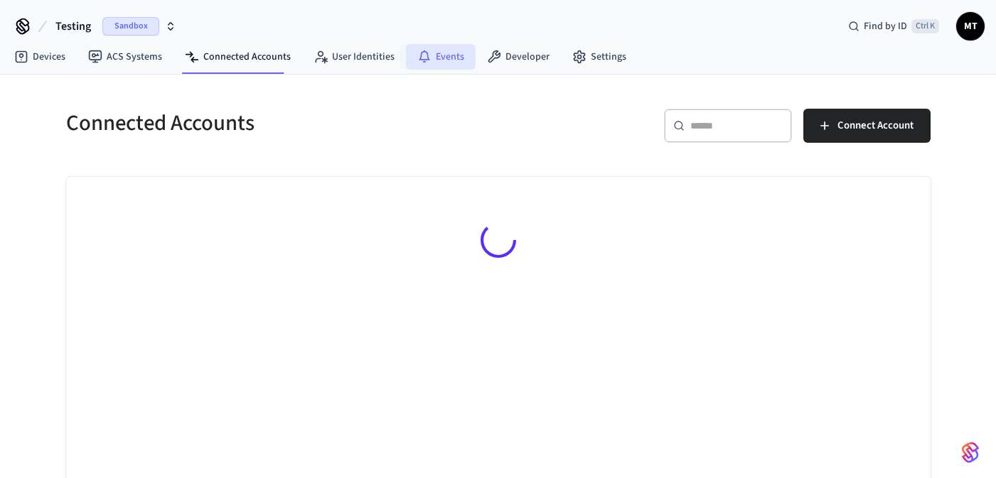
click at [451, 54] on link "Events" at bounding box center [441, 57] width 70 height 26
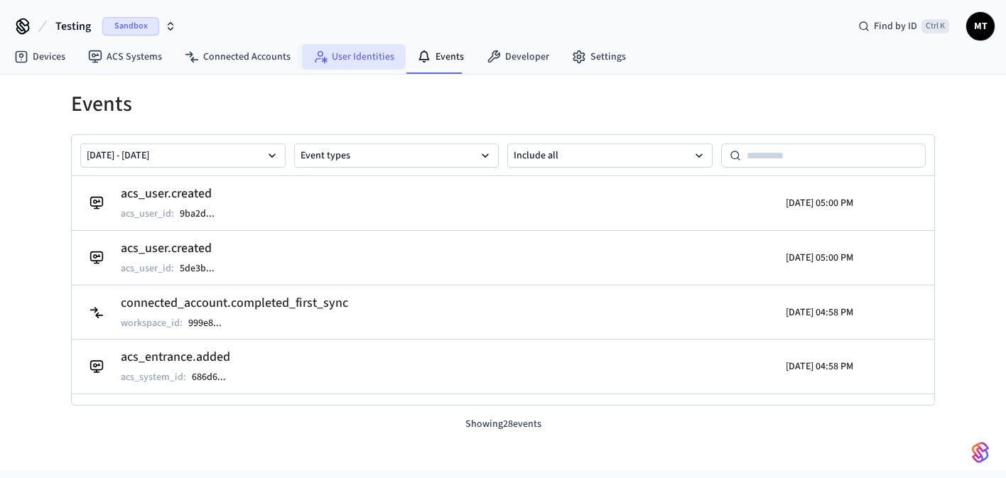
click at [353, 55] on link "User Identities" at bounding box center [354, 57] width 104 height 26
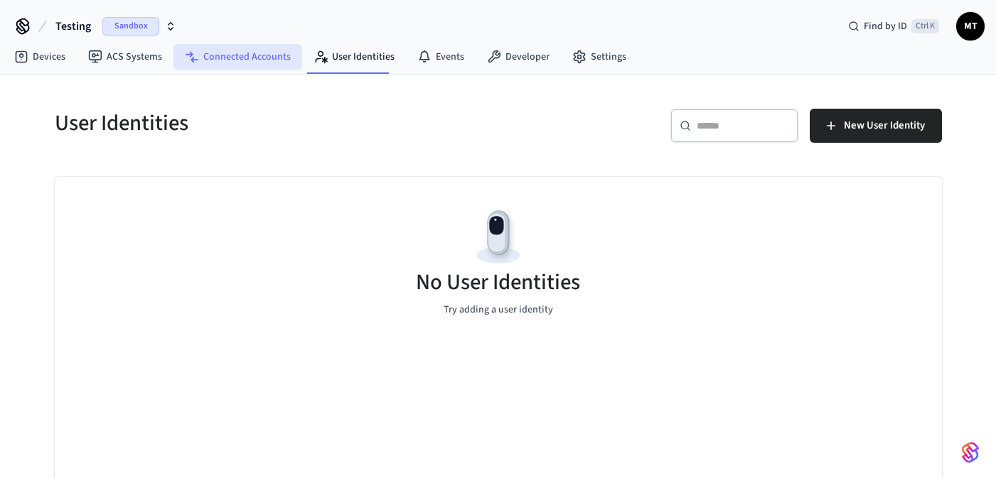
click at [252, 52] on link "Connected Accounts" at bounding box center [237, 57] width 129 height 26
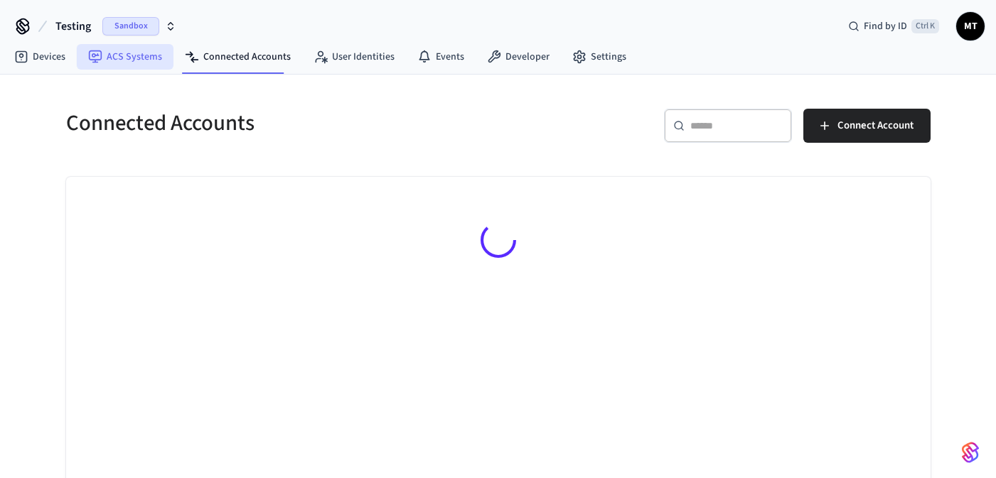
click at [107, 59] on link "ACS Systems" at bounding box center [125, 57] width 97 height 26
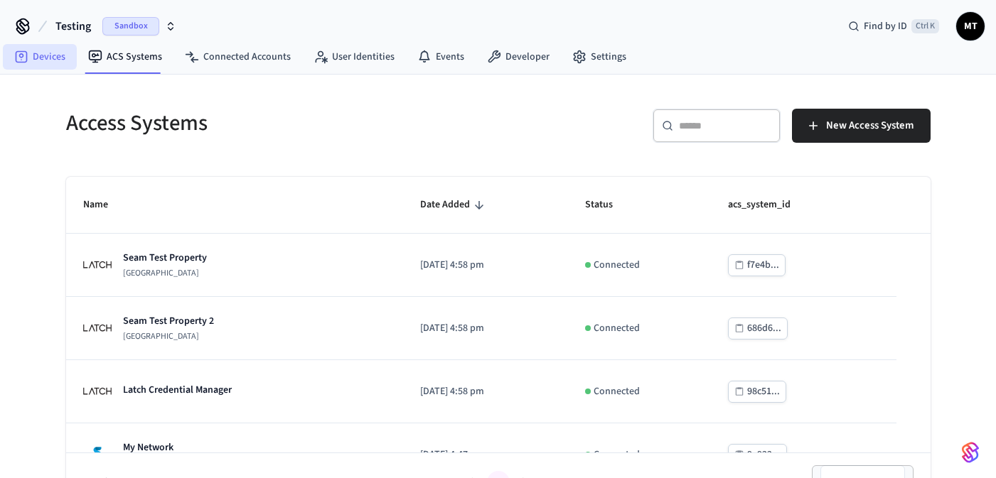
click at [18, 62] on icon at bounding box center [22, 57] width 12 height 12
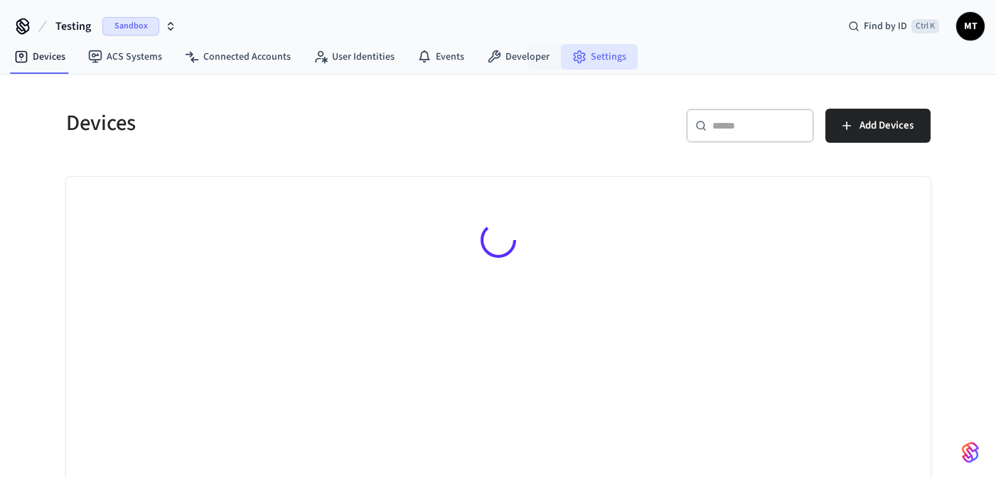
click at [596, 59] on link "Settings" at bounding box center [599, 57] width 77 height 26
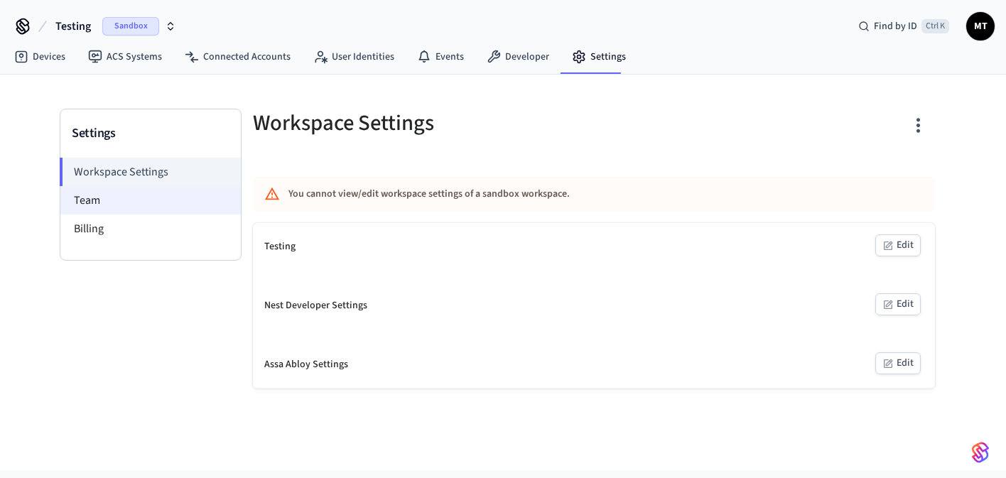
click at [116, 191] on li "Team" at bounding box center [150, 200] width 181 height 28
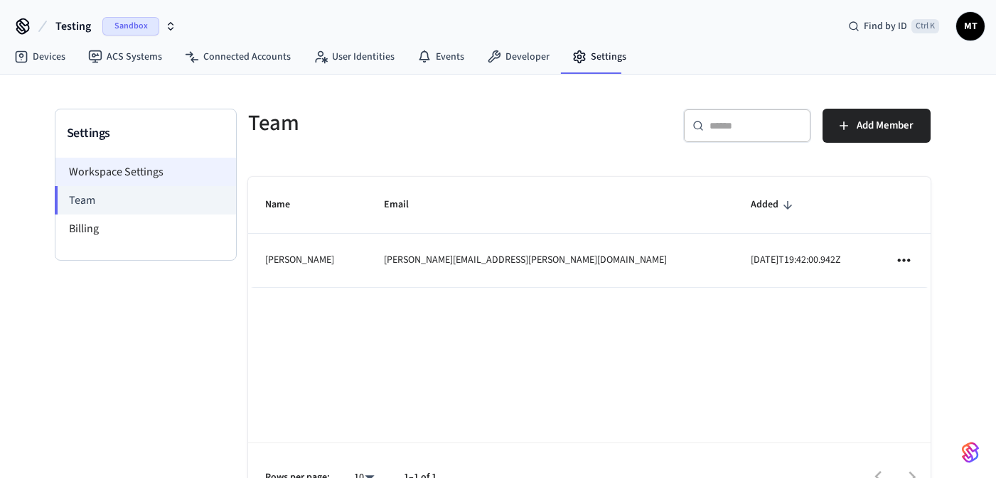
click at [129, 170] on li "Workspace Settings" at bounding box center [145, 172] width 181 height 28
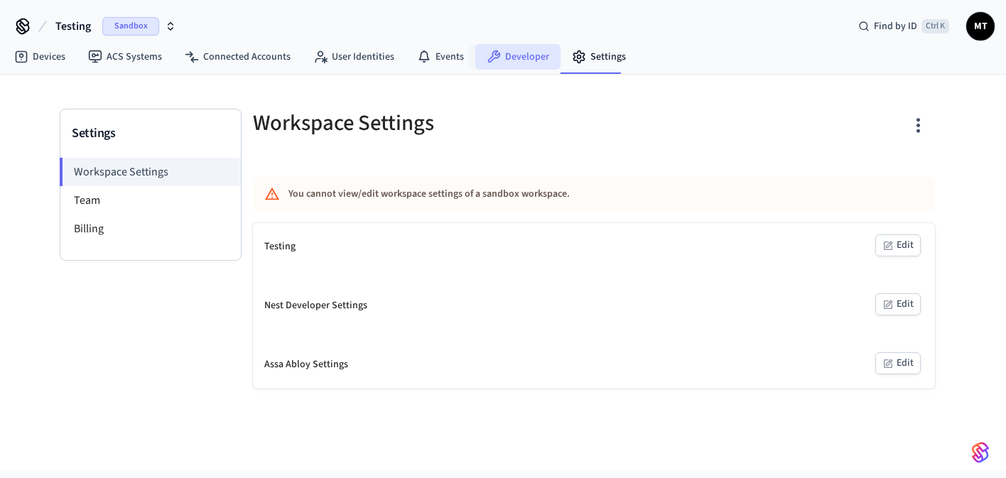
click at [509, 60] on link "Developer" at bounding box center [518, 57] width 85 height 26
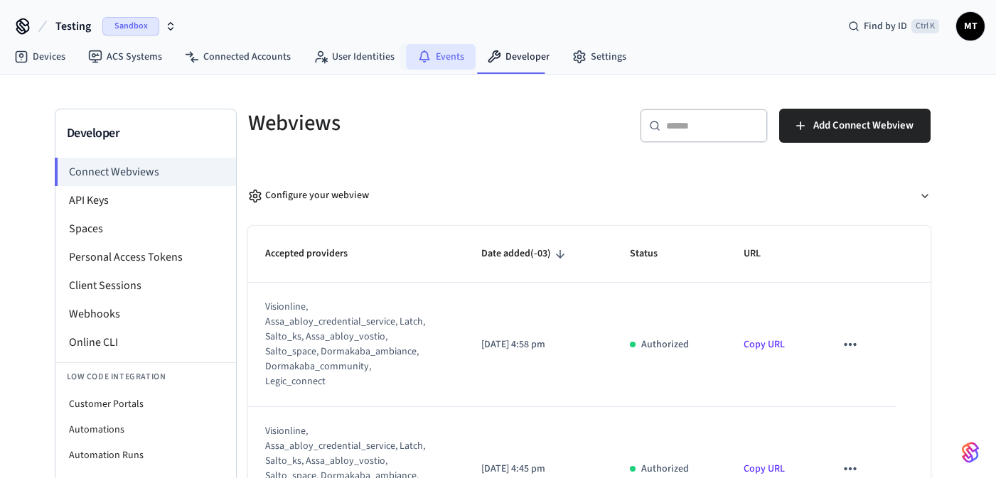
click at [443, 60] on link "Events" at bounding box center [441, 57] width 70 height 26
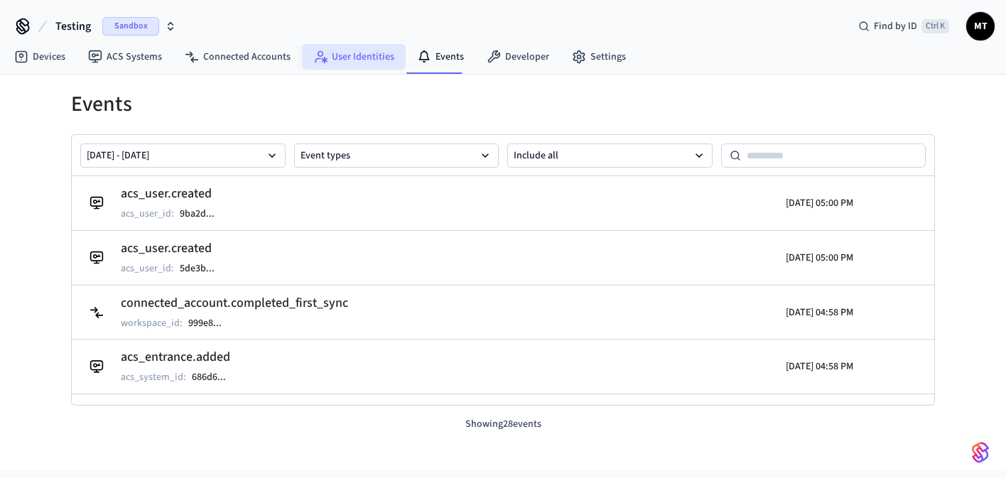
click at [367, 61] on link "User Identities" at bounding box center [354, 57] width 104 height 26
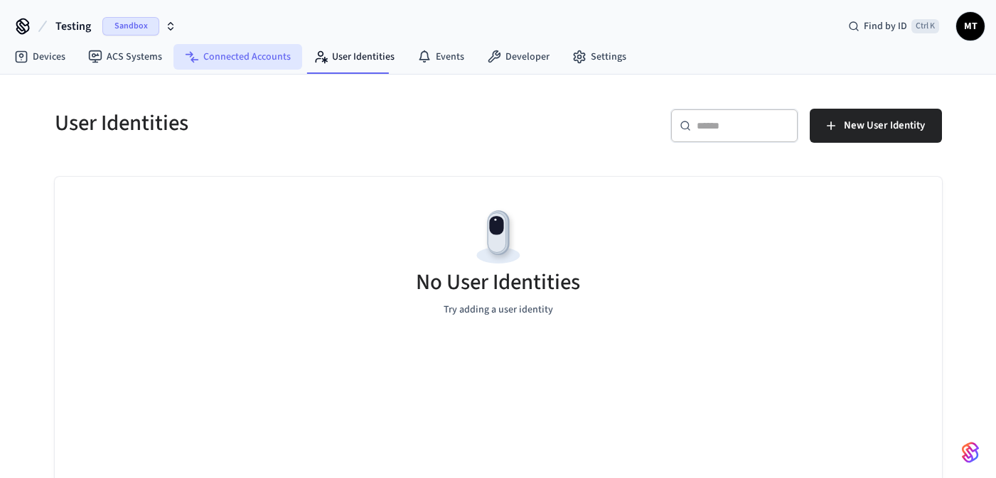
click at [267, 60] on link "Connected Accounts" at bounding box center [237, 57] width 129 height 26
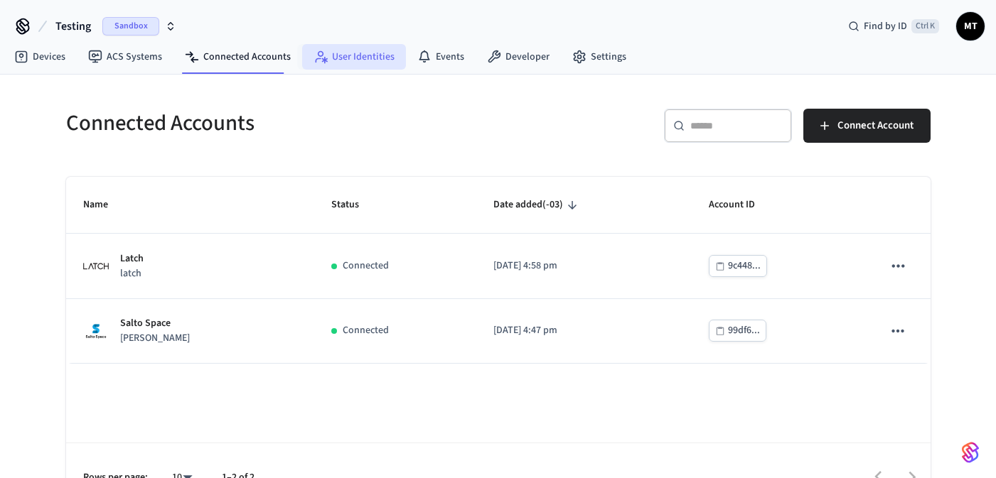
click at [365, 59] on link "User Identities" at bounding box center [354, 57] width 104 height 26
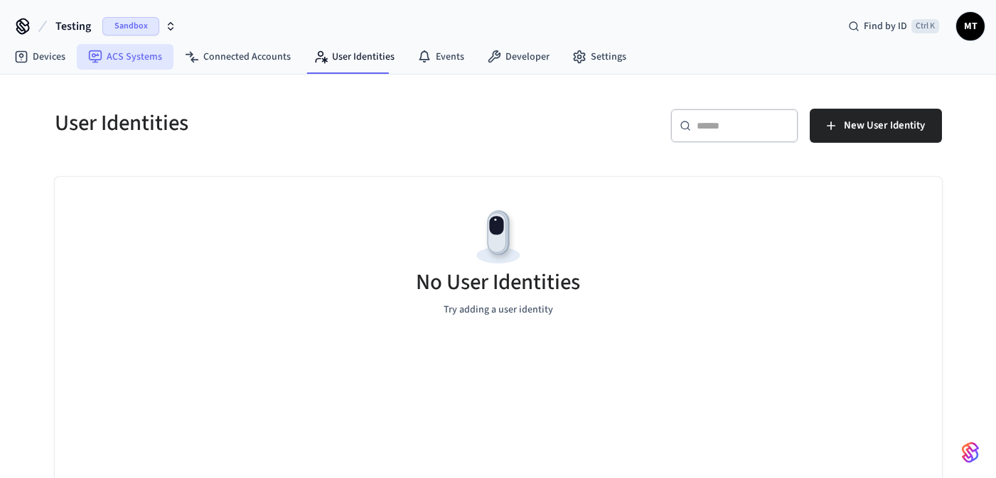
click at [137, 60] on link "ACS Systems" at bounding box center [125, 57] width 97 height 26
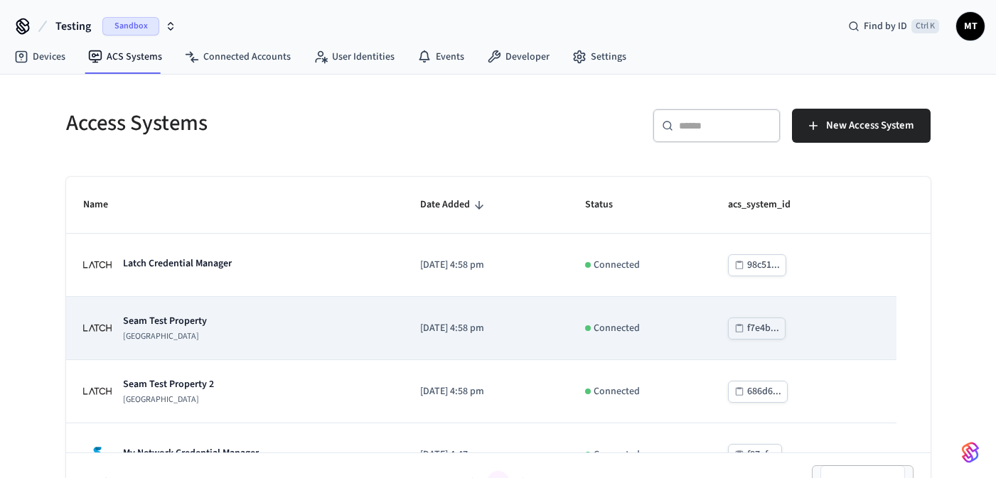
click at [241, 324] on div "Seam Test Property Latch Building" at bounding box center [235, 328] width 304 height 28
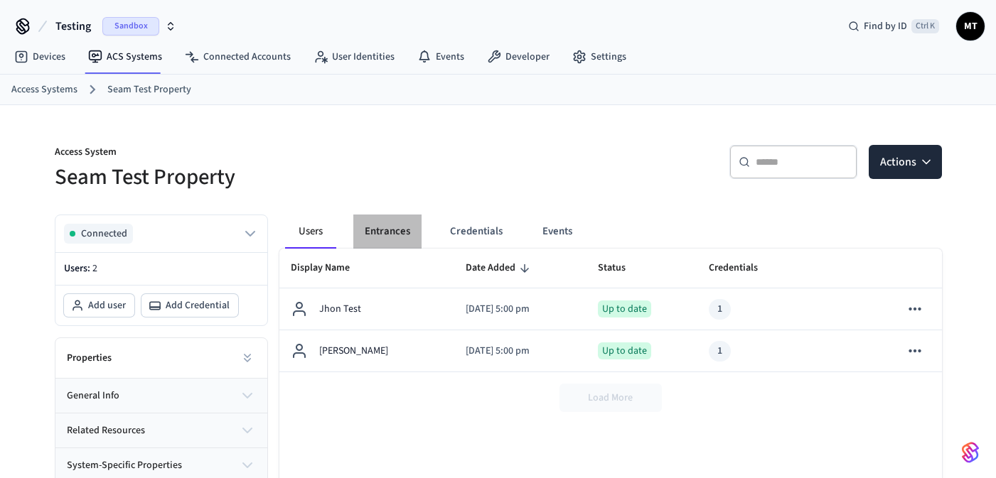
click at [391, 230] on button "Entrances" at bounding box center [387, 232] width 68 height 34
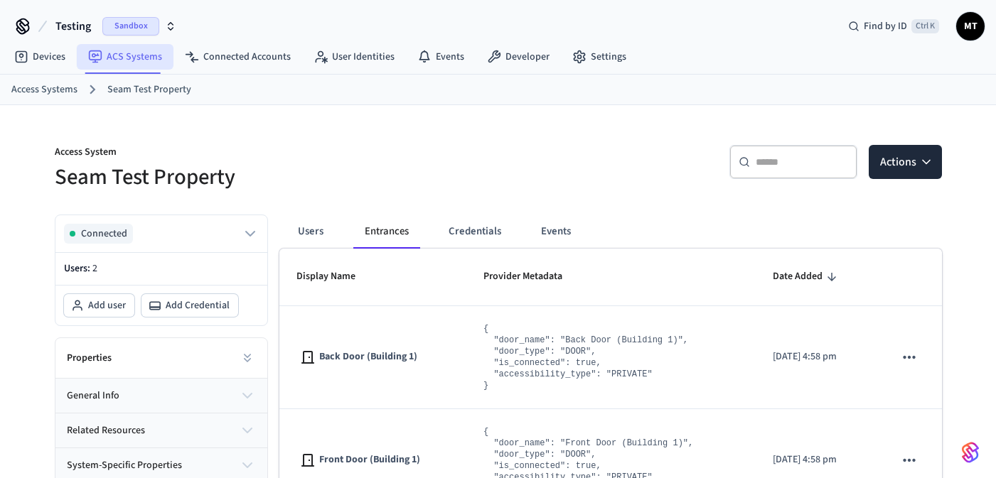
click at [119, 59] on link "ACS Systems" at bounding box center [125, 57] width 97 height 26
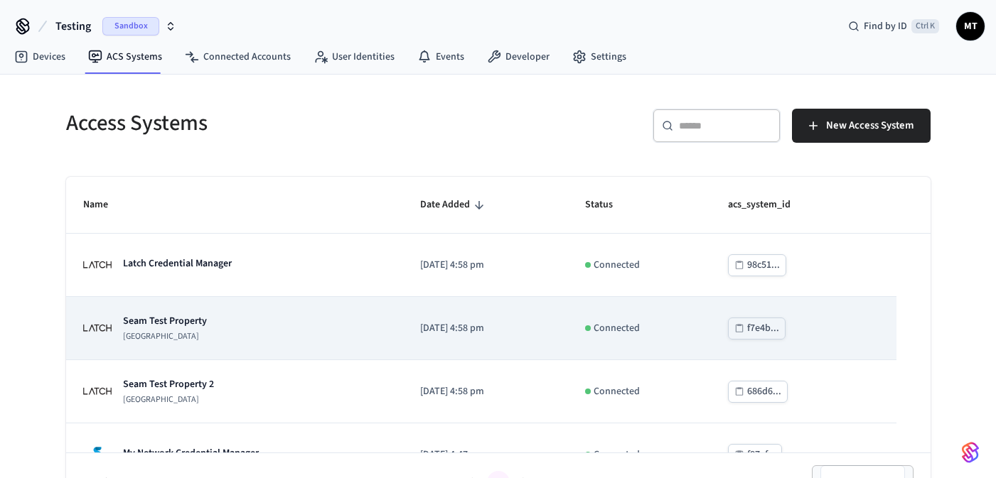
click at [226, 326] on div "Seam Test Property Latch Building" at bounding box center [235, 328] width 304 height 28
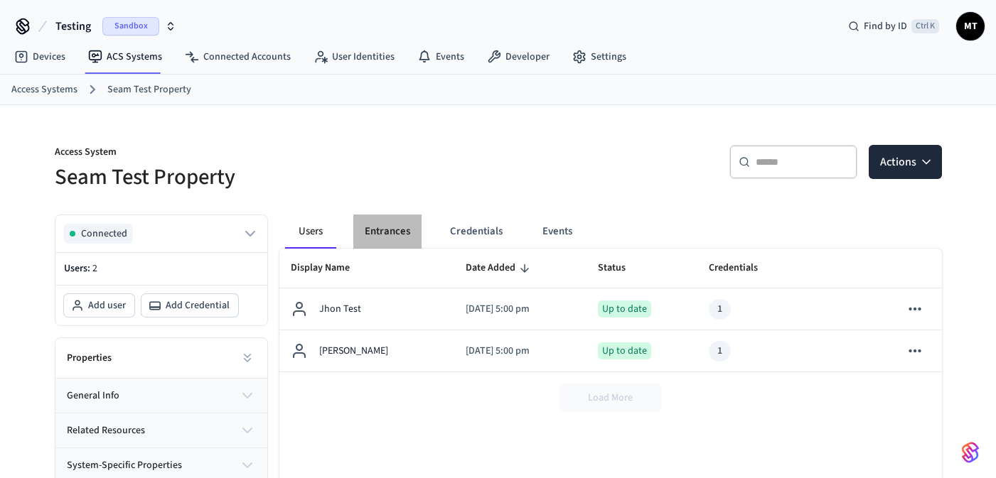
click at [353, 245] on button "Entrances" at bounding box center [387, 232] width 68 height 34
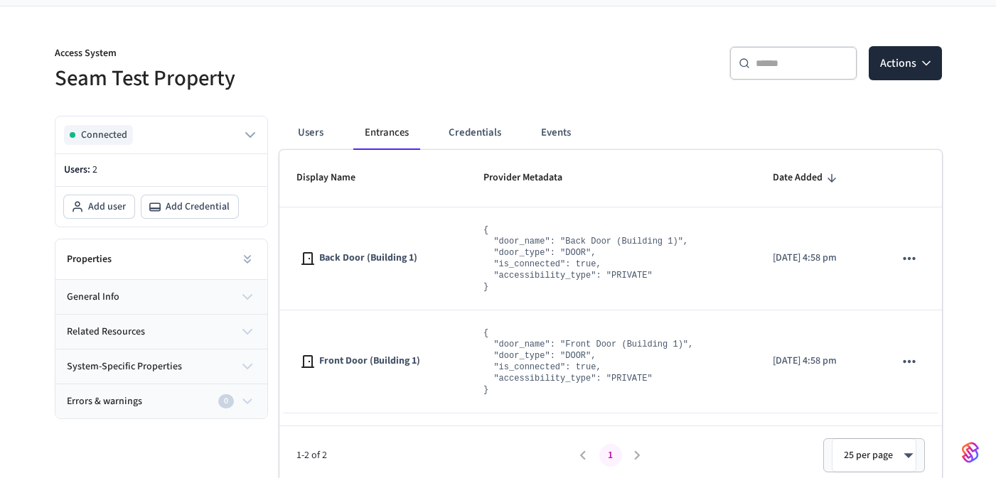
scroll to position [104, 0]
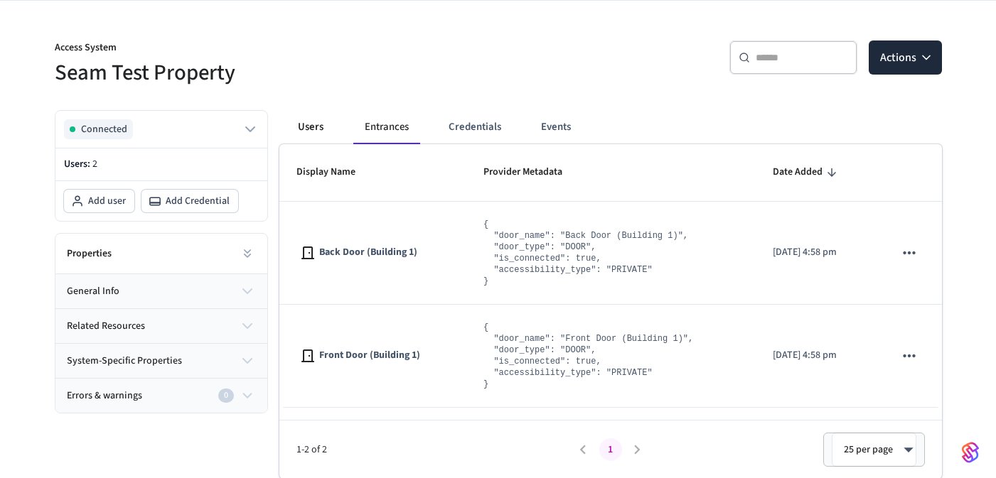
click at [291, 130] on button "Users" at bounding box center [310, 127] width 51 height 34
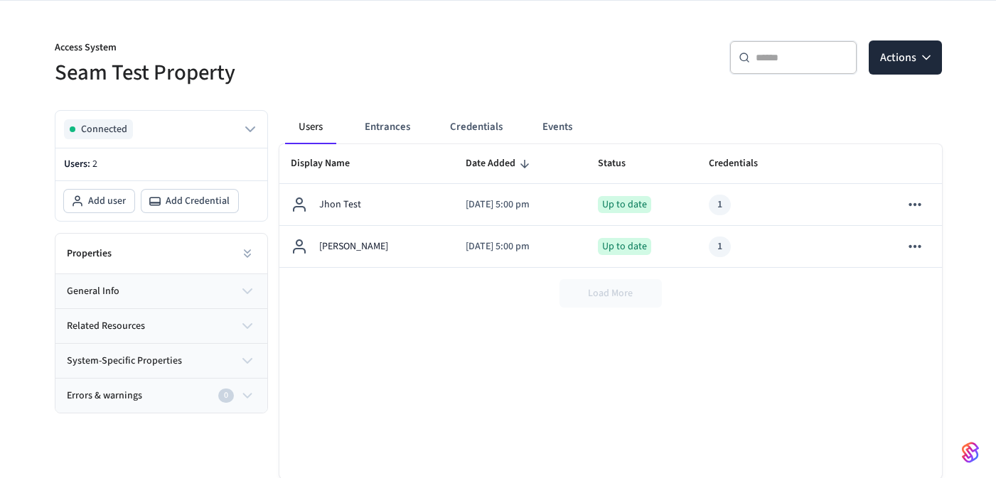
click at [229, 249] on div "Properties" at bounding box center [161, 254] width 212 height 41
click at [255, 248] on button at bounding box center [247, 254] width 28 height 28
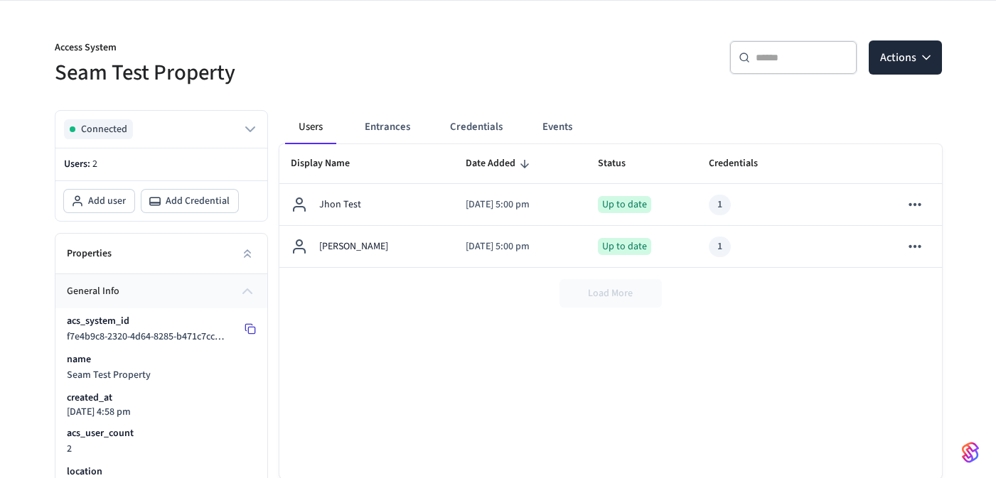
click at [245, 327] on icon at bounding box center [248, 328] width 6 height 6
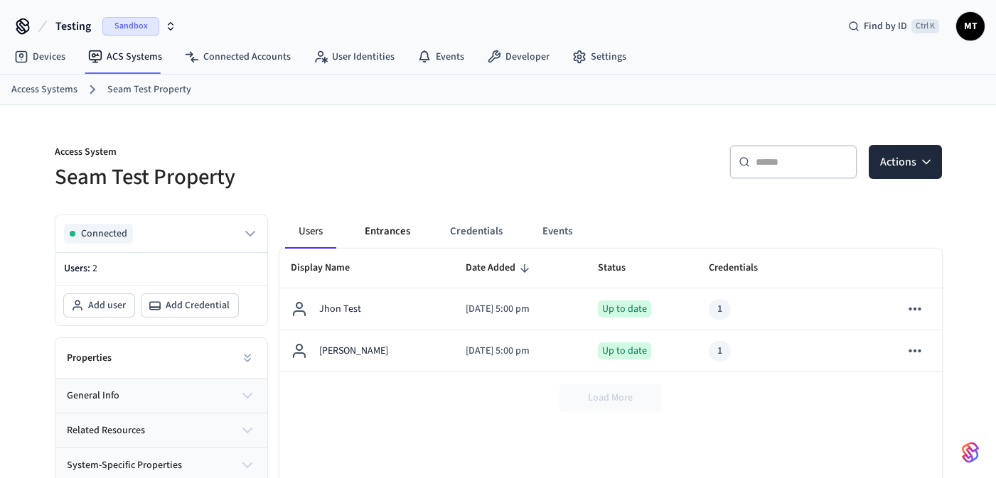
click at [390, 232] on button "Entrances" at bounding box center [387, 232] width 68 height 34
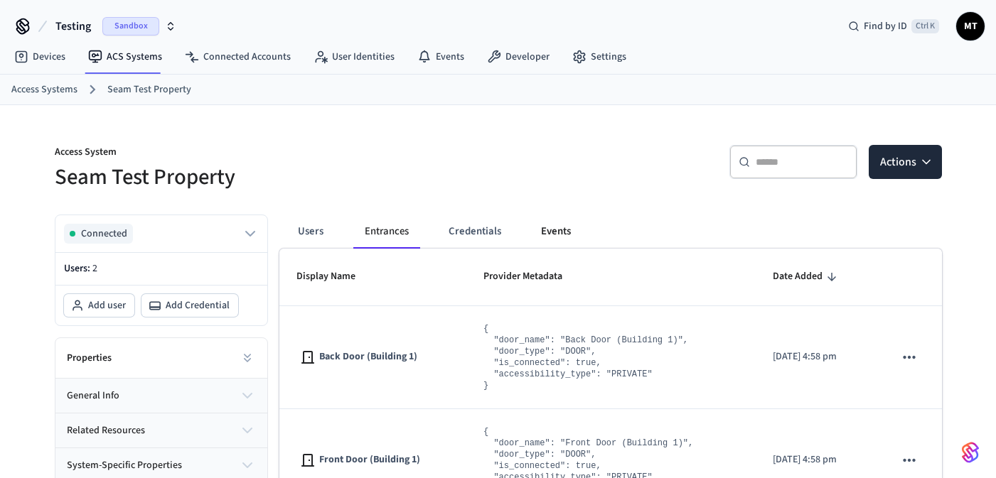
click at [549, 229] on button "Events" at bounding box center [556, 232] width 53 height 34
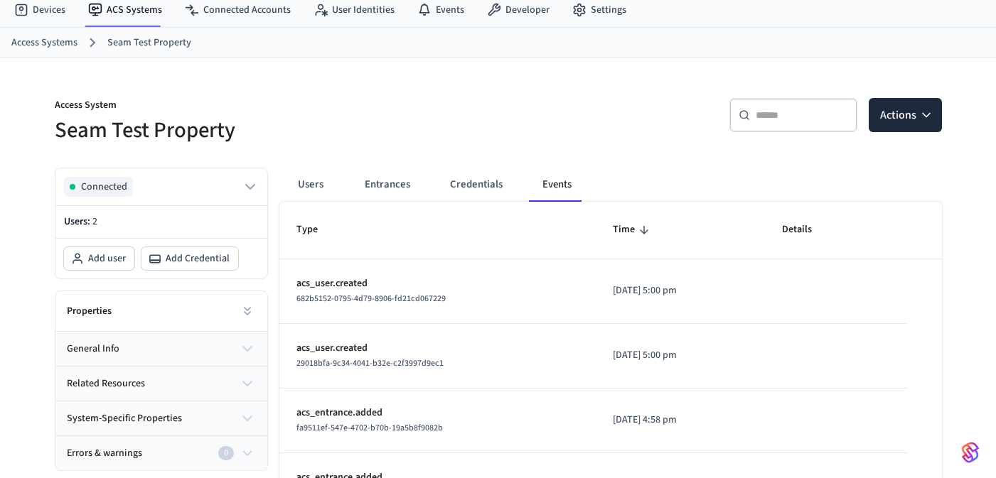
scroll to position [85, 0]
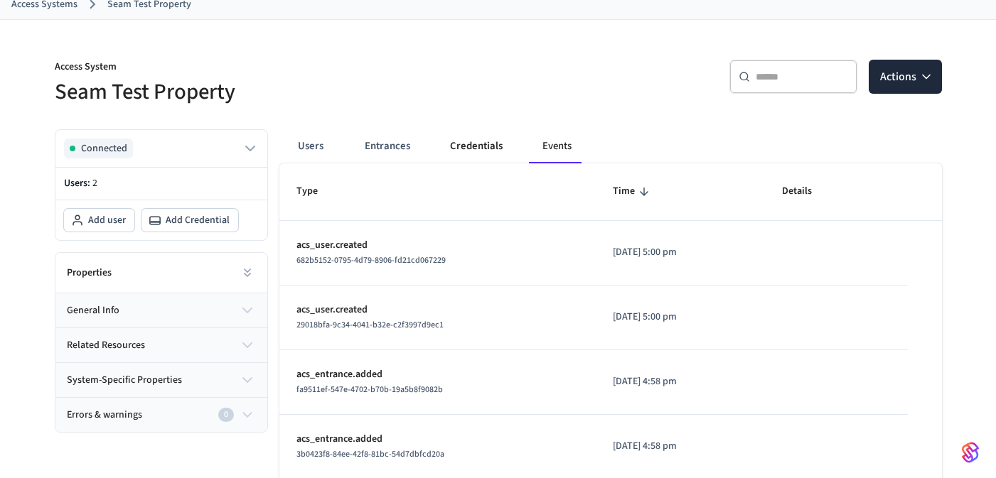
click at [491, 156] on button "Credentials" at bounding box center [476, 146] width 75 height 34
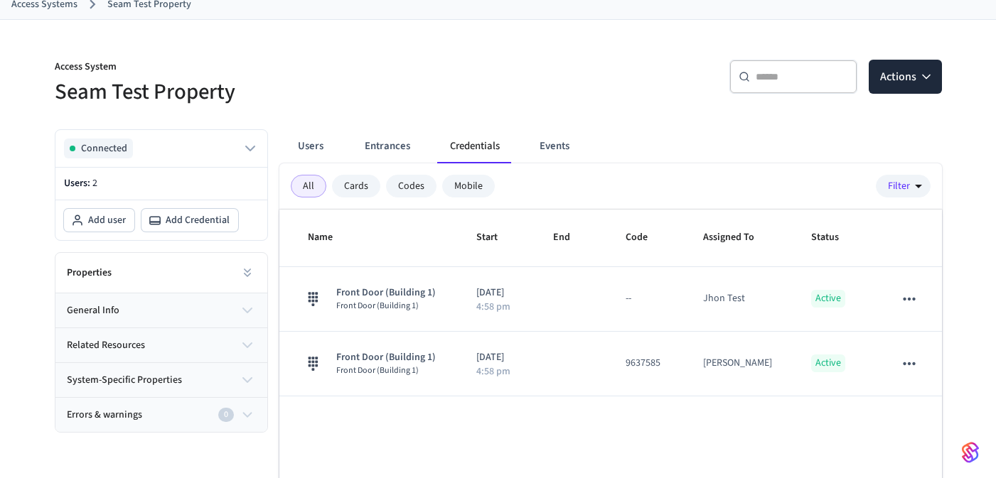
click at [230, 331] on button "related resources" at bounding box center [161, 345] width 212 height 34
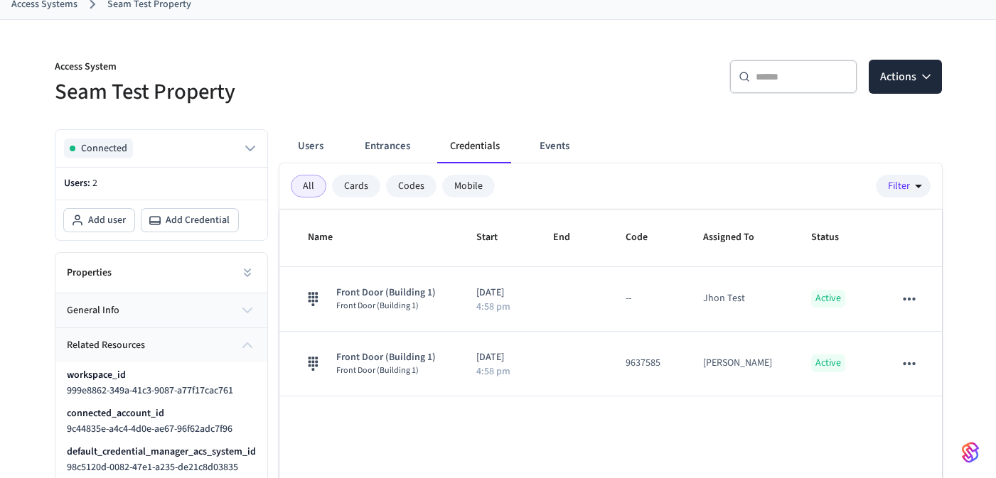
scroll to position [171, 0]
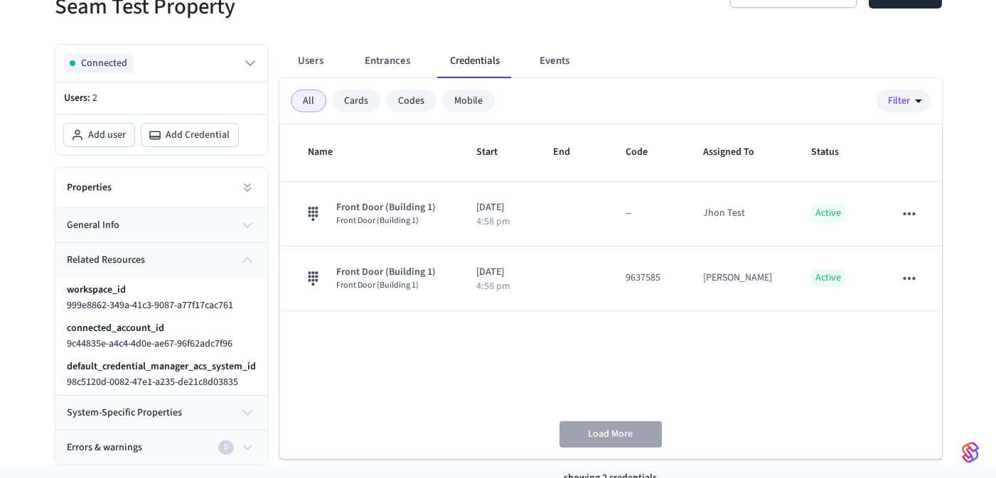
click at [240, 263] on icon "button" at bounding box center [247, 260] width 17 height 17
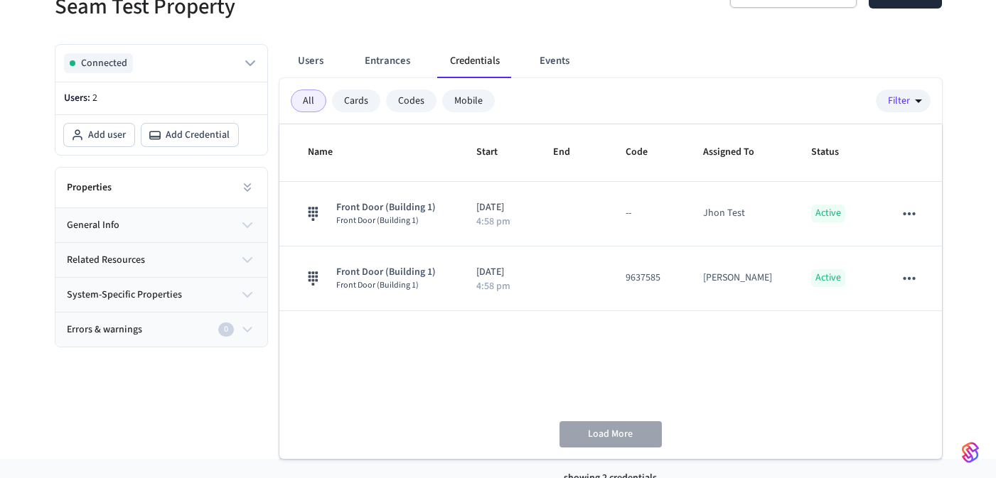
click at [242, 294] on icon "button" at bounding box center [247, 294] width 17 height 17
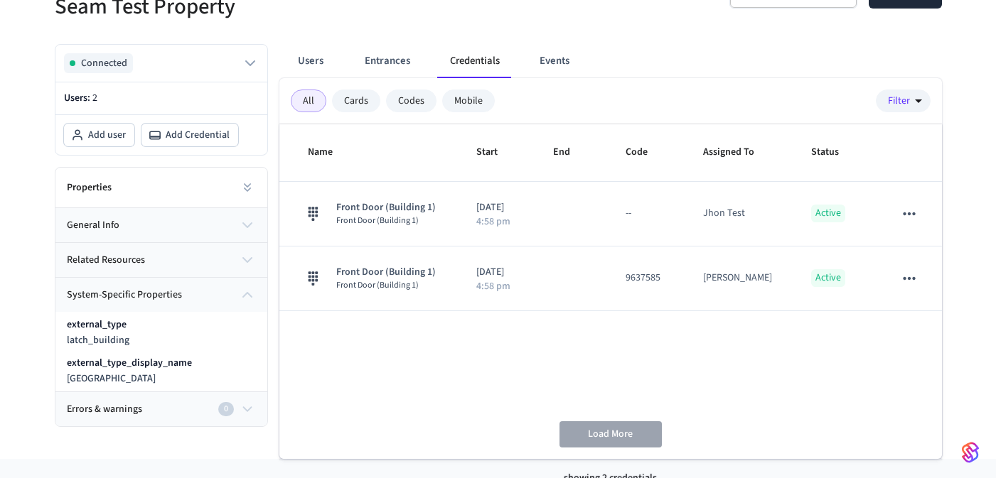
click at [240, 295] on icon "button" at bounding box center [247, 294] width 17 height 17
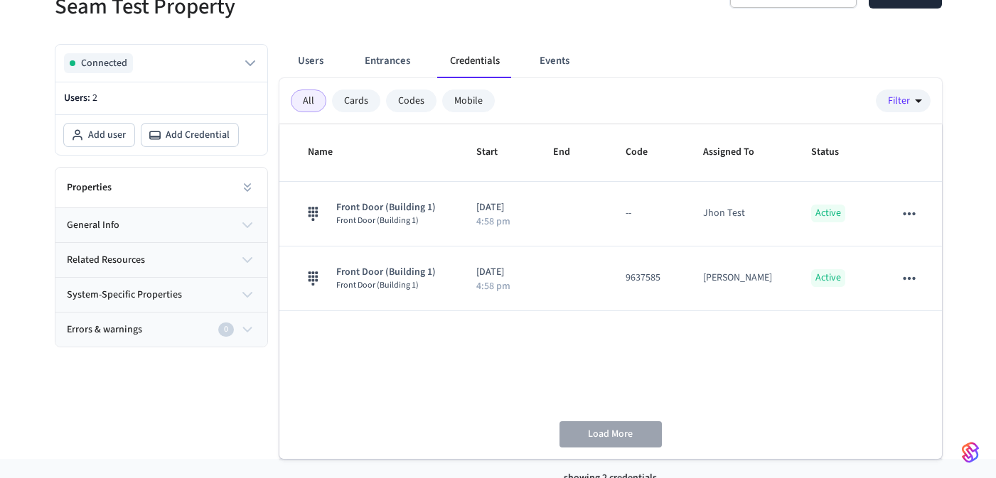
click at [251, 328] on icon "button" at bounding box center [248, 330] width 8 height 4
click at [249, 328] on icon "button" at bounding box center [248, 330] width 8 height 4
click at [238, 221] on button "general info" at bounding box center [161, 225] width 212 height 34
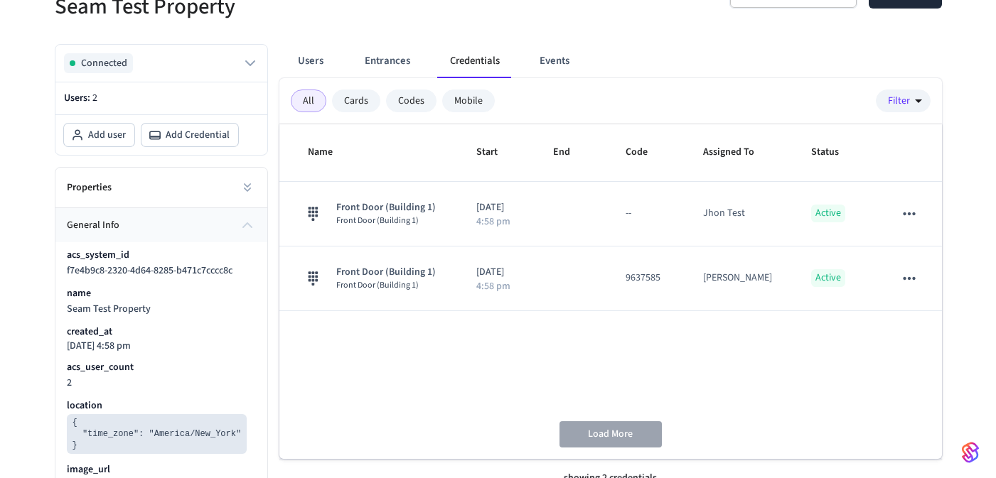
click at [249, 224] on icon "button" at bounding box center [247, 225] width 9 height 4
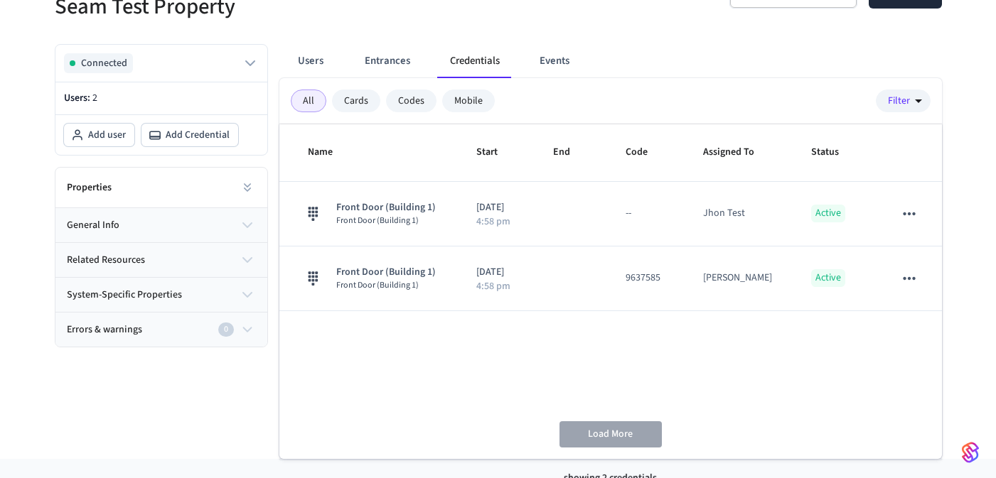
click at [249, 224] on icon "button" at bounding box center [247, 225] width 9 height 4
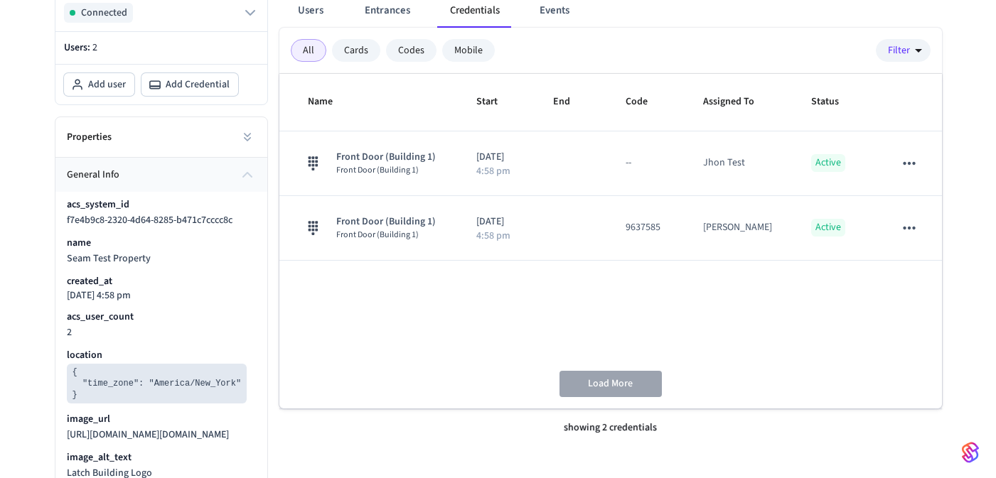
scroll to position [90, 0]
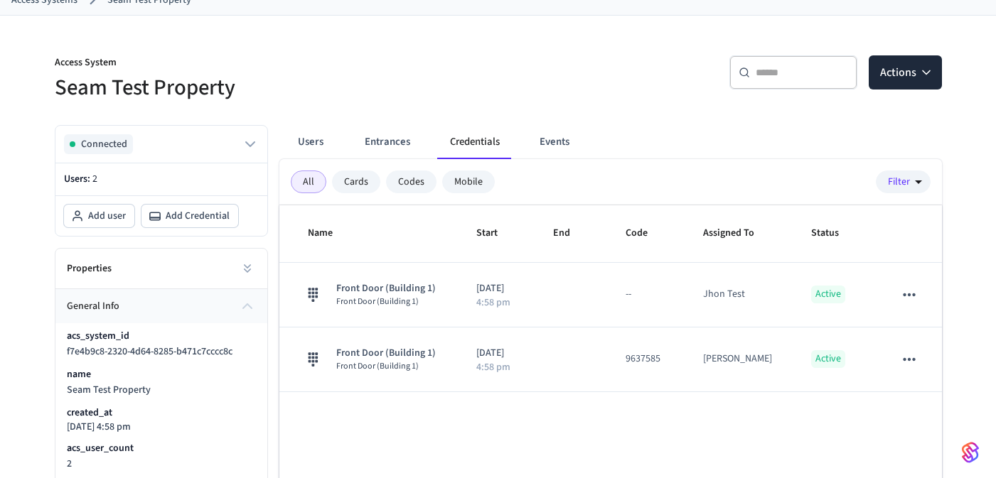
click at [242, 301] on icon "button" at bounding box center [247, 306] width 17 height 17
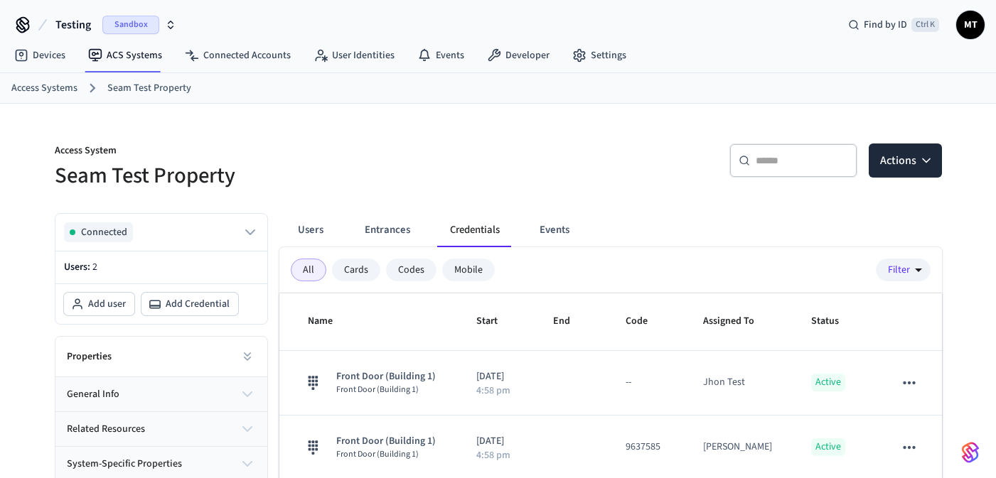
scroll to position [0, 0]
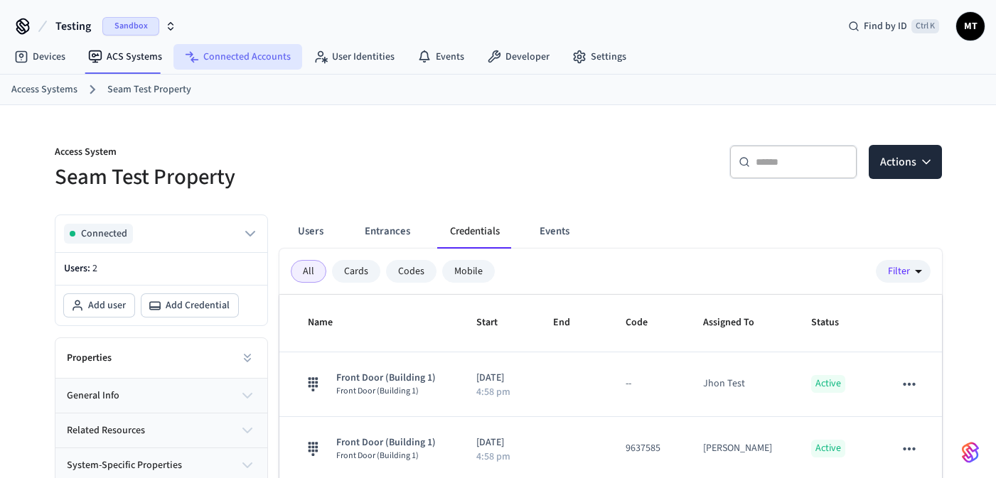
click at [256, 50] on link "Connected Accounts" at bounding box center [237, 57] width 129 height 26
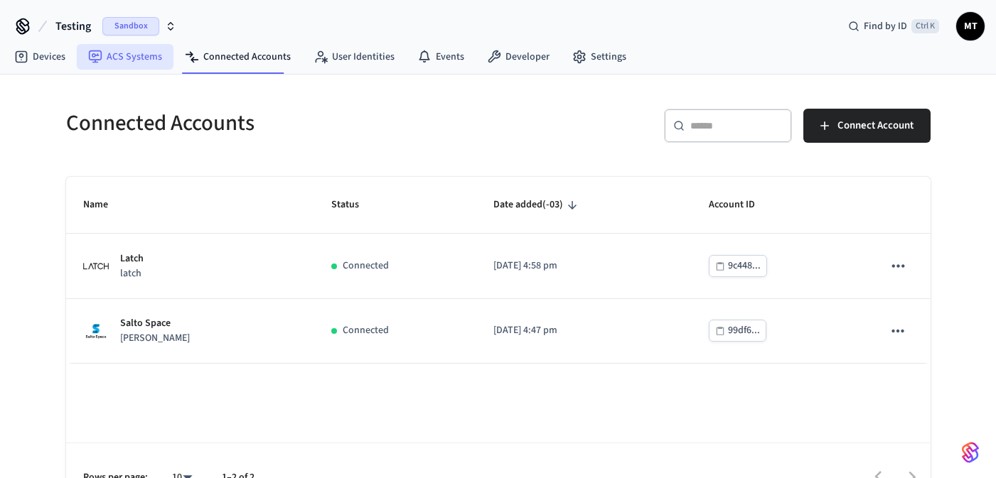
click at [137, 51] on link "ACS Systems" at bounding box center [125, 57] width 97 height 26
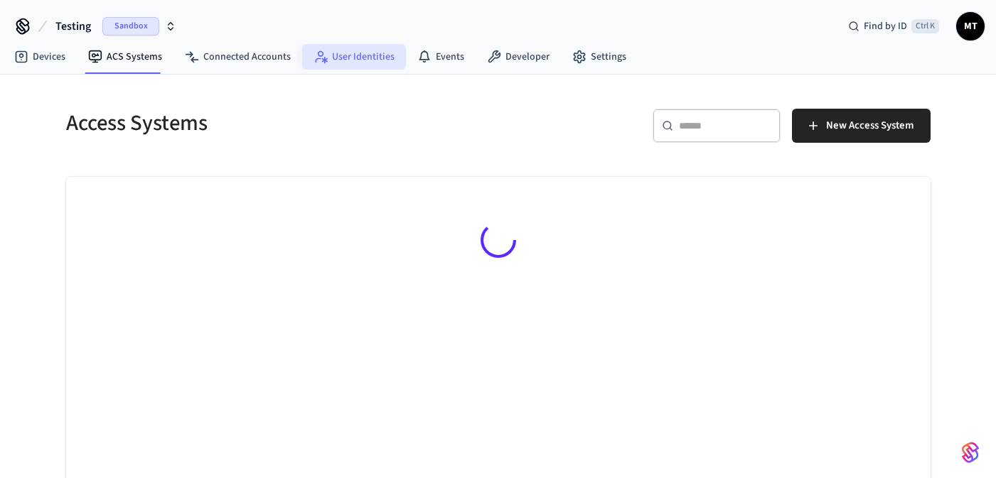
click at [338, 55] on link "User Identities" at bounding box center [354, 57] width 104 height 26
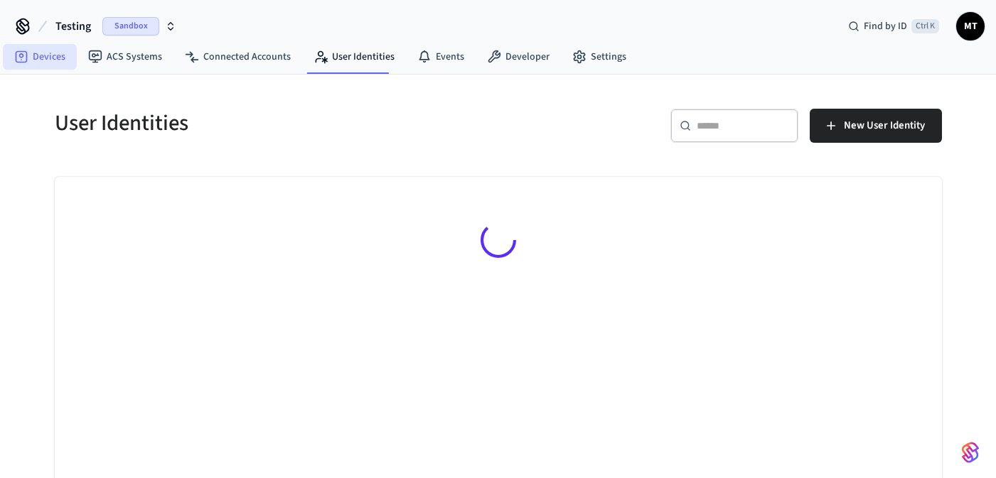
click at [33, 65] on link "Devices" at bounding box center [40, 57] width 74 height 26
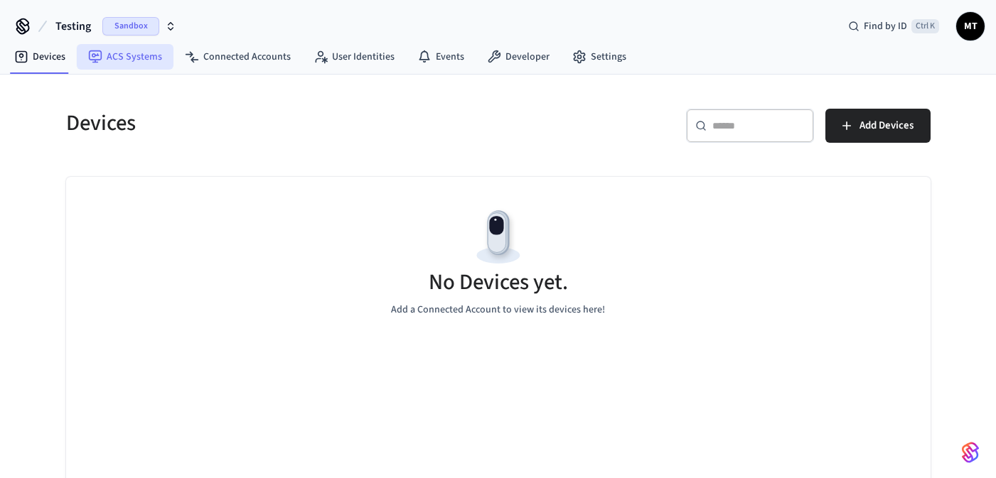
click at [131, 57] on link "ACS Systems" at bounding box center [125, 57] width 97 height 26
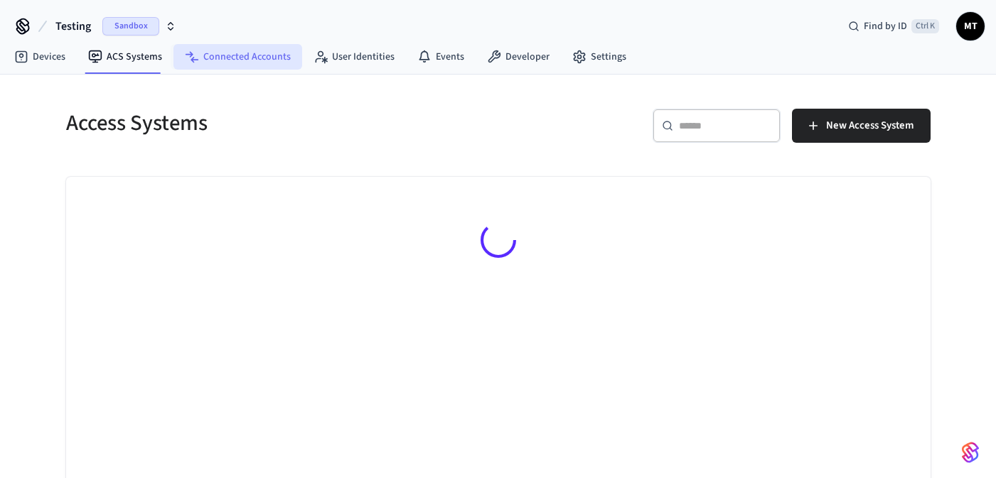
click at [262, 50] on link "Connected Accounts" at bounding box center [237, 57] width 129 height 26
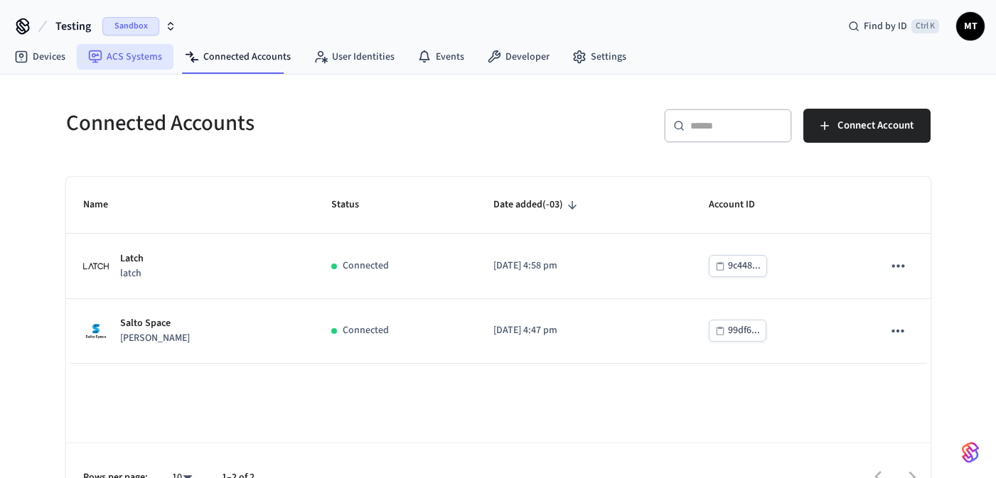
click at [146, 47] on link "ACS Systems" at bounding box center [125, 57] width 97 height 26
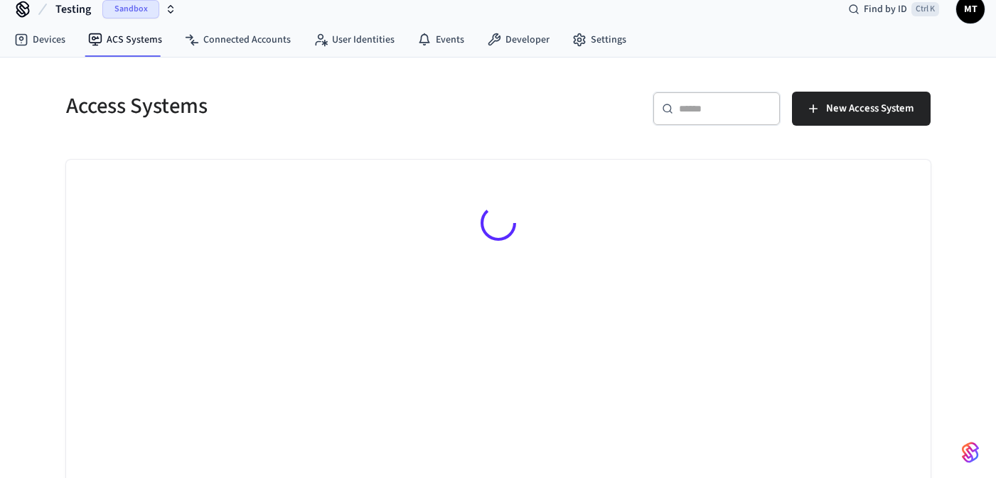
scroll to position [33, 0]
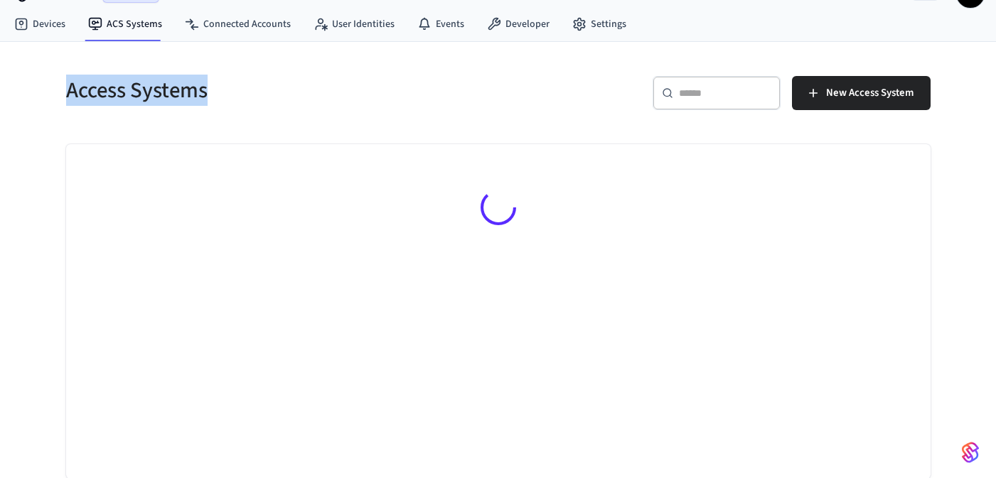
drag, startPoint x: 430, startPoint y: 66, endPoint x: 422, endPoint y: 76, distance: 12.7
click at [422, 76] on div "Access Systems" at bounding box center [269, 90] width 441 height 63
click at [263, 114] on div "Access Systems" at bounding box center [269, 90] width 441 height 63
click at [289, 100] on h5 "Access Systems" at bounding box center [278, 90] width 424 height 29
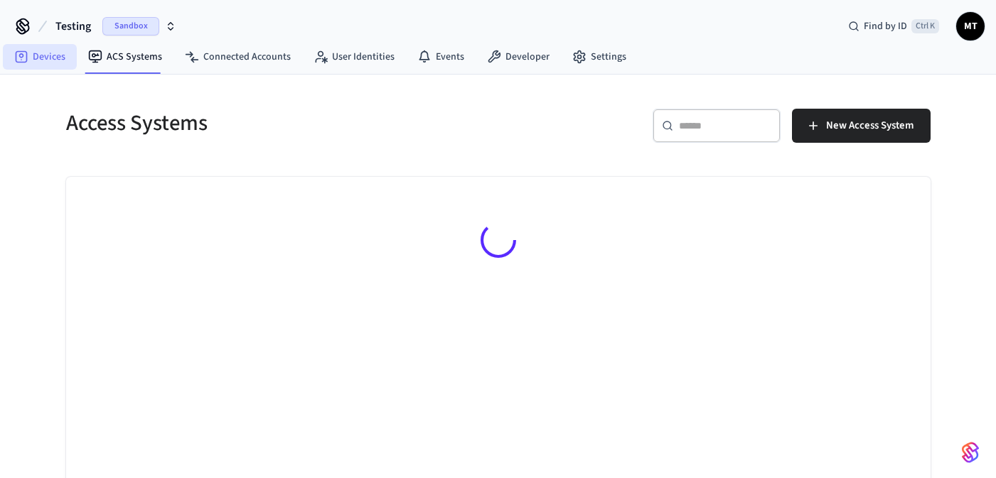
click at [47, 48] on link "Devices" at bounding box center [40, 57] width 74 height 26
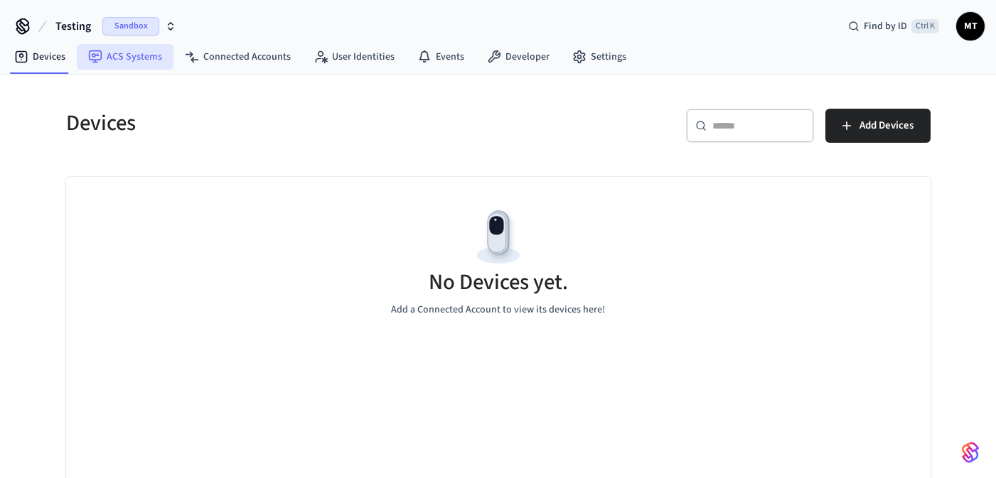
click at [81, 59] on link "ACS Systems" at bounding box center [125, 57] width 97 height 26
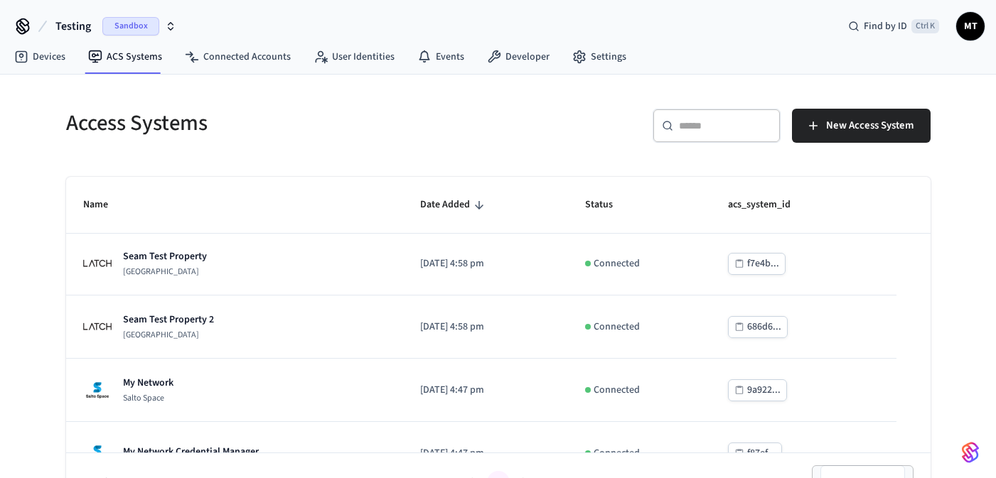
scroll to position [96, 0]
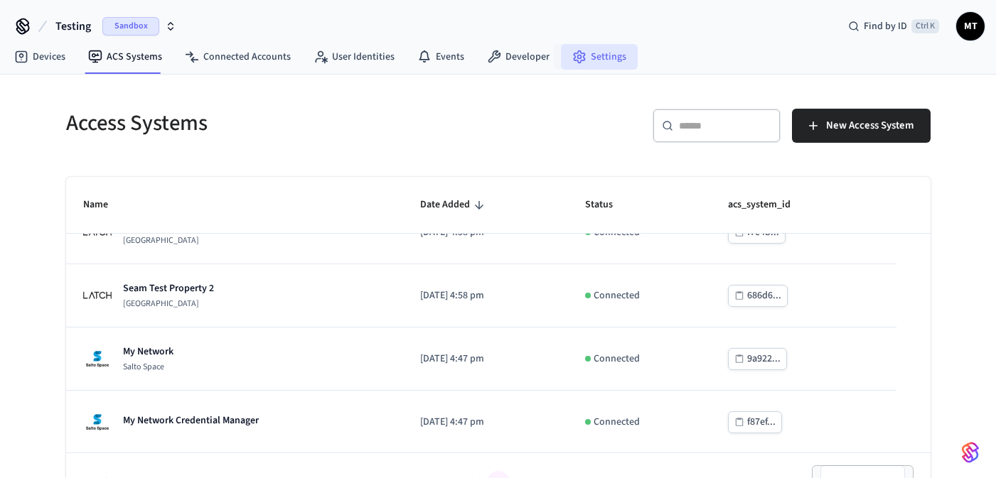
click at [607, 54] on link "Settings" at bounding box center [599, 57] width 77 height 26
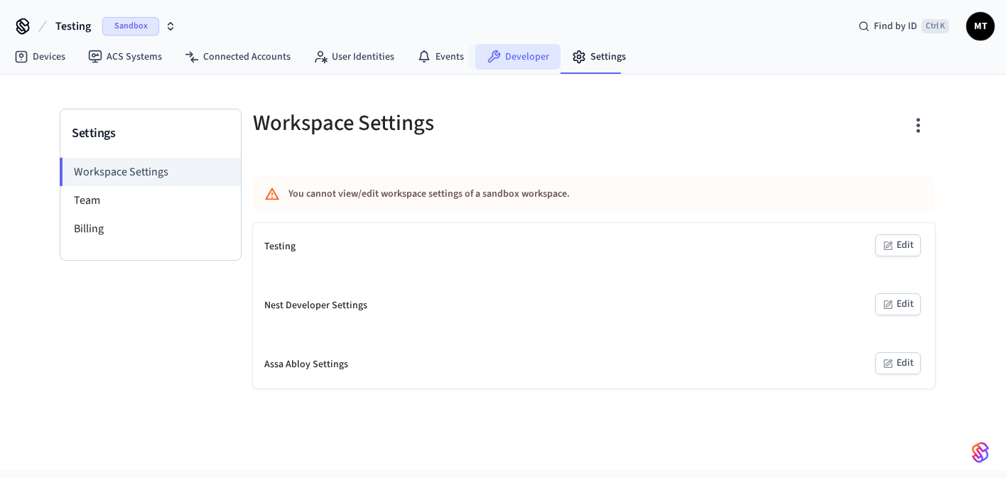
click at [528, 64] on link "Developer" at bounding box center [518, 57] width 85 height 26
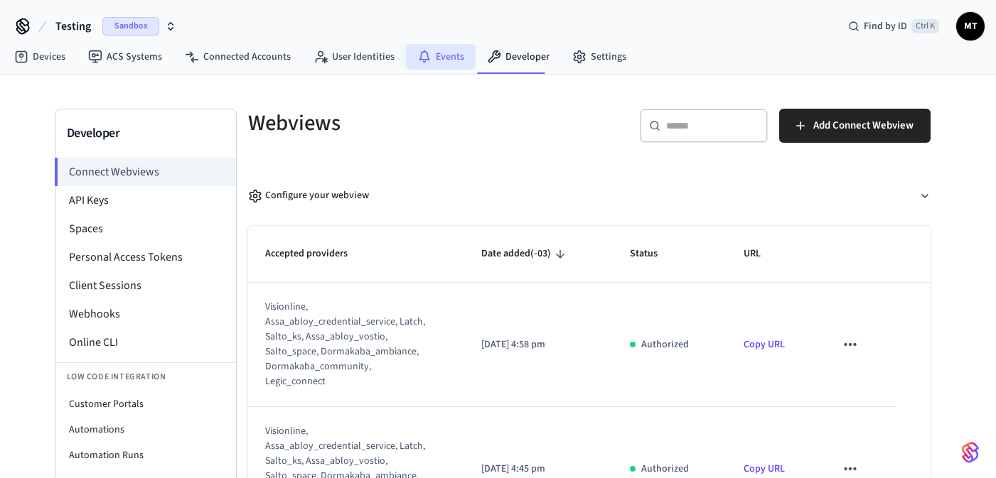
click at [434, 58] on link "Events" at bounding box center [441, 57] width 70 height 26
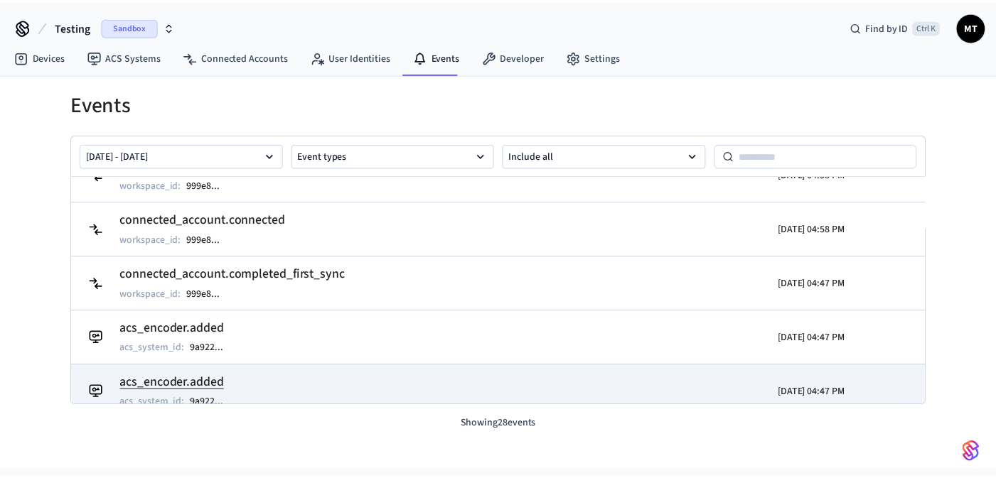
scroll to position [1351, 0]
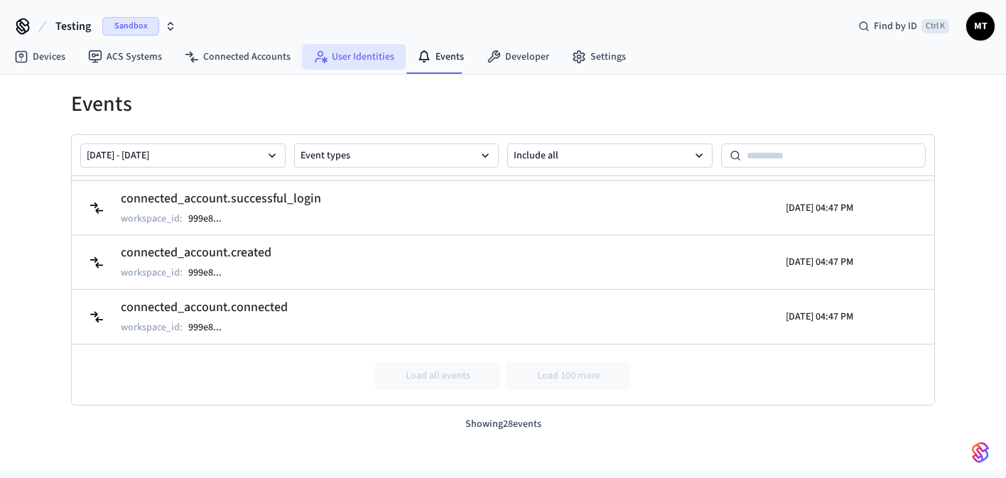
click at [347, 62] on link "User Identities" at bounding box center [354, 57] width 104 height 26
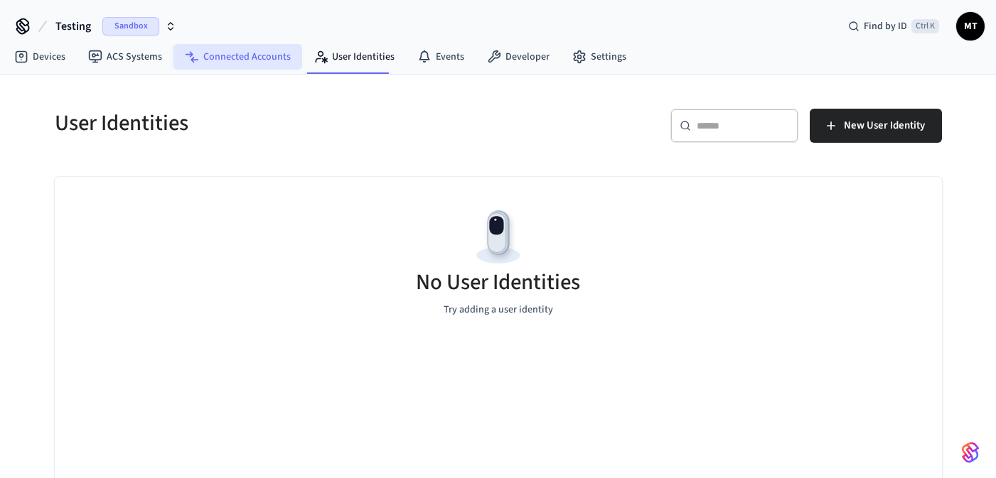
click at [270, 59] on link "Connected Accounts" at bounding box center [237, 57] width 129 height 26
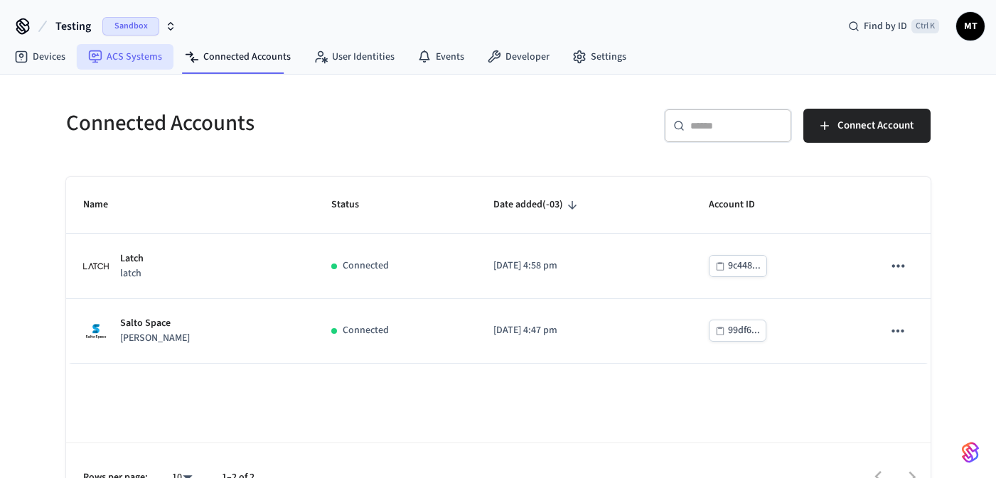
click at [139, 58] on link "ACS Systems" at bounding box center [125, 57] width 97 height 26
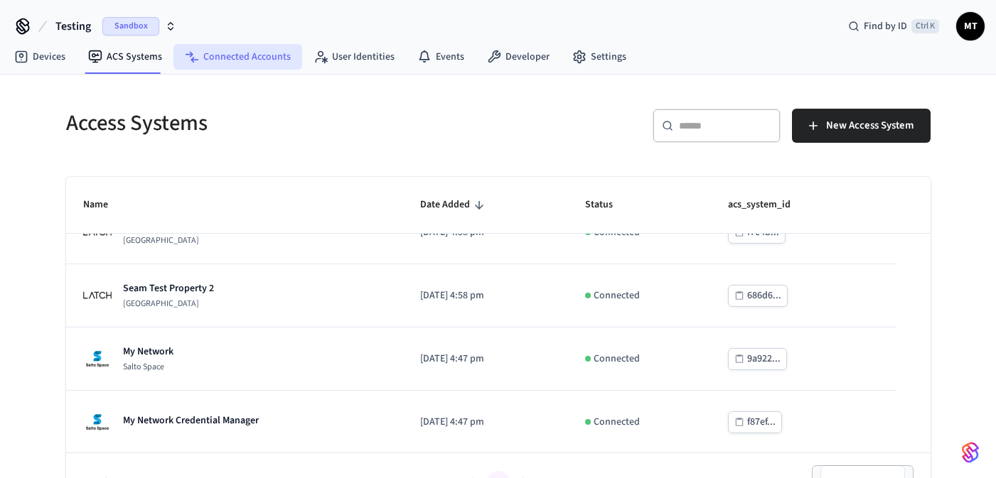
click at [201, 68] on nav "Devices ACS Systems Connected Accounts User Identities Events Developer Settings" at bounding box center [320, 57] width 635 height 33
click at [208, 60] on link "Connected Accounts" at bounding box center [237, 57] width 129 height 26
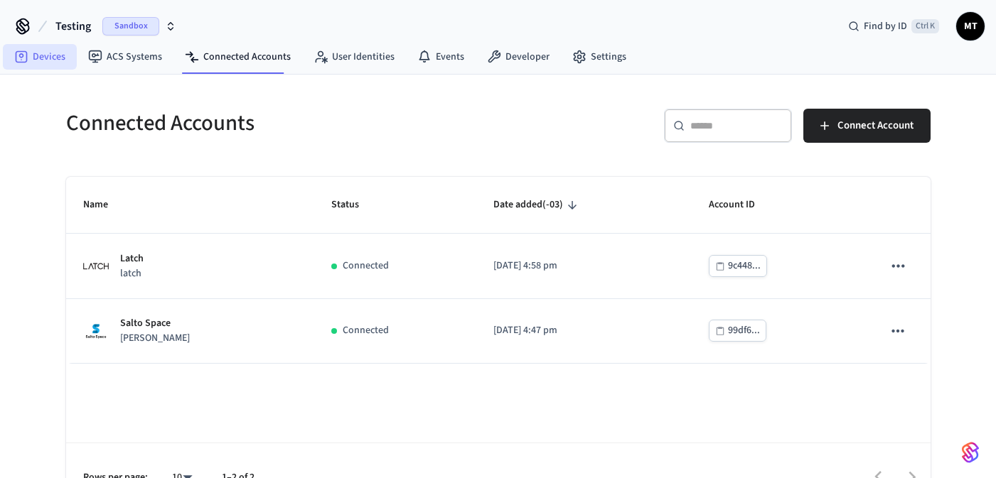
click at [36, 60] on link "Devices" at bounding box center [40, 57] width 74 height 26
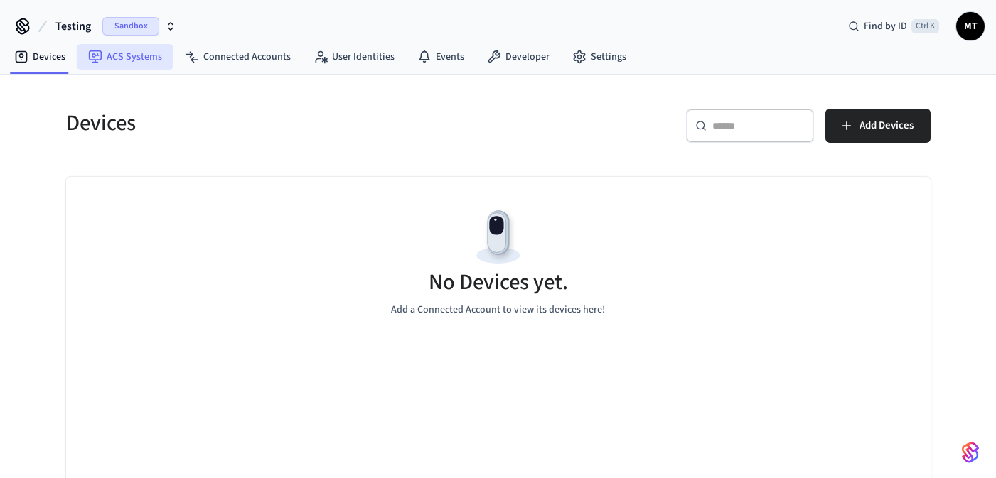
click at [137, 55] on link "ACS Systems" at bounding box center [125, 57] width 97 height 26
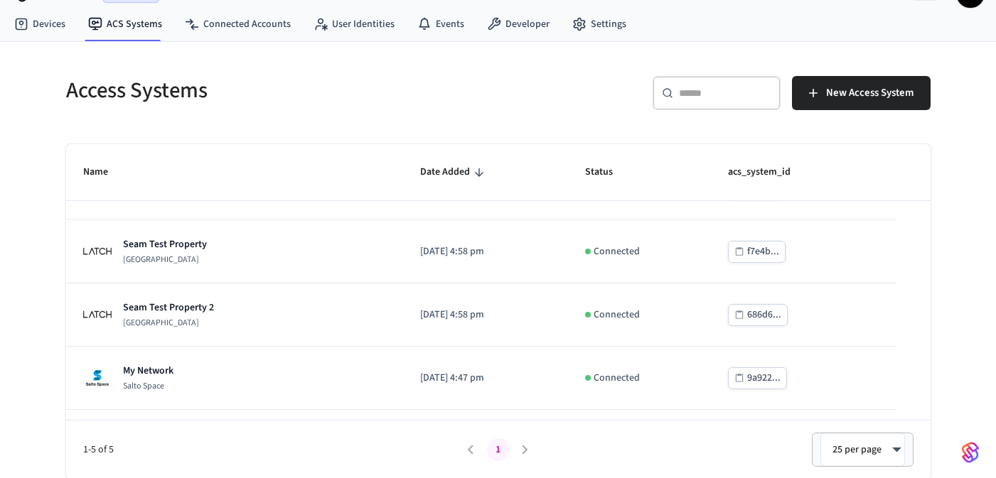
scroll to position [11, 0]
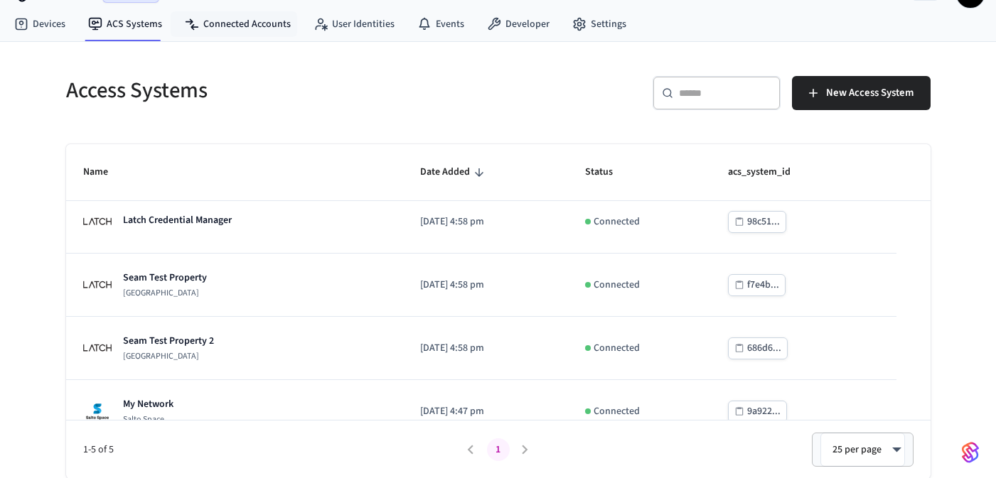
click at [257, 39] on nav "Devices ACS Systems Connected Accounts User Identities Events Developer Settings" at bounding box center [320, 25] width 635 height 33
click at [259, 31] on link "Connected Accounts" at bounding box center [237, 24] width 129 height 26
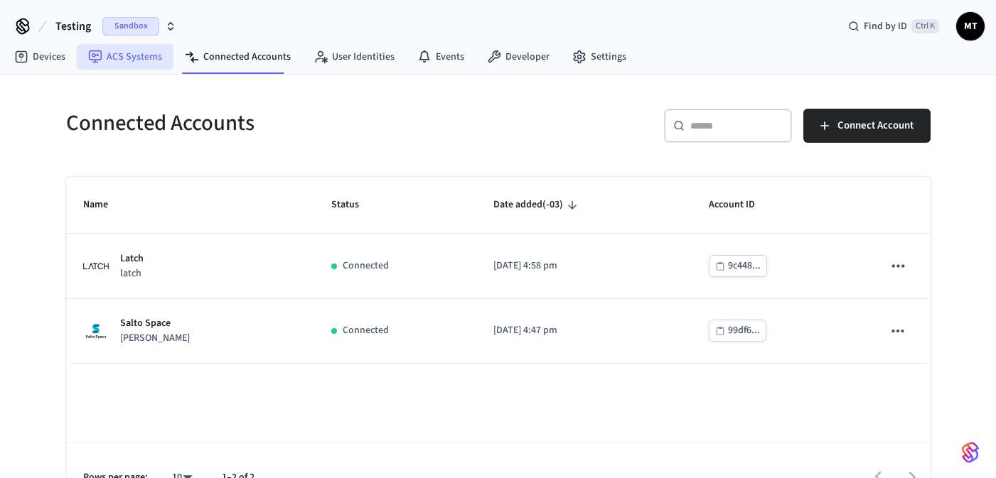
click at [112, 55] on link "ACS Systems" at bounding box center [125, 57] width 97 height 26
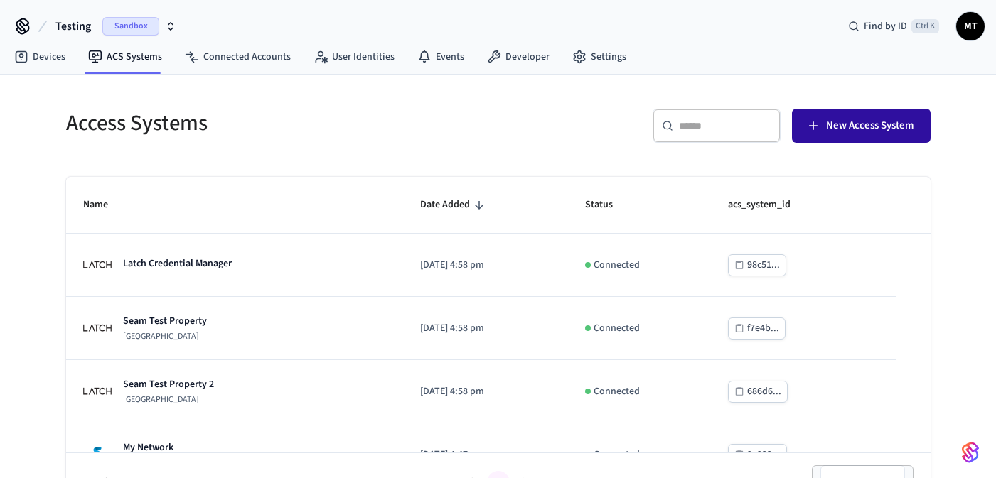
click at [861, 114] on button "New Access System" at bounding box center [861, 126] width 139 height 34
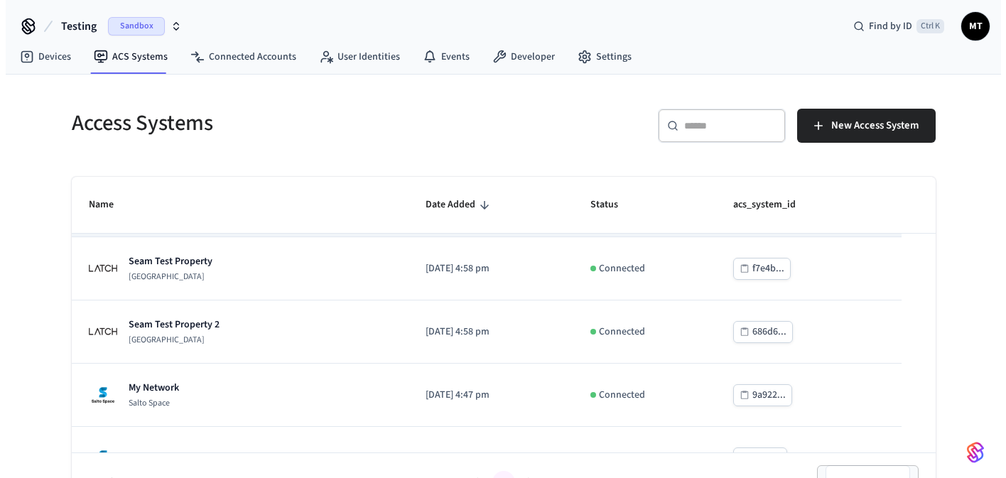
scroll to position [85, 0]
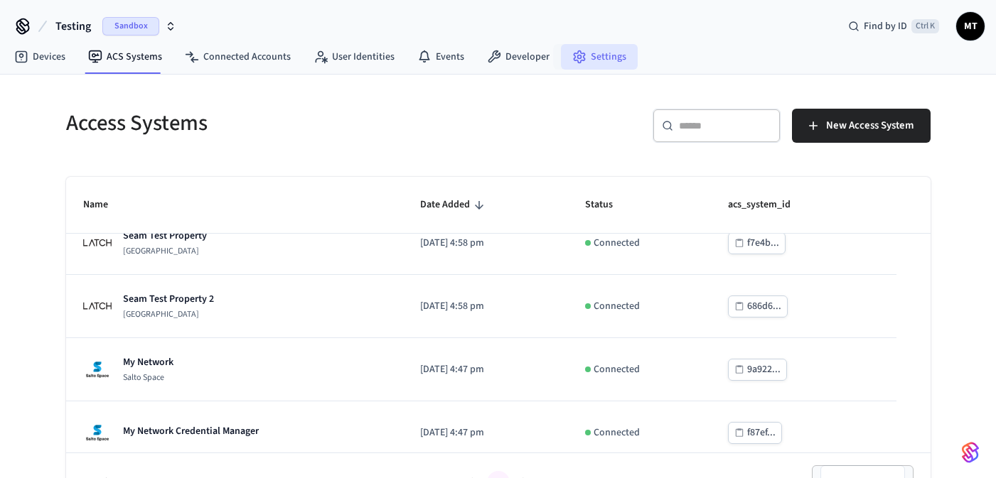
click at [572, 50] on icon at bounding box center [579, 57] width 14 height 14
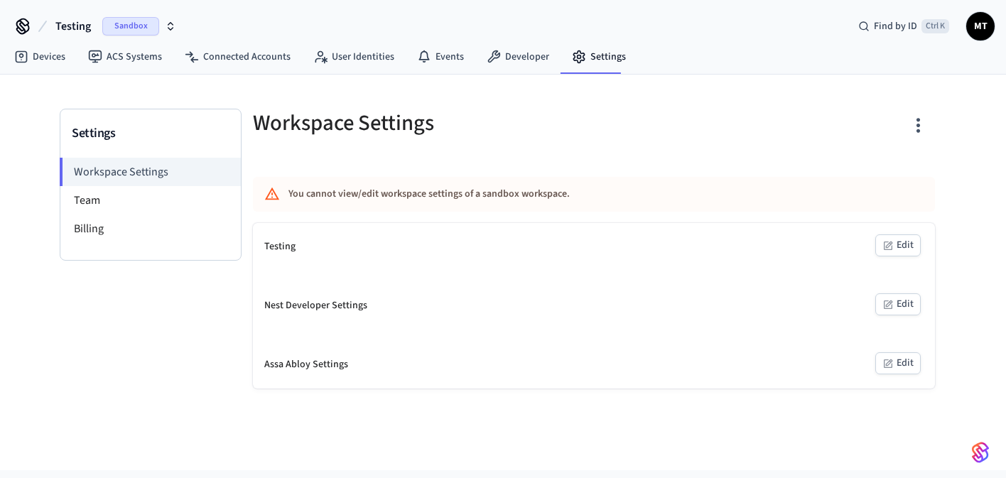
click at [907, 243] on button "Edit" at bounding box center [898, 246] width 45 height 22
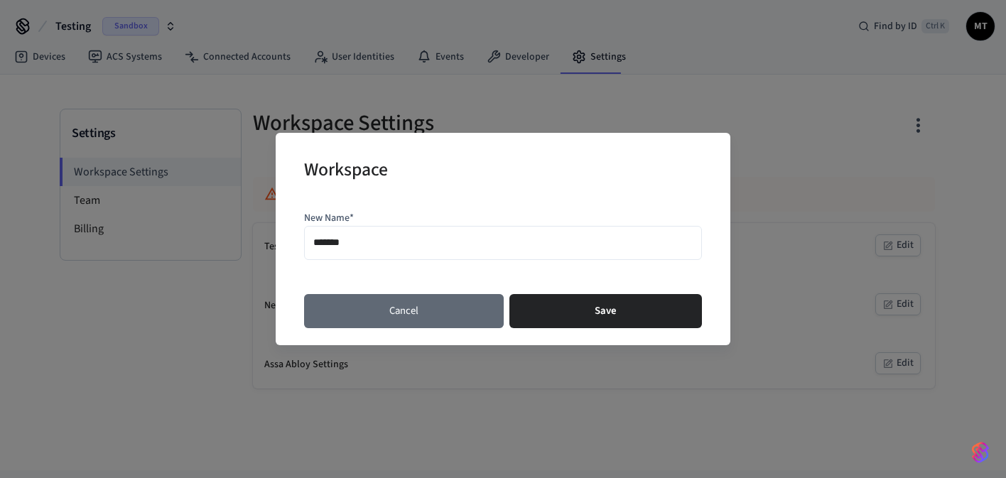
click at [416, 309] on button "Cancel" at bounding box center [404, 311] width 200 height 34
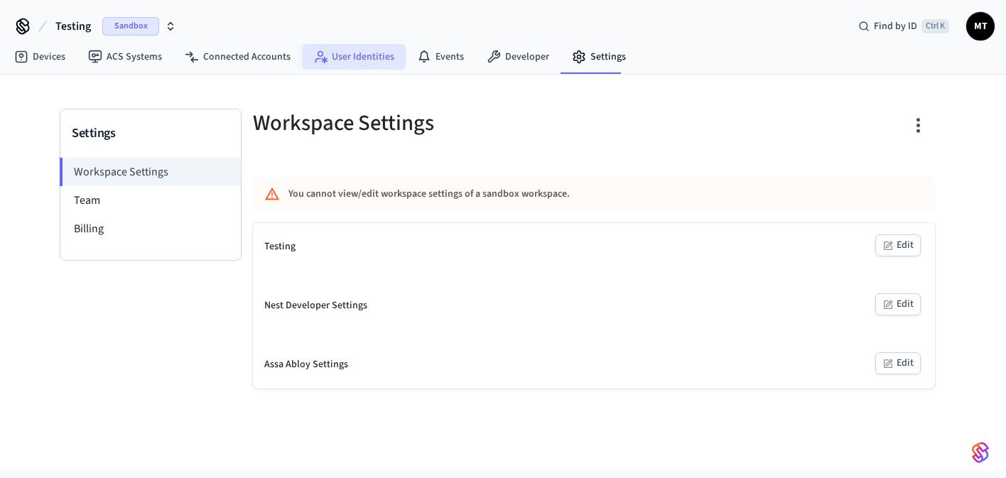
click at [338, 60] on link "User Identities" at bounding box center [354, 57] width 104 height 26
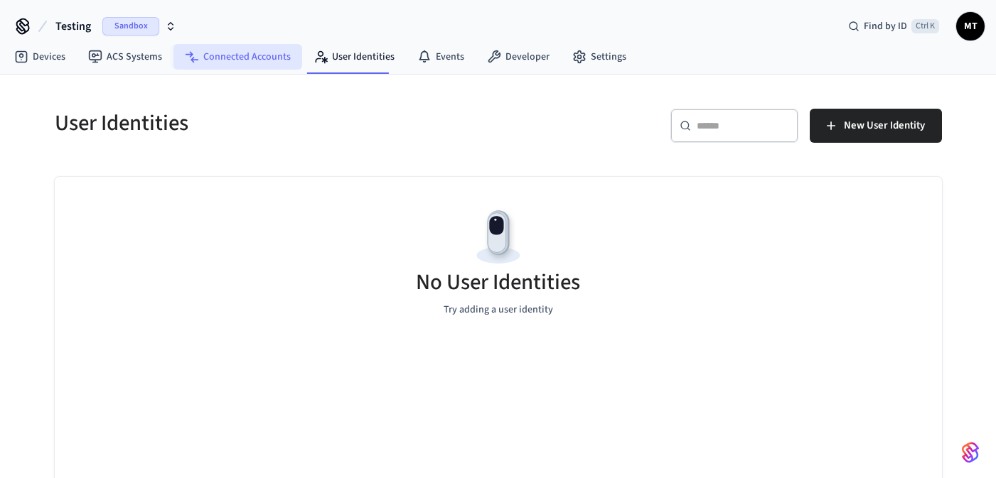
click at [266, 58] on link "Connected Accounts" at bounding box center [237, 57] width 129 height 26
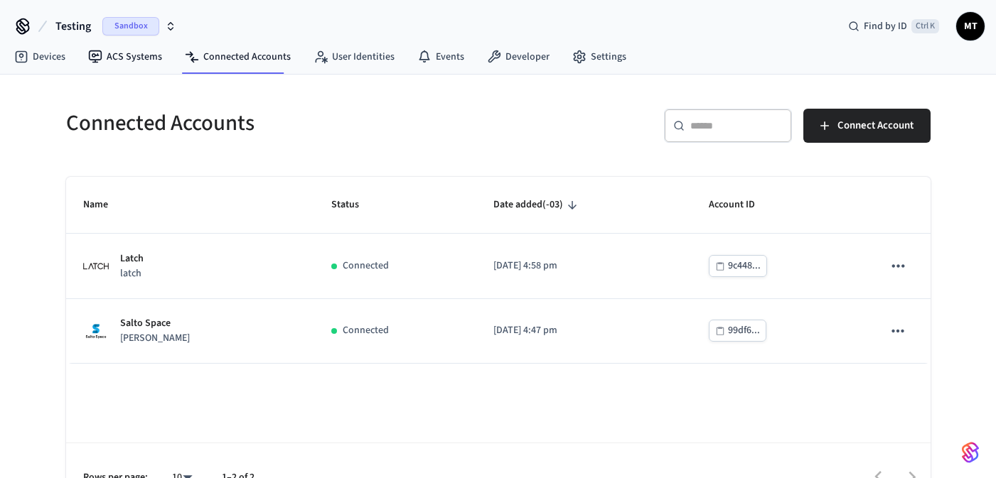
click at [107, 92] on div "Connected Accounts ​ ​ Connect Account Name Status Date added (-03) Account ID …" at bounding box center [498, 293] width 910 height 437
click at [130, 51] on link "ACS Systems" at bounding box center [125, 57] width 97 height 26
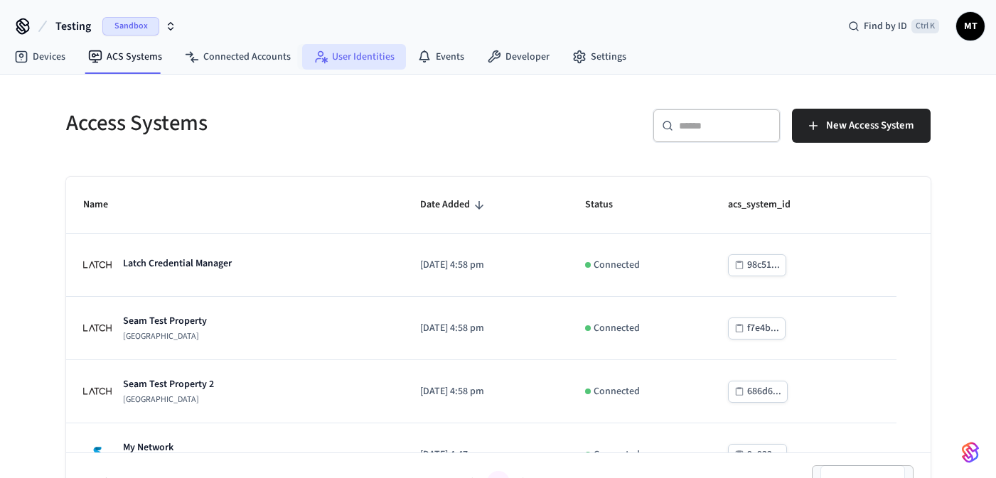
click at [392, 56] on link "User Identities" at bounding box center [354, 57] width 104 height 26
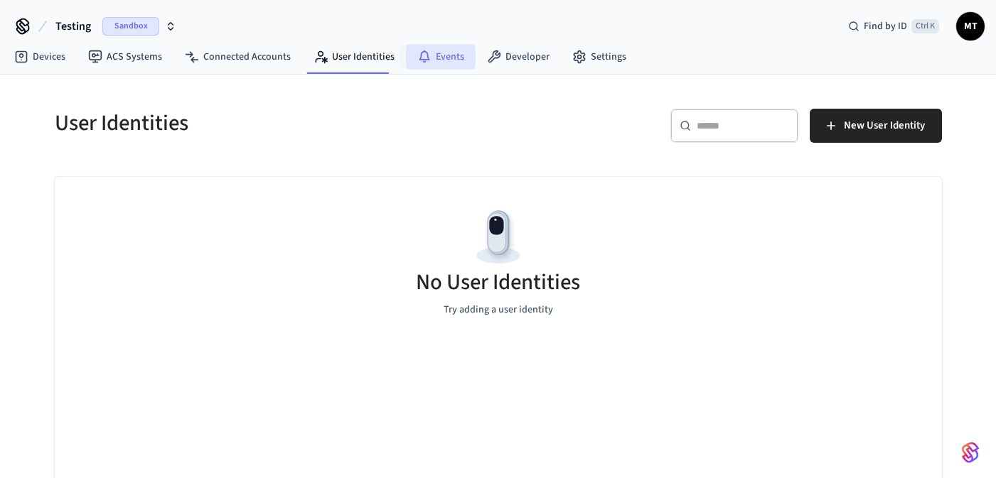
click at [414, 45] on link "Events" at bounding box center [441, 57] width 70 height 26
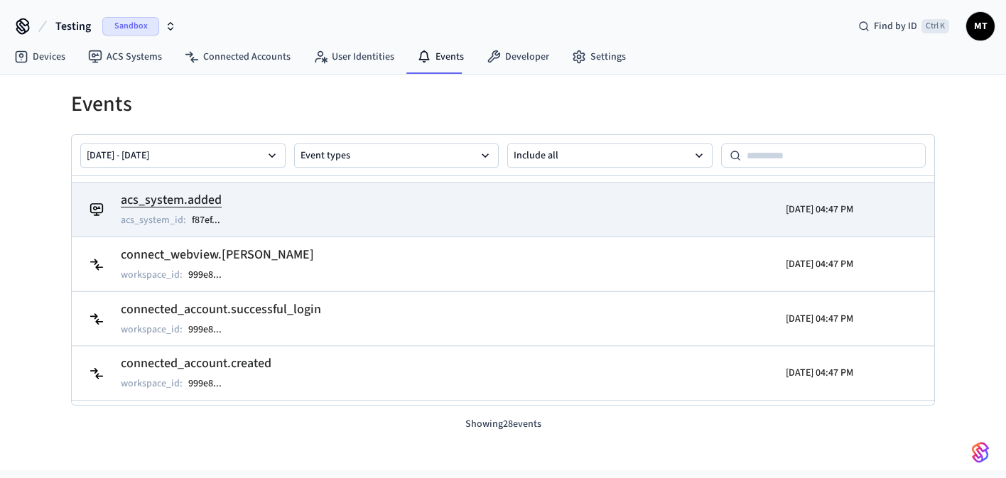
scroll to position [1350, 0]
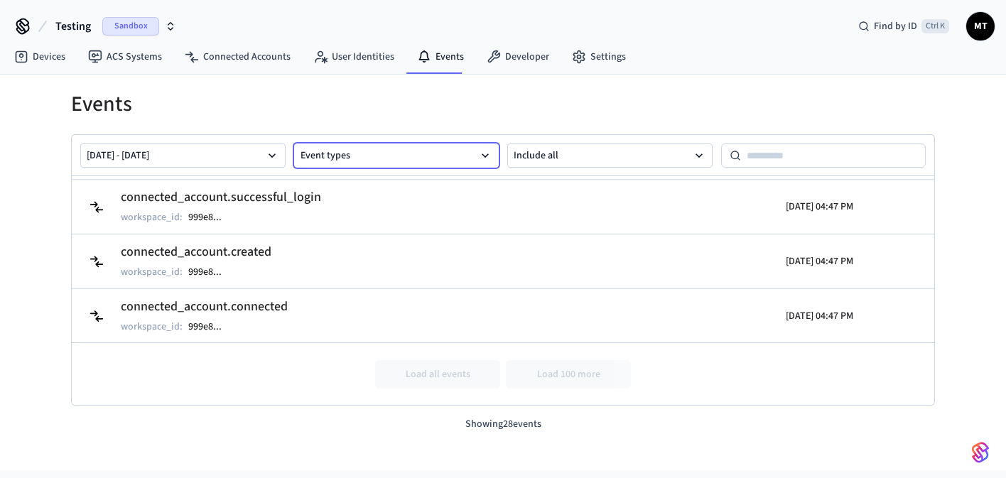
click at [380, 160] on button "Event types" at bounding box center [396, 156] width 205 height 24
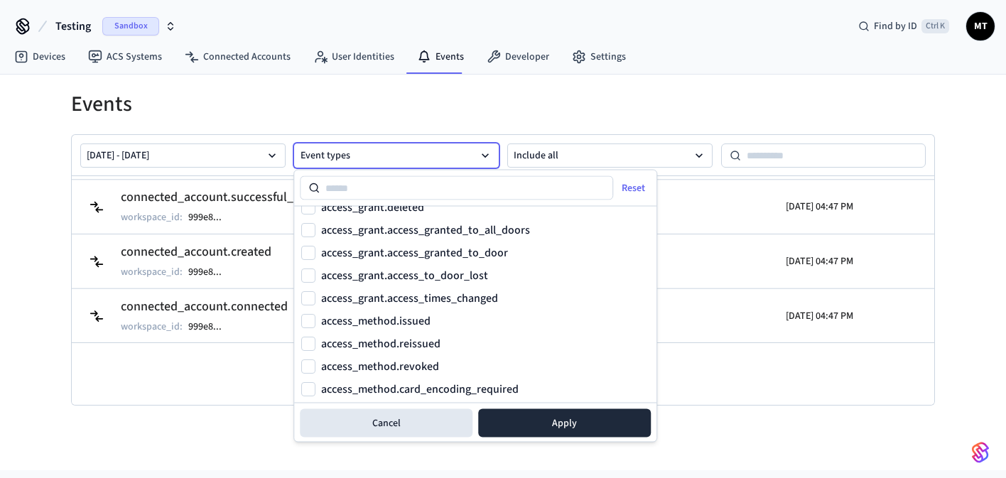
scroll to position [1450, 0]
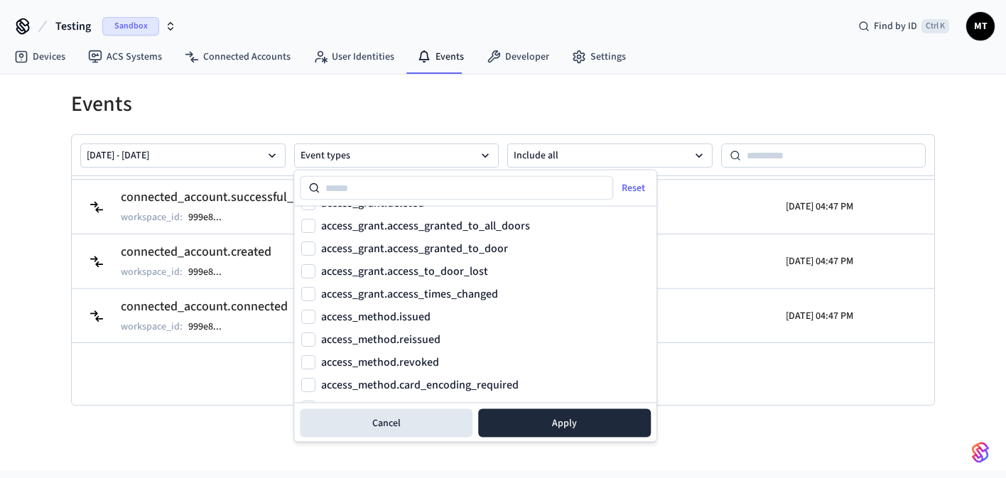
click at [261, 1] on div "Testing Sandbox Find by ID Ctrl K MT" at bounding box center [503, 20] width 1006 height 41
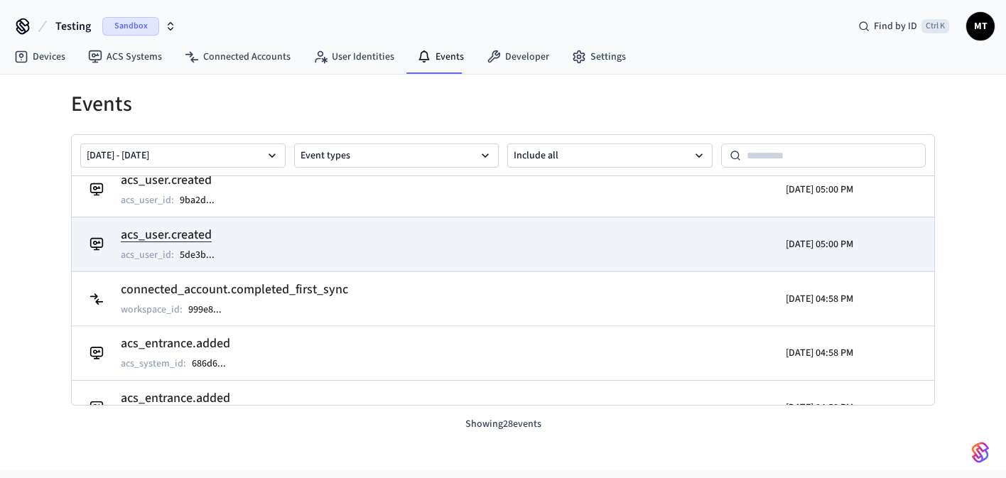
scroll to position [0, 0]
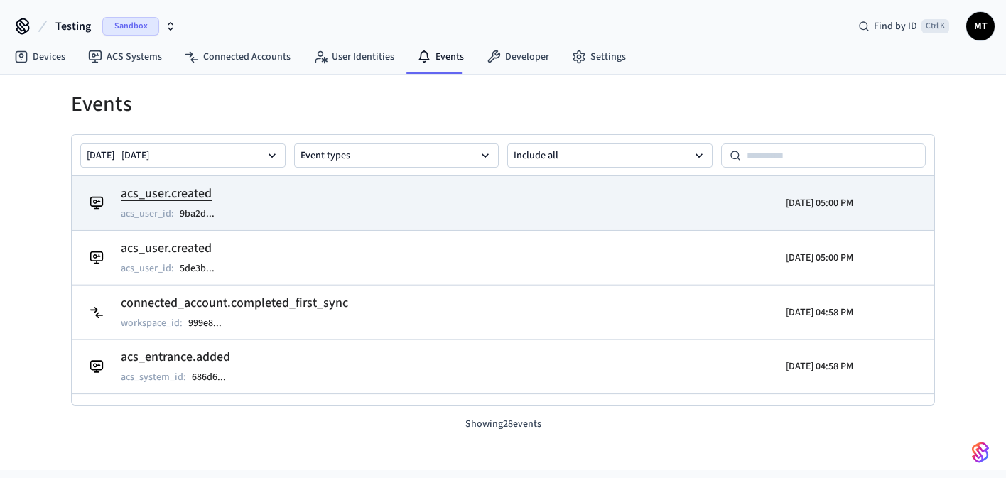
click at [328, 205] on td "acs_user.created acs_user_id : 9ba2d ..." at bounding box center [363, 203] width 560 height 40
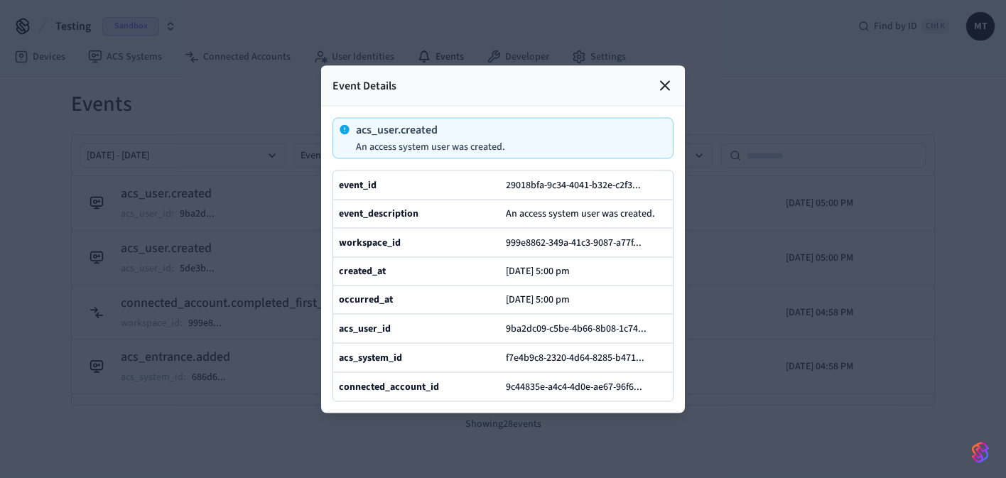
click at [673, 131] on div "acs_user.created An access system user was created. event_id 29018bfa-9c34-4041…" at bounding box center [503, 259] width 341 height 284
click at [671, 77] on icon at bounding box center [665, 85] width 17 height 17
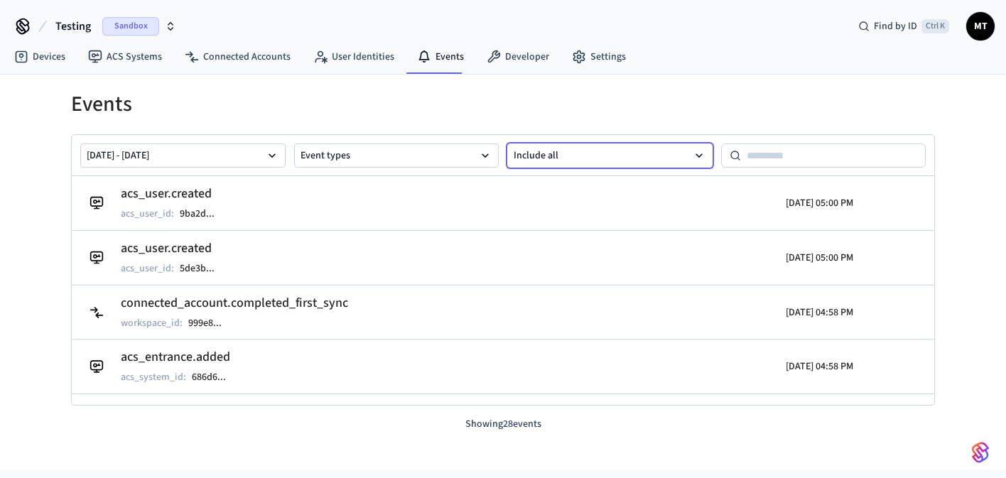
click at [592, 146] on button "Include all" at bounding box center [609, 156] width 205 height 24
click at [453, 102] on h1 "Events" at bounding box center [503, 105] width 864 height 26
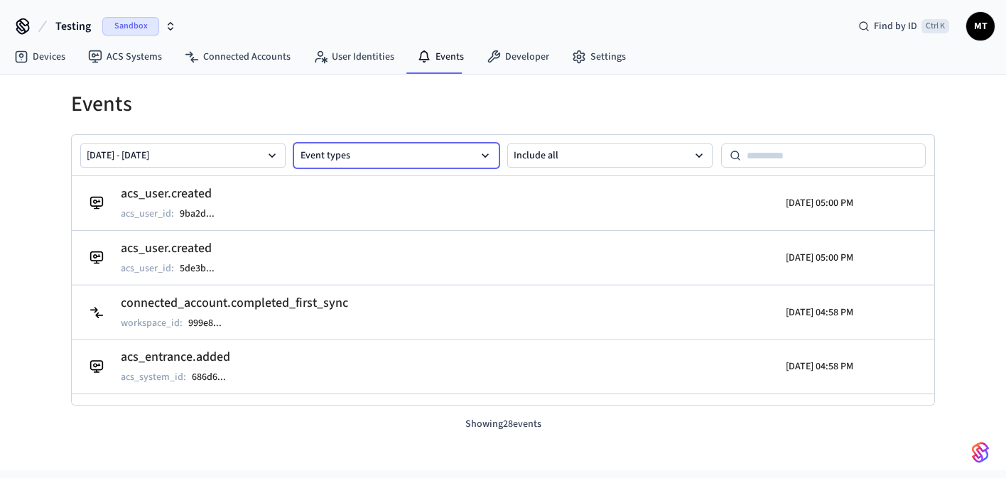
click at [387, 163] on button "Event types" at bounding box center [396, 156] width 205 height 24
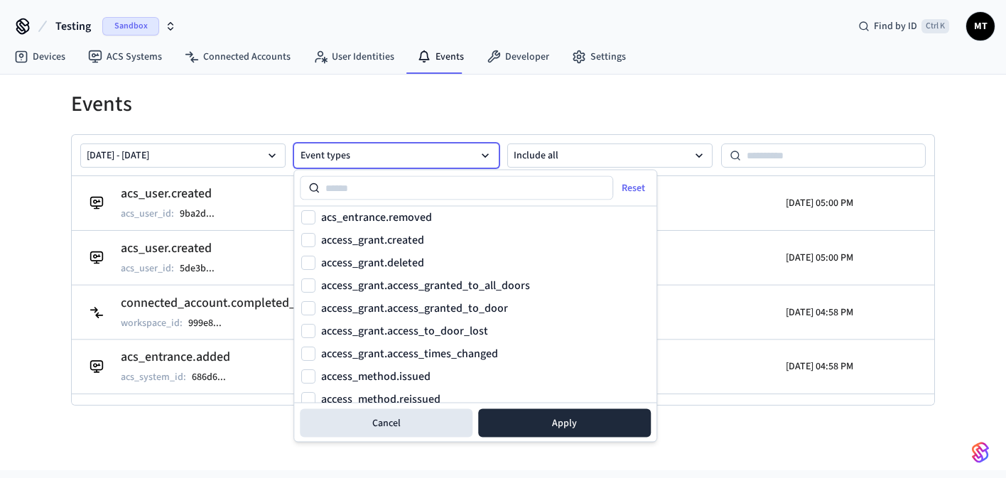
scroll to position [1365, 0]
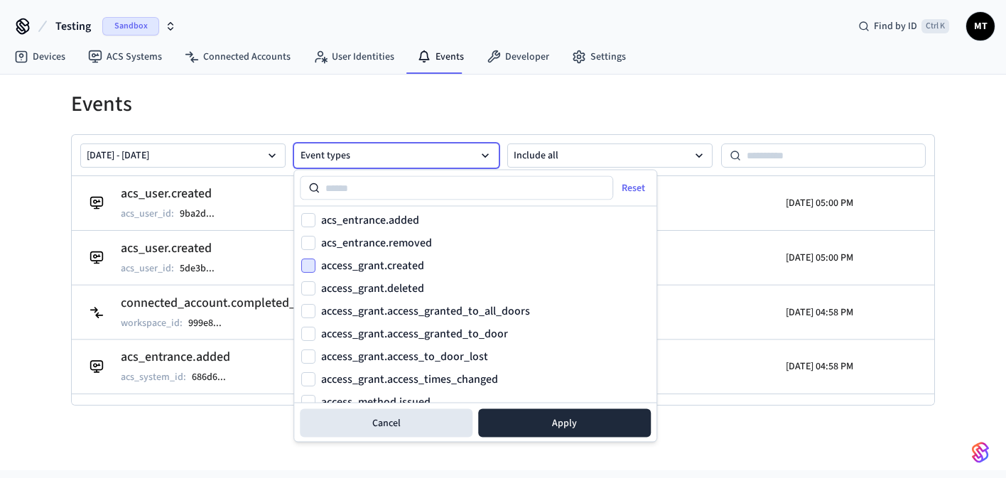
click at [309, 263] on button "access_grant.created" at bounding box center [308, 266] width 14 height 14
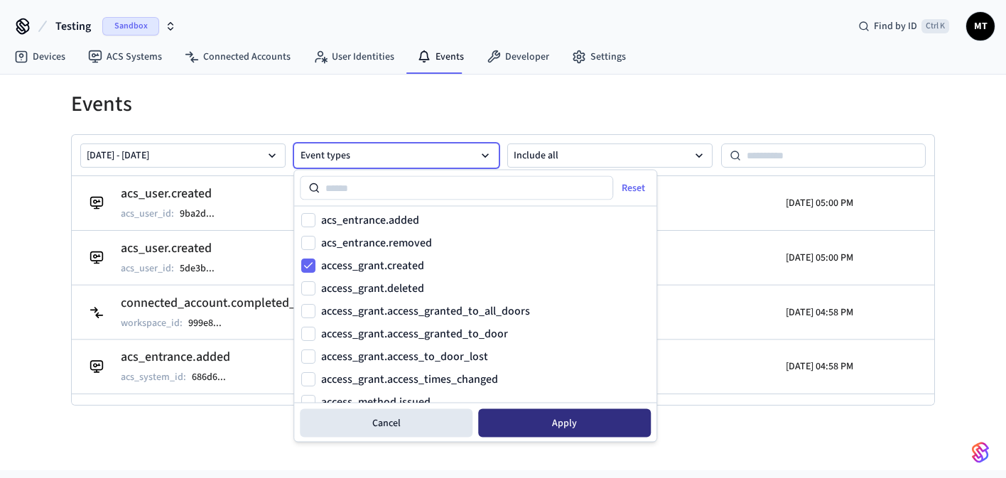
click at [547, 416] on button "Apply" at bounding box center [564, 423] width 173 height 28
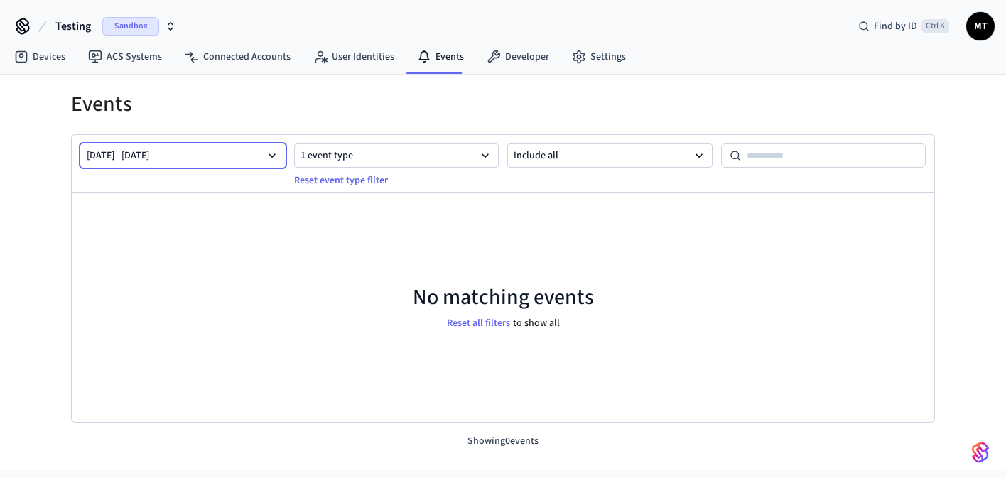
click at [208, 158] on button "[DATE] - [DATE]" at bounding box center [182, 156] width 205 height 24
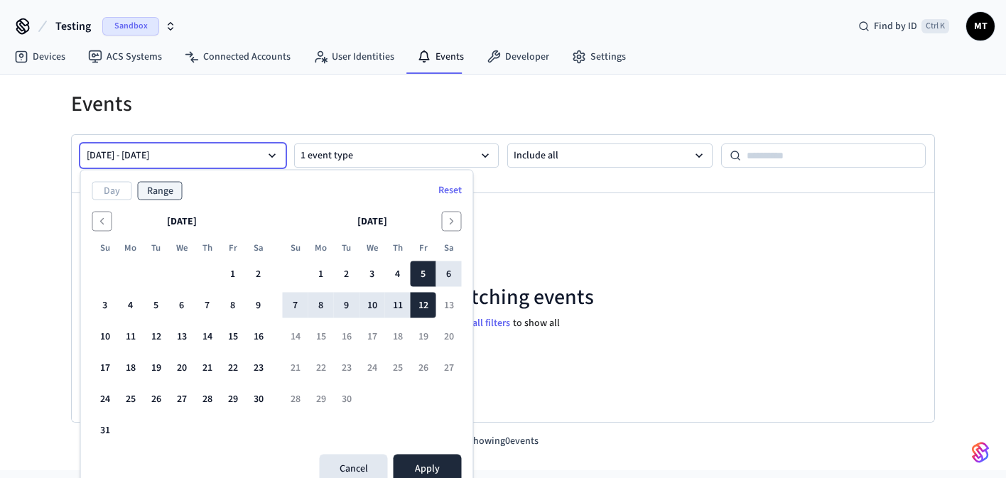
drag, startPoint x: 86, startPoint y: 156, endPoint x: 98, endPoint y: 152, distance: 12.8
click at [87, 156] on button "[DATE] - [DATE]" at bounding box center [182, 156] width 205 height 24
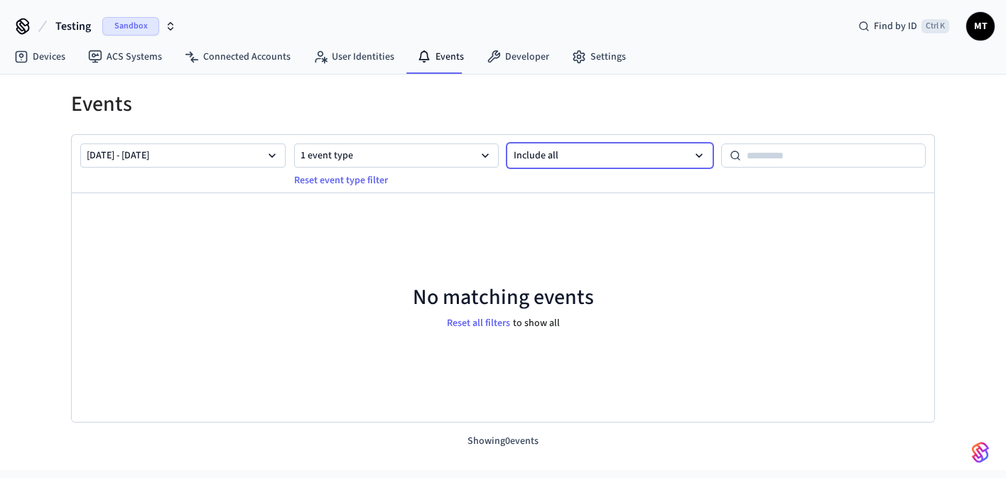
click at [577, 164] on button "Include all" at bounding box center [609, 156] width 205 height 24
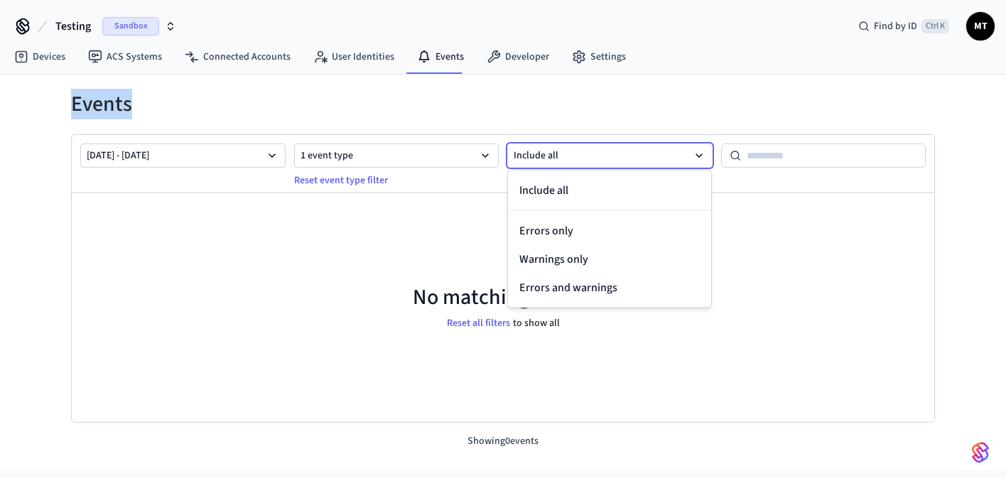
drag, startPoint x: 636, startPoint y: 92, endPoint x: 633, endPoint y: 82, distance: 9.7
click at [633, 82] on div "Events [DATE] - [DATE] 1 event type Reset event type filter Include all No matc…" at bounding box center [503, 262] width 910 height 375
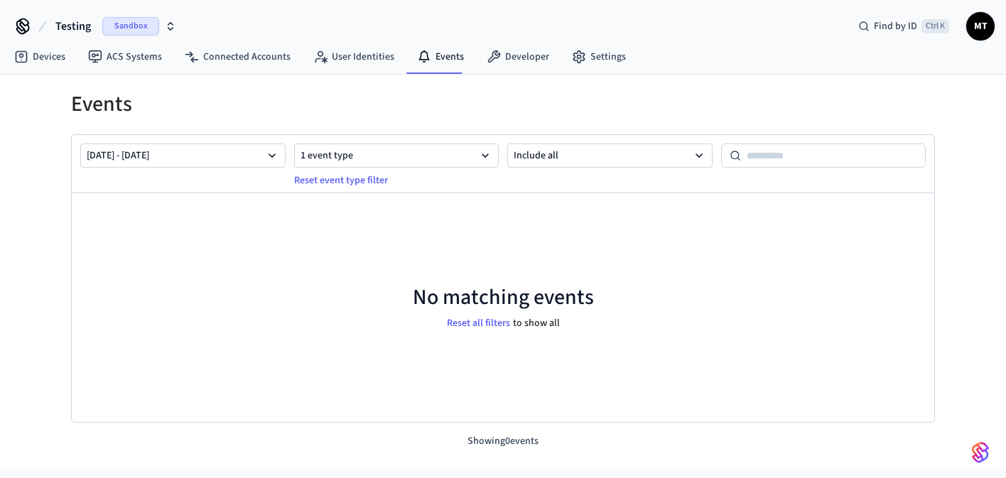
drag, startPoint x: 60, startPoint y: 124, endPoint x: 131, endPoint y: 94, distance: 77.4
click at [60, 120] on div "Events [DATE] - [DATE] 1 event type Reset event type filter Include all No matc…" at bounding box center [503, 271] width 887 height 358
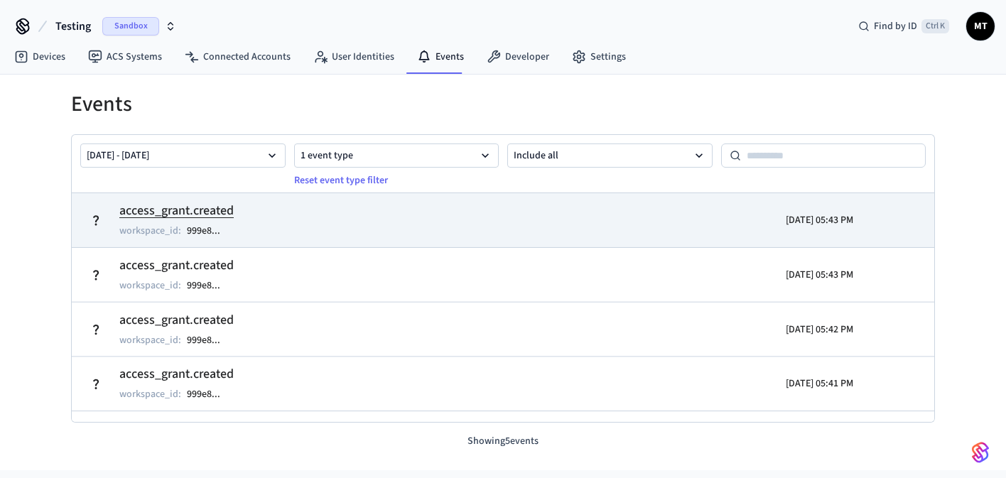
click at [215, 213] on h2 "access_grant.created" at bounding box center [176, 211] width 115 height 20
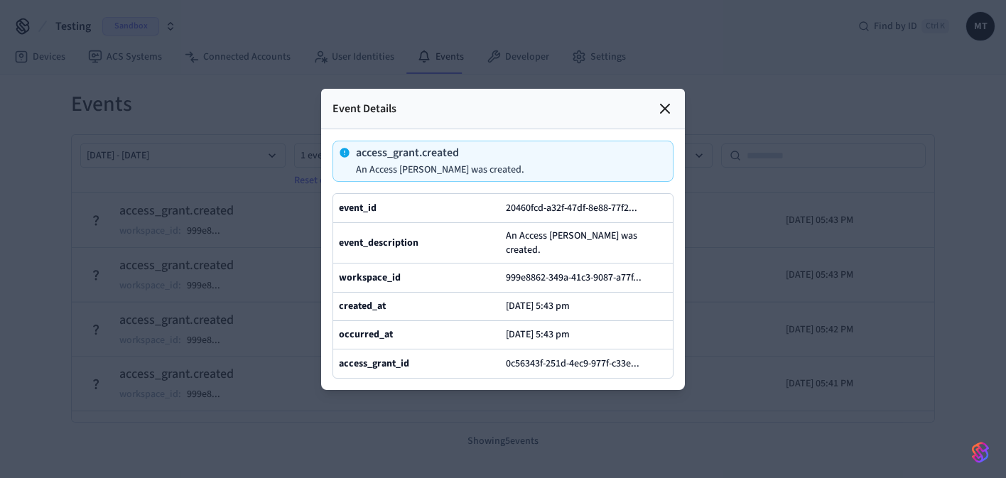
click at [662, 104] on icon at bounding box center [665, 108] width 9 height 9
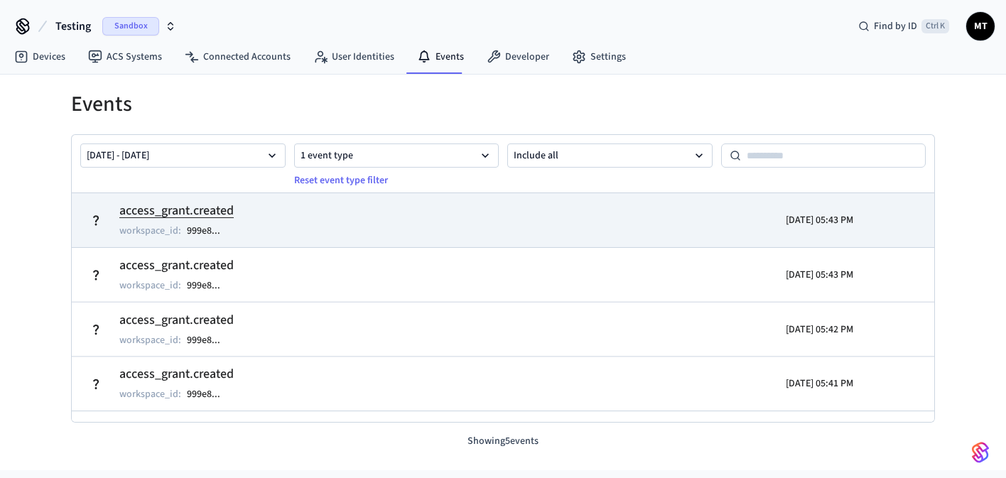
click at [331, 206] on td "access_grant.created workspace_id : 999e8 ..." at bounding box center [363, 220] width 560 height 40
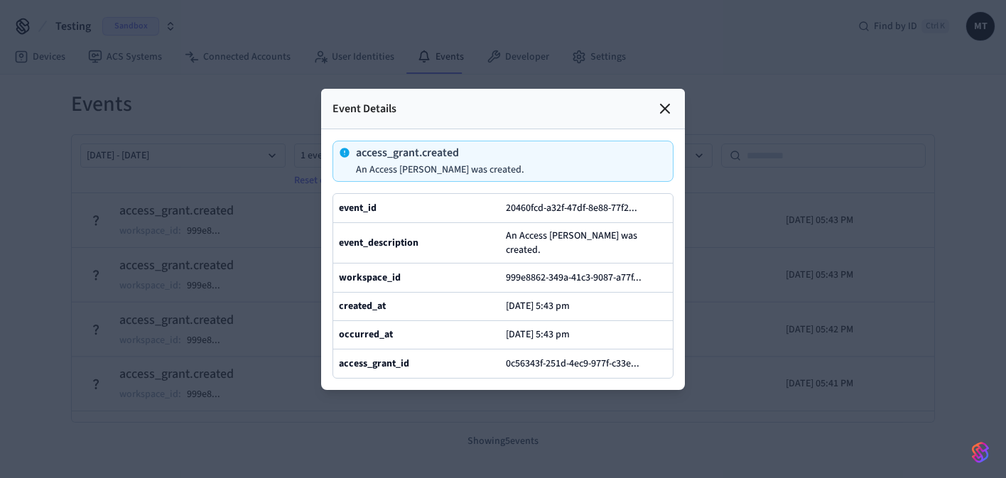
drag, startPoint x: 656, startPoint y: 85, endPoint x: 661, endPoint y: 95, distance: 11.8
click at [661, 95] on div "Event Details" at bounding box center [503, 109] width 364 height 41
click at [675, 107] on div "Event Details" at bounding box center [503, 109] width 364 height 41
click at [667, 100] on icon at bounding box center [665, 108] width 17 height 17
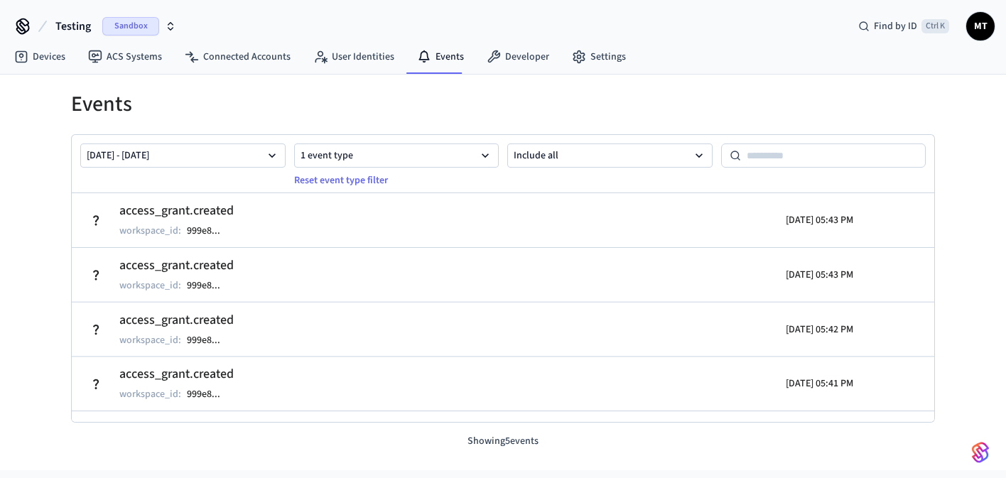
click at [68, 30] on span "Testing" at bounding box center [73, 26] width 36 height 17
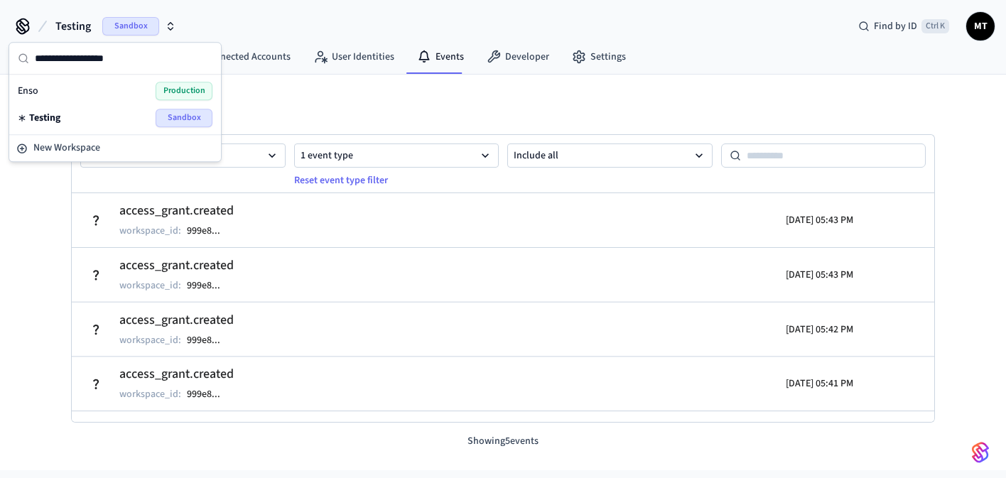
click at [28, 188] on div "Events [DATE] - [DATE] 1 event type Reset event type filter Include all access_…" at bounding box center [503, 273] width 1006 height 396
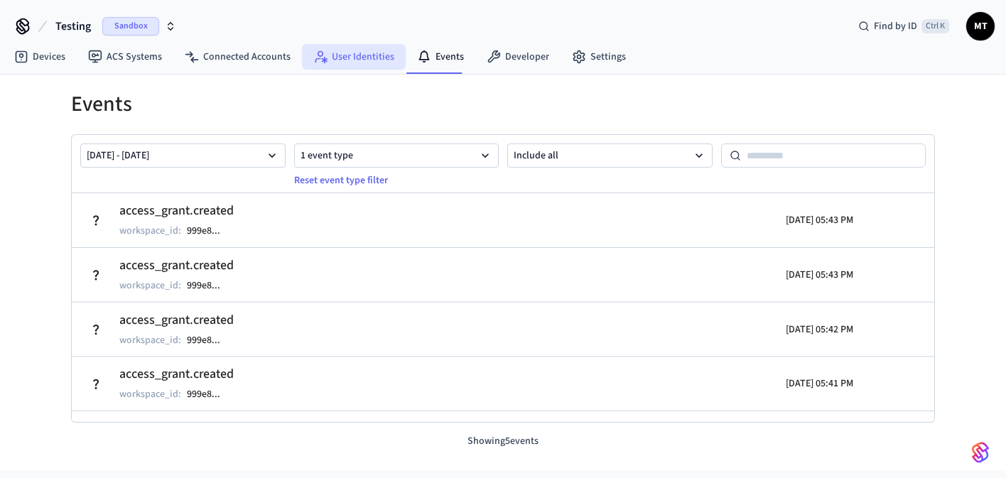
click at [353, 58] on link "User Identities" at bounding box center [354, 57] width 104 height 26
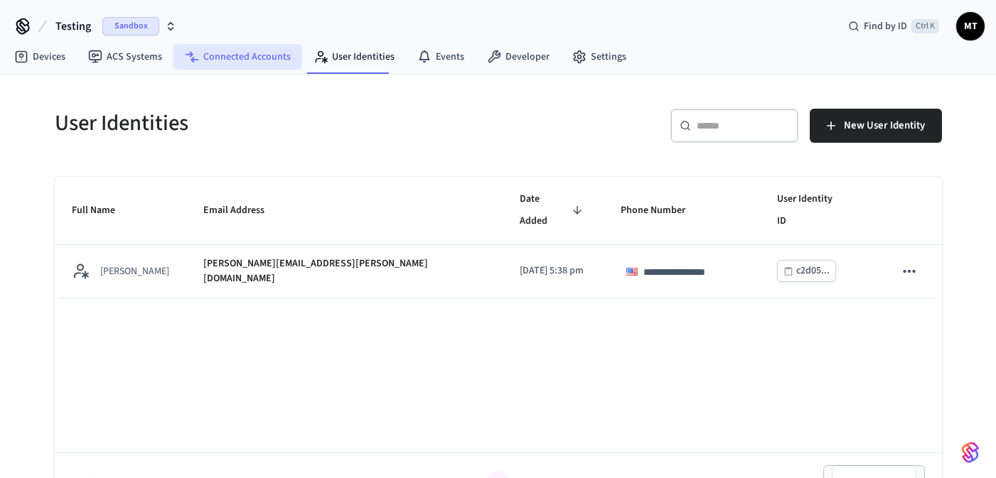
click at [237, 61] on link "Connected Accounts" at bounding box center [237, 57] width 129 height 26
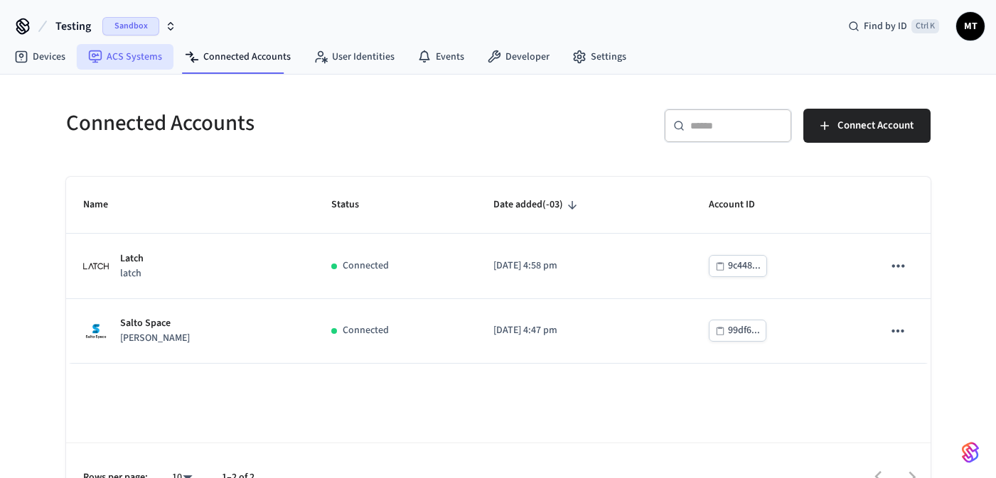
click at [130, 58] on link "ACS Systems" at bounding box center [125, 57] width 97 height 26
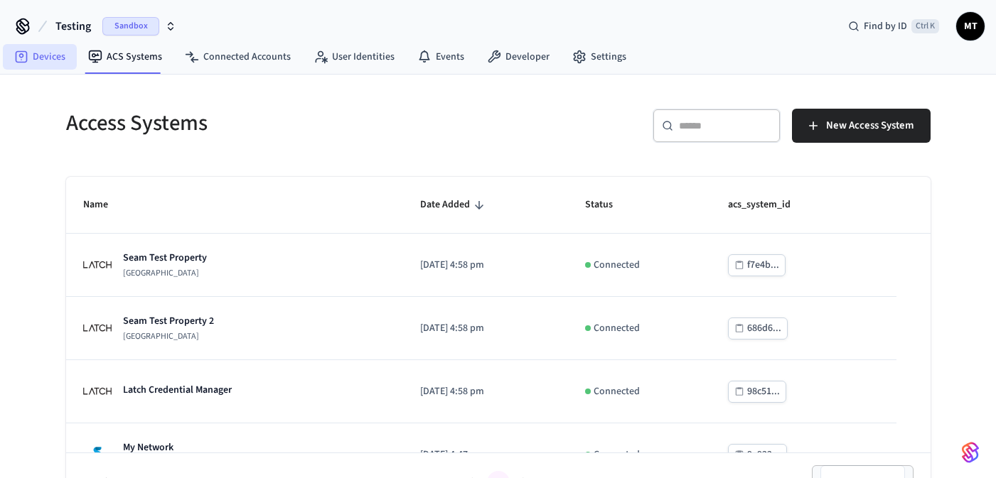
click at [50, 58] on link "Devices" at bounding box center [40, 57] width 74 height 26
